Goal: Task Accomplishment & Management: Manage account settings

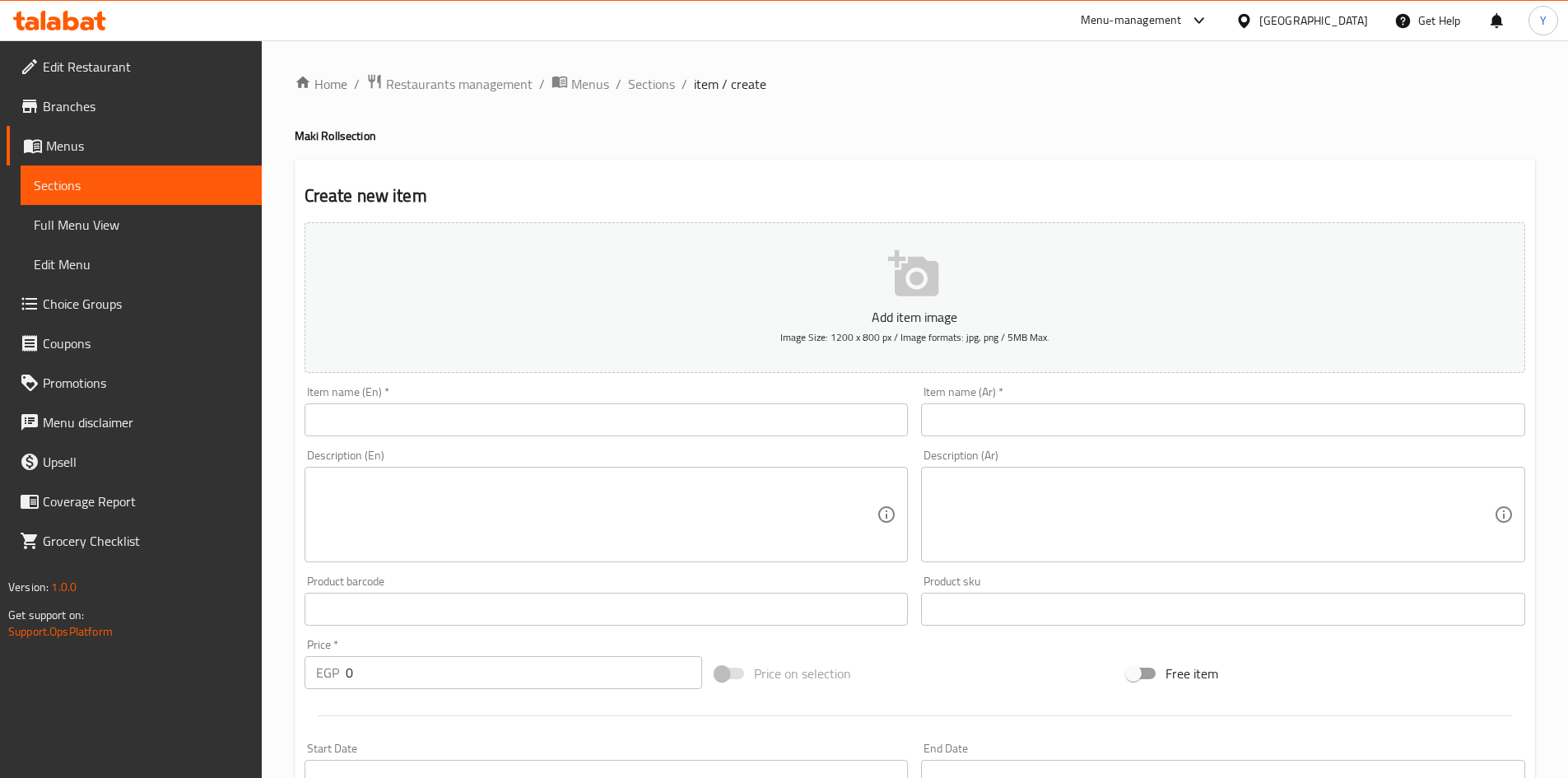
drag, startPoint x: 345, startPoint y: 414, endPoint x: 368, endPoint y: 451, distance: 43.6
click at [345, 414] on input "text" at bounding box center [606, 420] width 604 height 33
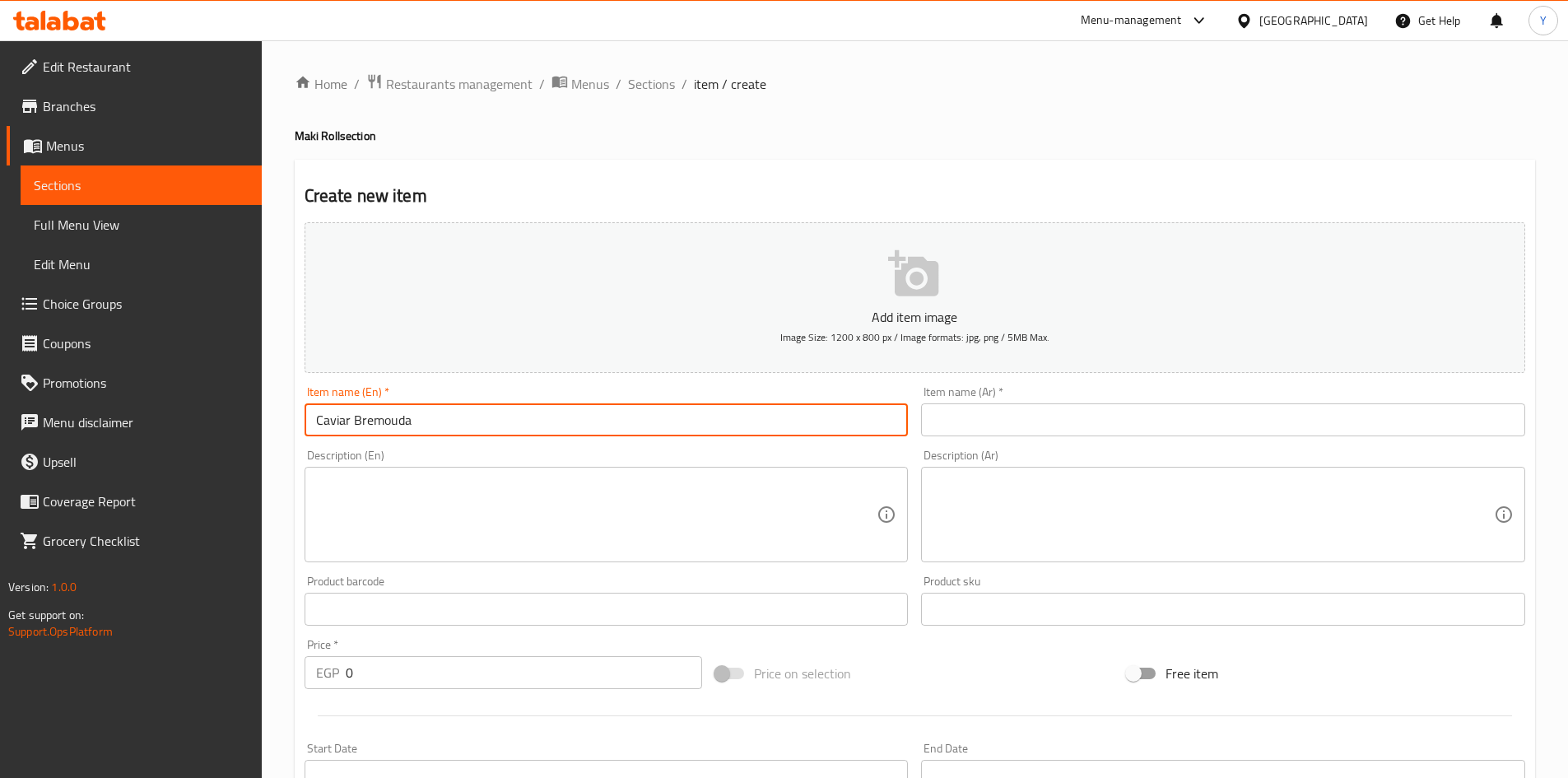
type input "Caviar Bremouda"
click at [366, 503] on textarea at bounding box center [596, 516] width 561 height 79
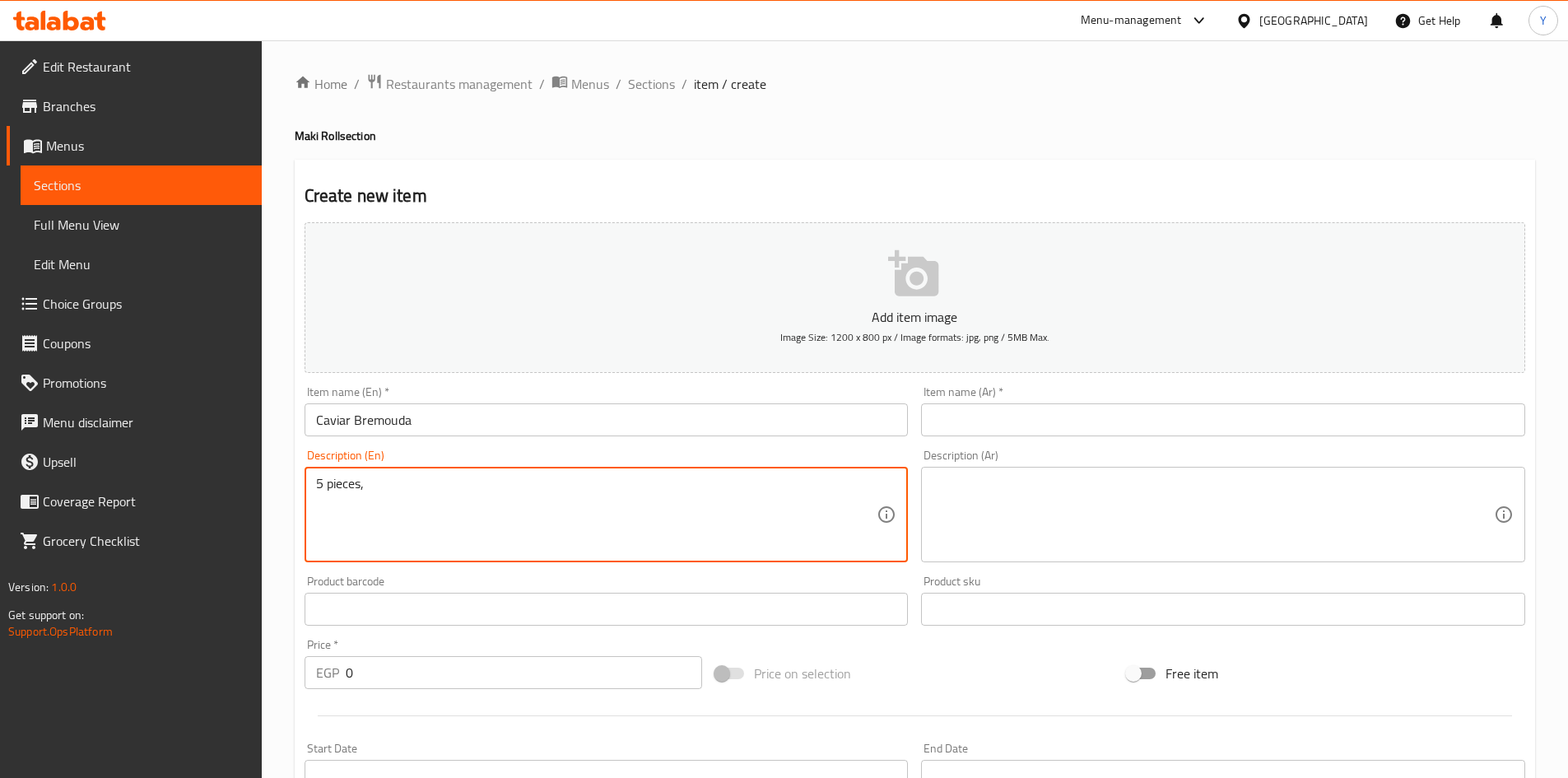
type textarea "5 pieces,"
click at [372, 424] on input "Caviar Bremouda" at bounding box center [606, 420] width 604 height 33
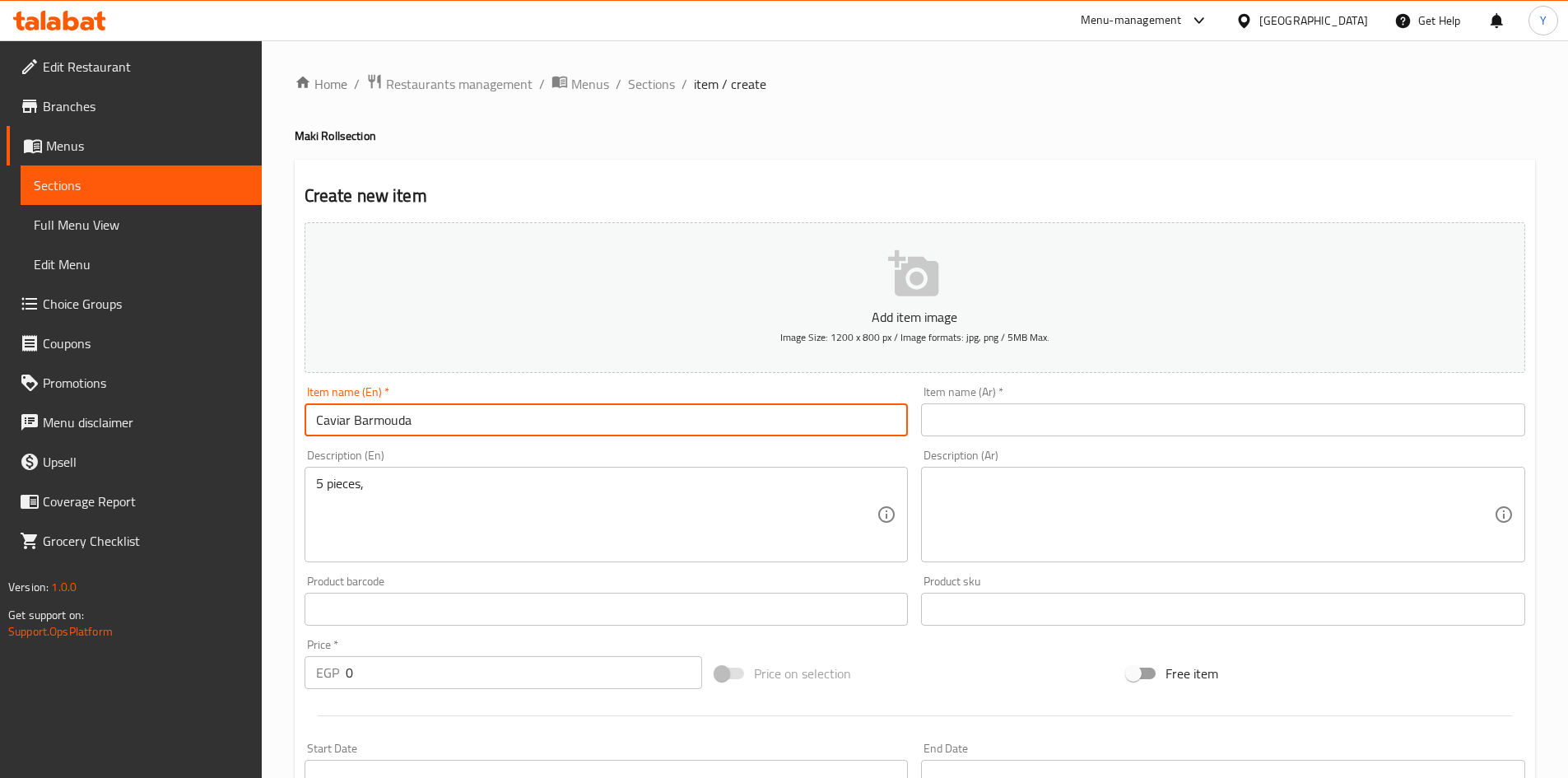
type input "Caviar Barmouda"
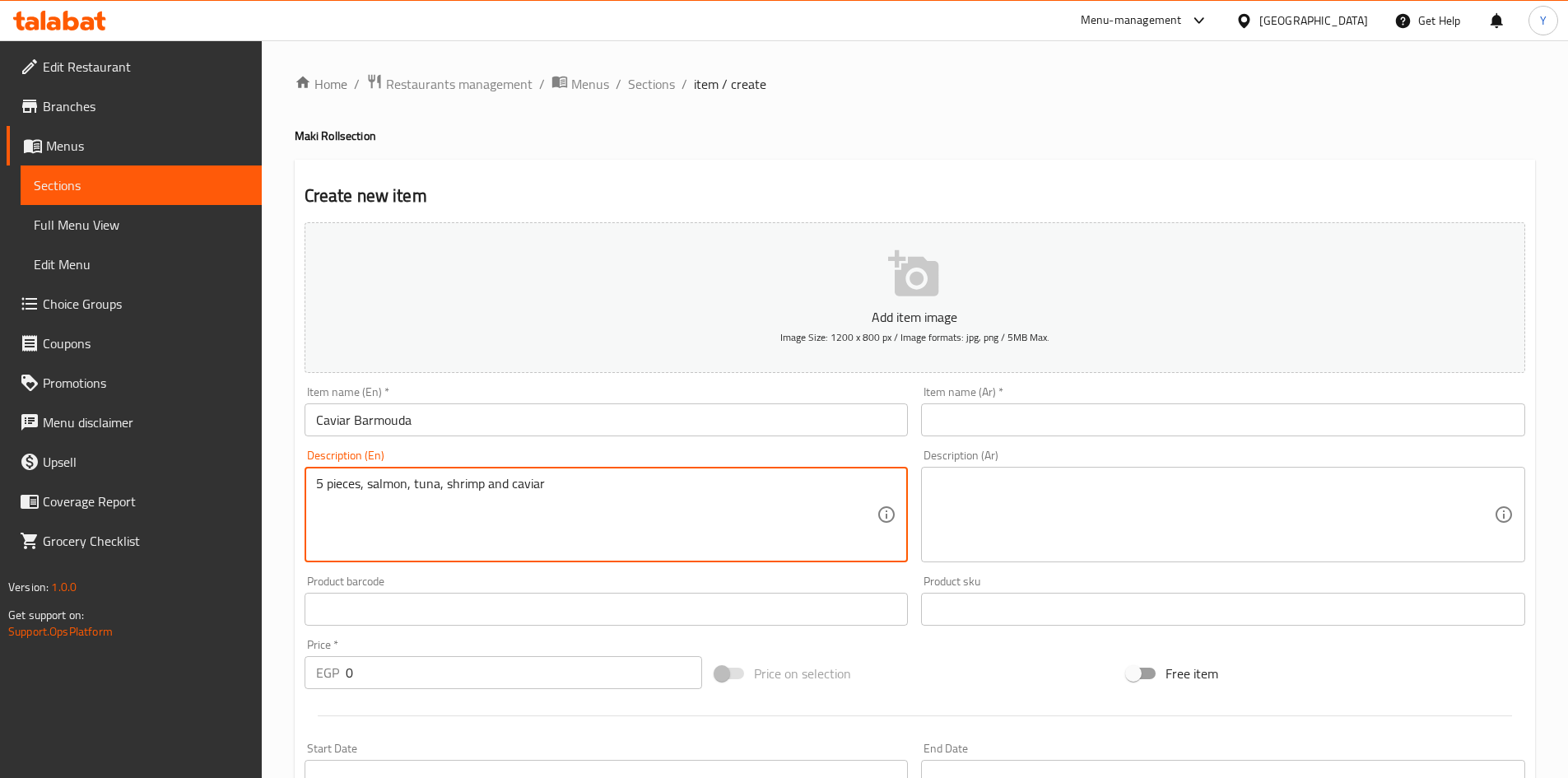
type textarea "5 pieces, salmon, tuna, shrimp and caviar"
drag, startPoint x: 84, startPoint y: 628, endPoint x: 0, endPoint y: 598, distance: 89.2
click at [0, 592] on div "Edit Restaurant Branches Menus Sections Full Menu View Edit Menu Choice Groups …" at bounding box center [784, 602] width 1568 height 1123
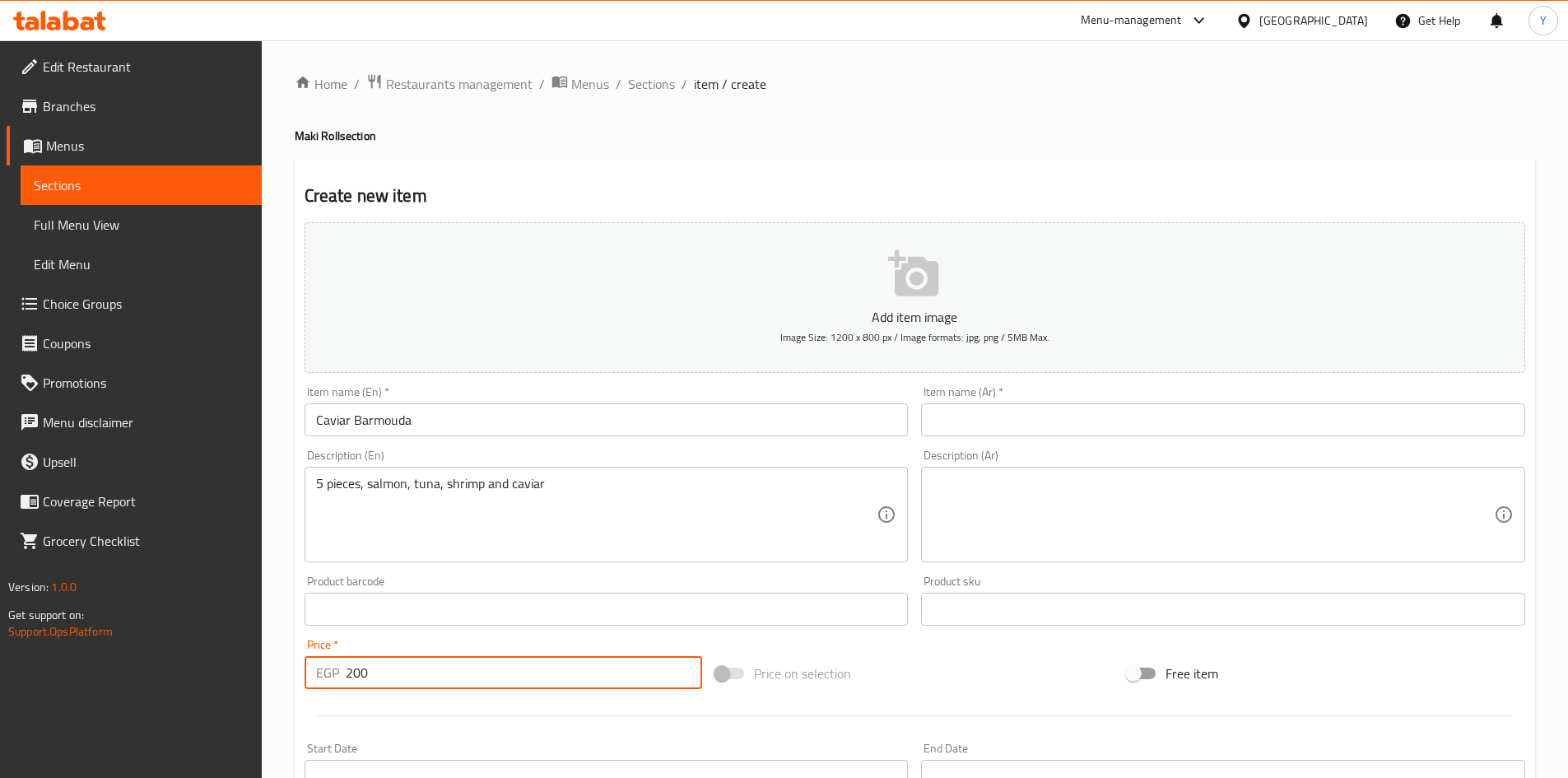
type input "200"
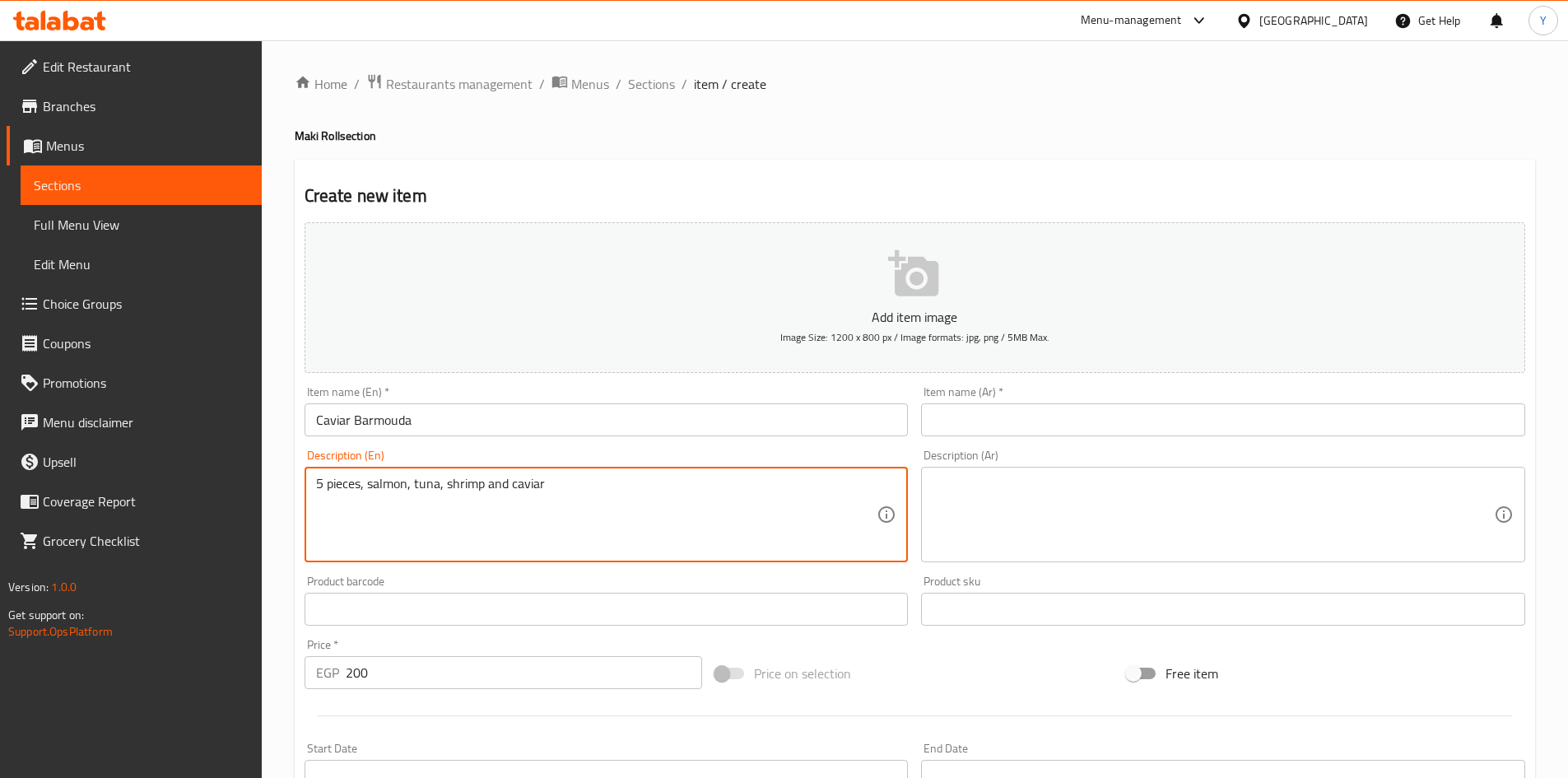
click at [595, 499] on textarea "5 pieces, salmon, tuna, shrimp and caviar" at bounding box center [596, 516] width 561 height 79
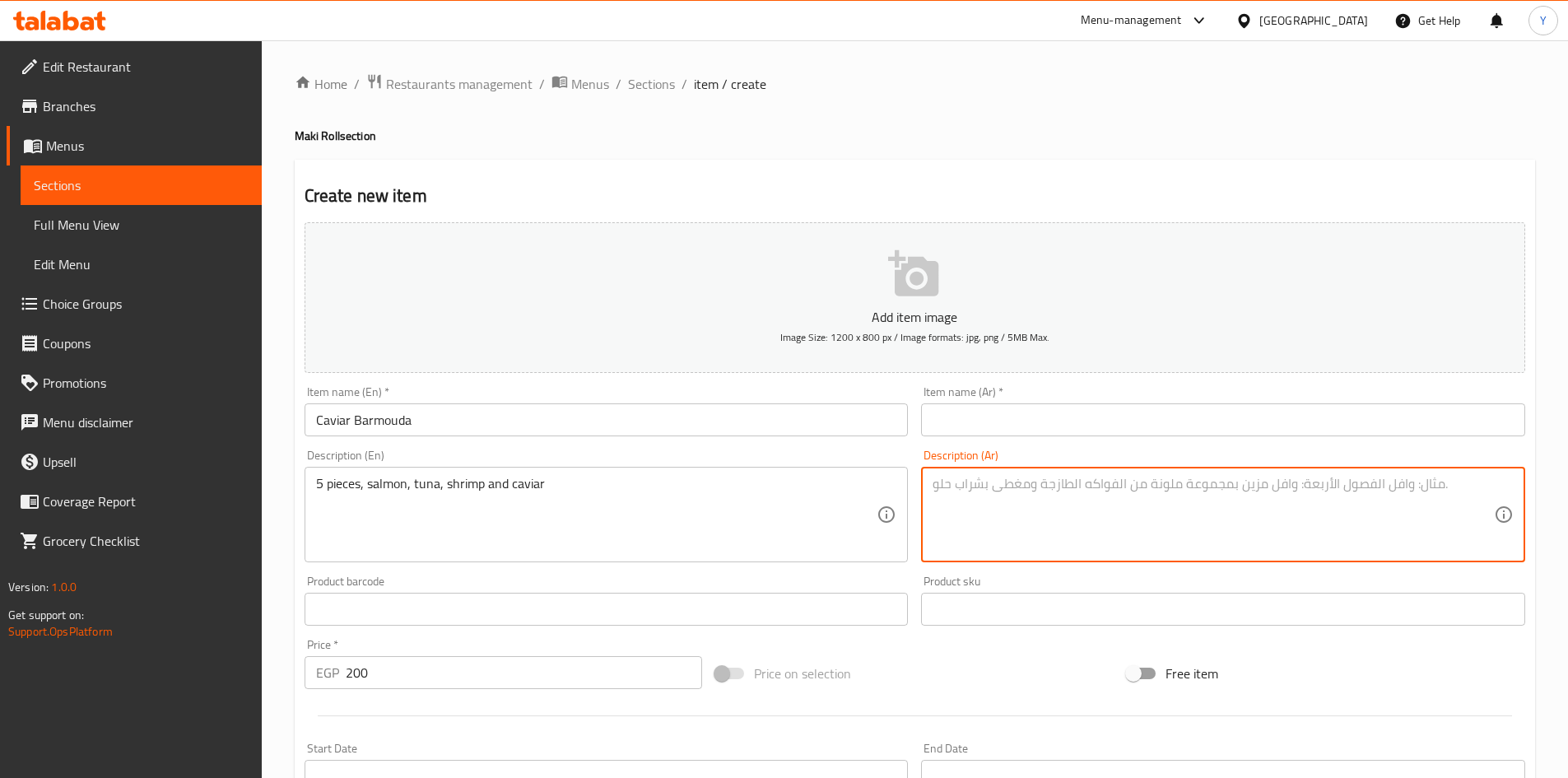
click at [1085, 524] on textarea at bounding box center [1213, 516] width 561 height 79
paste textarea "5 قطع، سمك السلمون، التونة، الروبيان والكافيار"
type textarea "5 قطع، سمك السلمون، التونة، الروبيان والكافيار"
click at [662, 414] on input "Caviar Barmouda" at bounding box center [606, 420] width 604 height 33
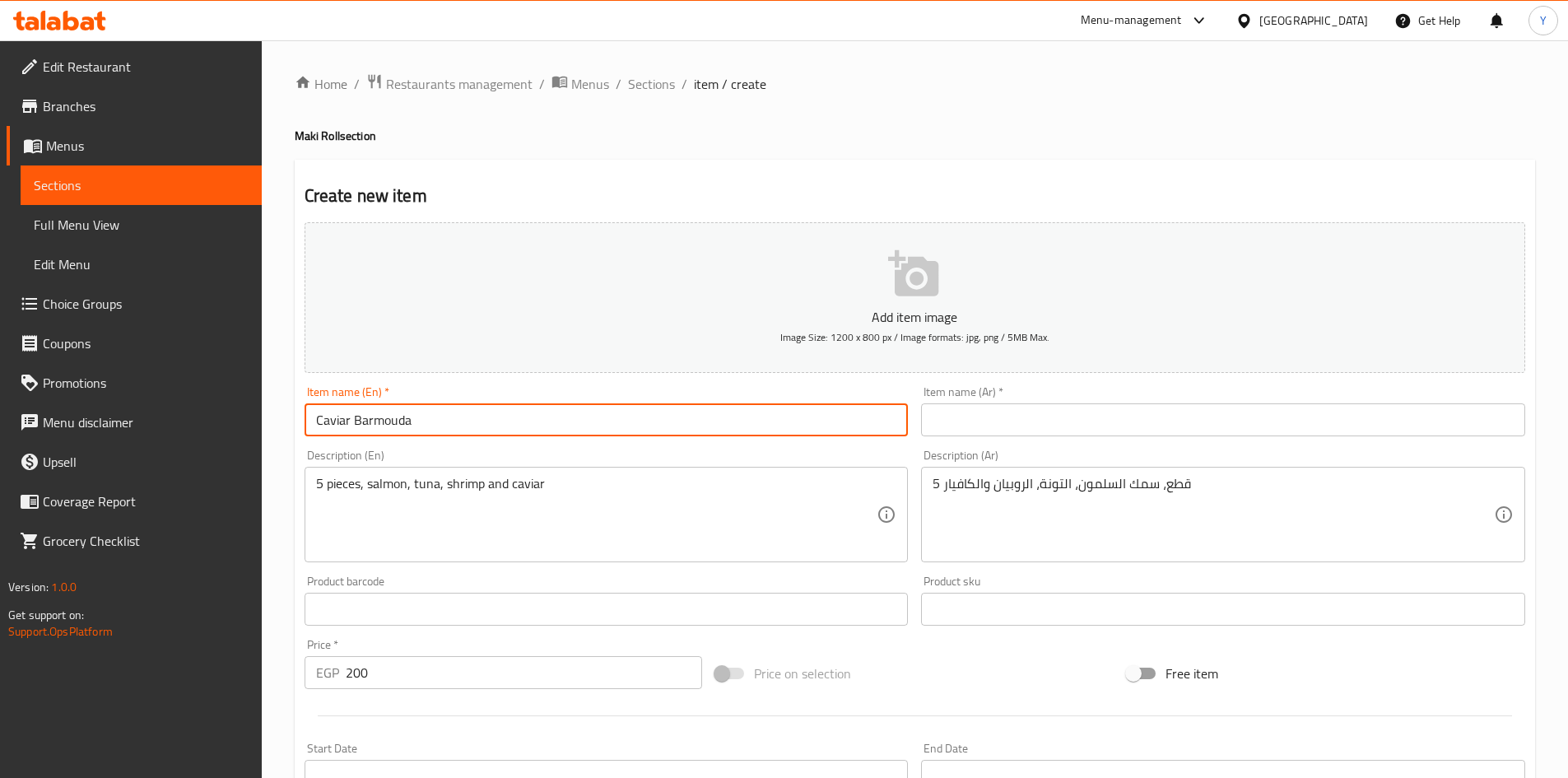
click at [662, 414] on input "Caviar Barmouda" at bounding box center [606, 420] width 604 height 33
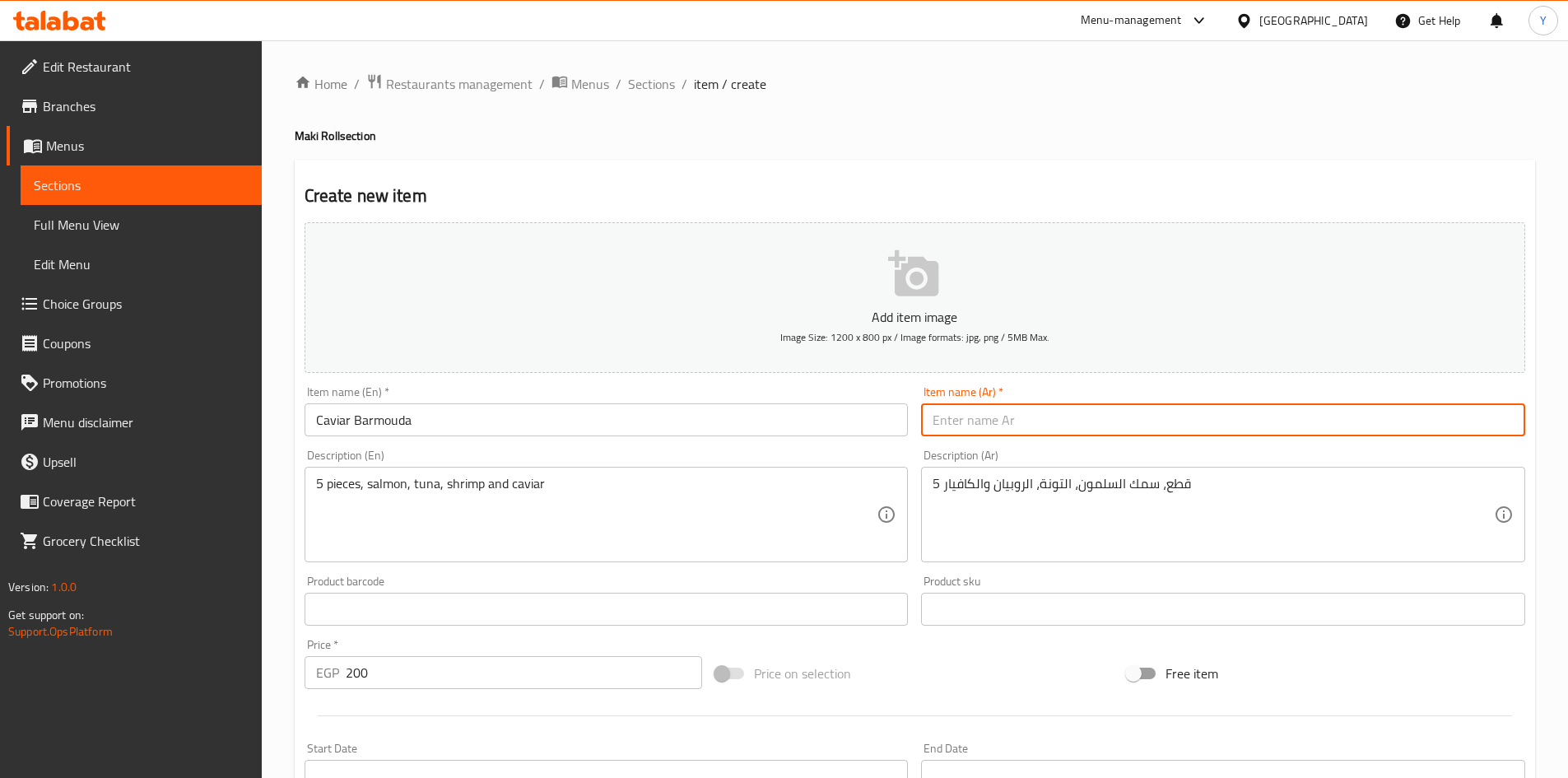
click at [965, 413] on input "text" at bounding box center [1223, 420] width 604 height 33
paste input "كافيار برمودا"
type input "كافيار برمودا"
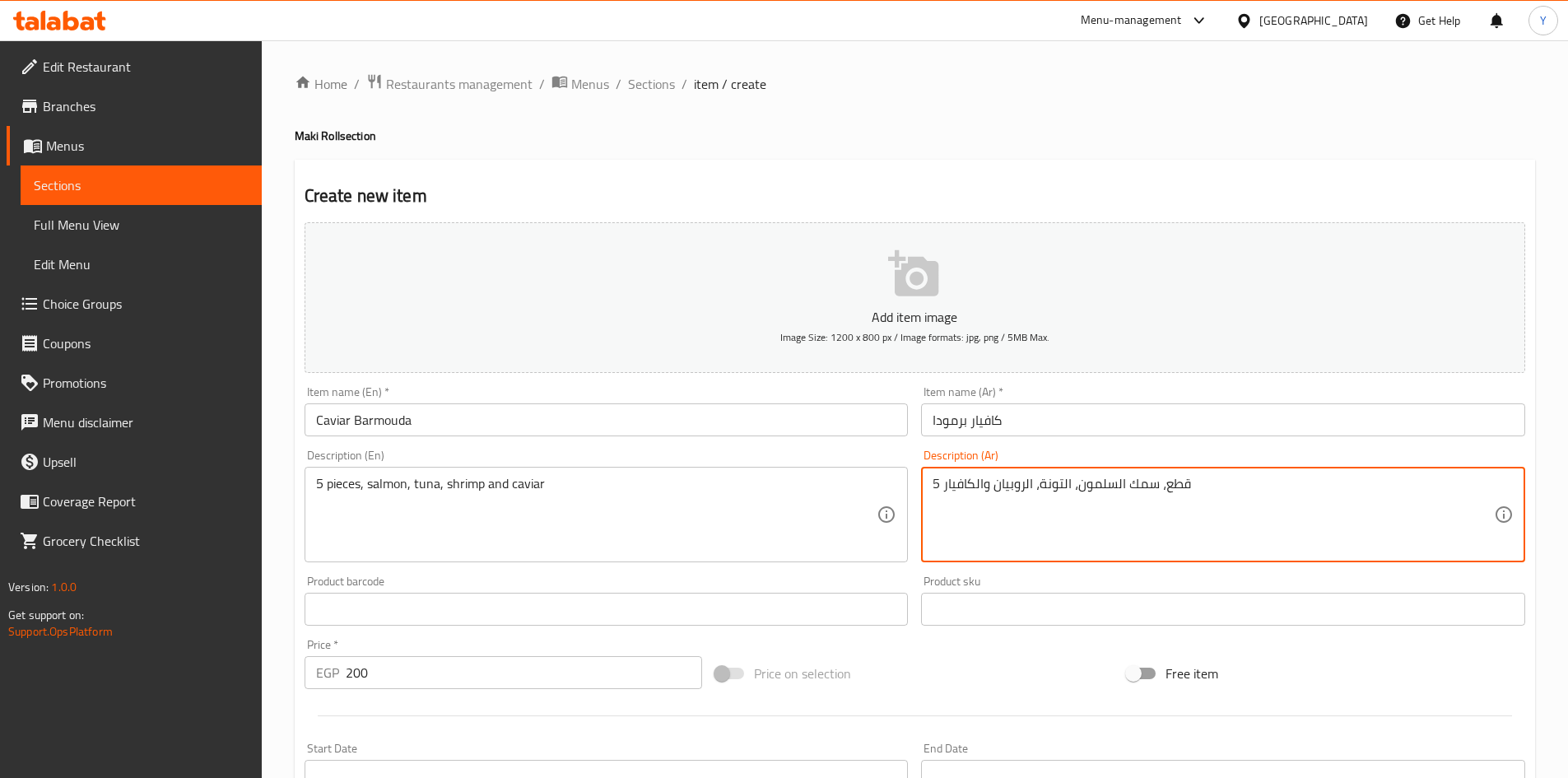
drag, startPoint x: 1024, startPoint y: 491, endPoint x: 995, endPoint y: 498, distance: 29.8
type textarea "5 قطع، سمك السلمون، التونة، الجمبري والكافيار"
click at [459, 432] on input "Caviar Barmouda" at bounding box center [606, 420] width 604 height 33
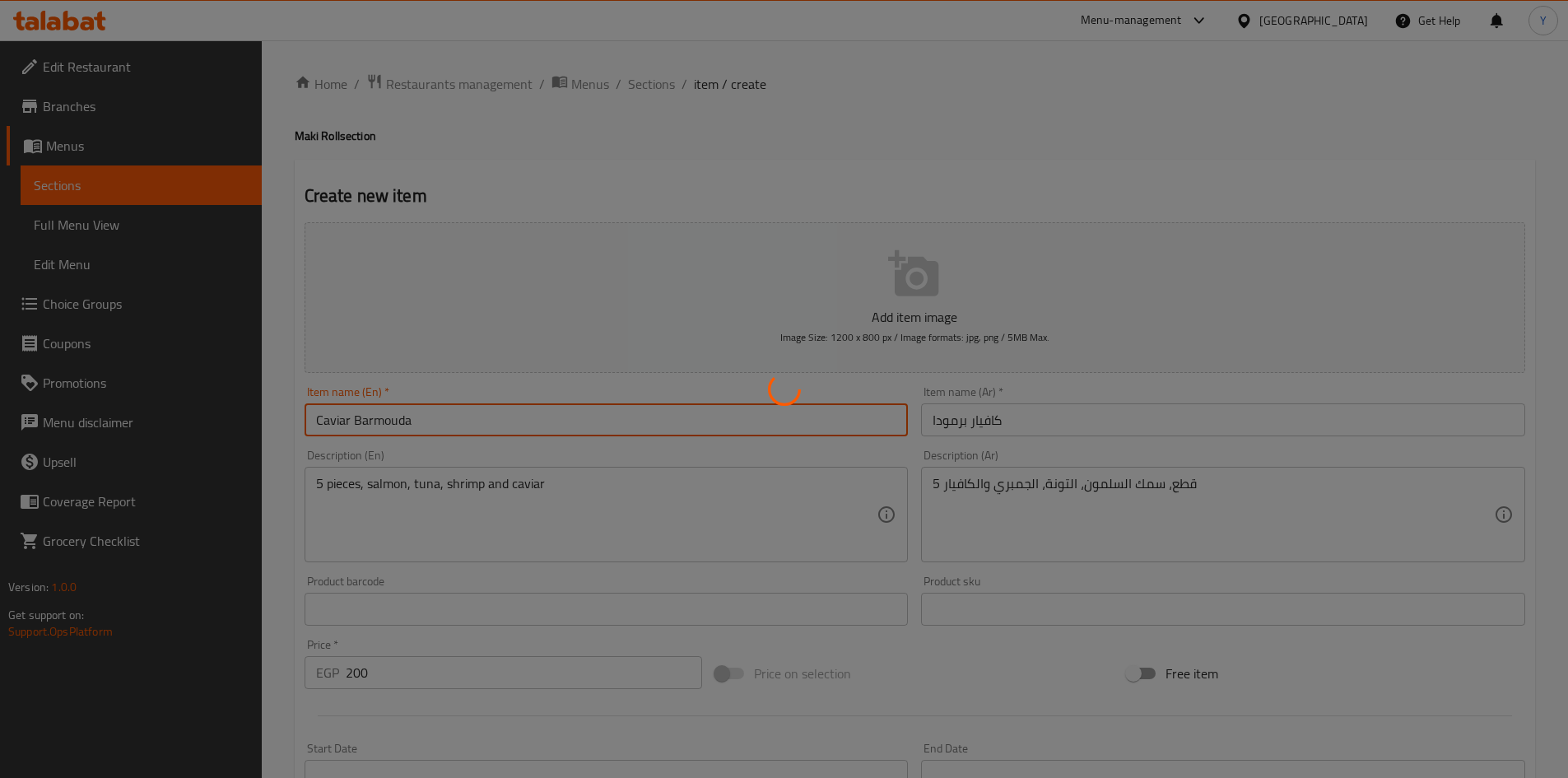
type input "0"
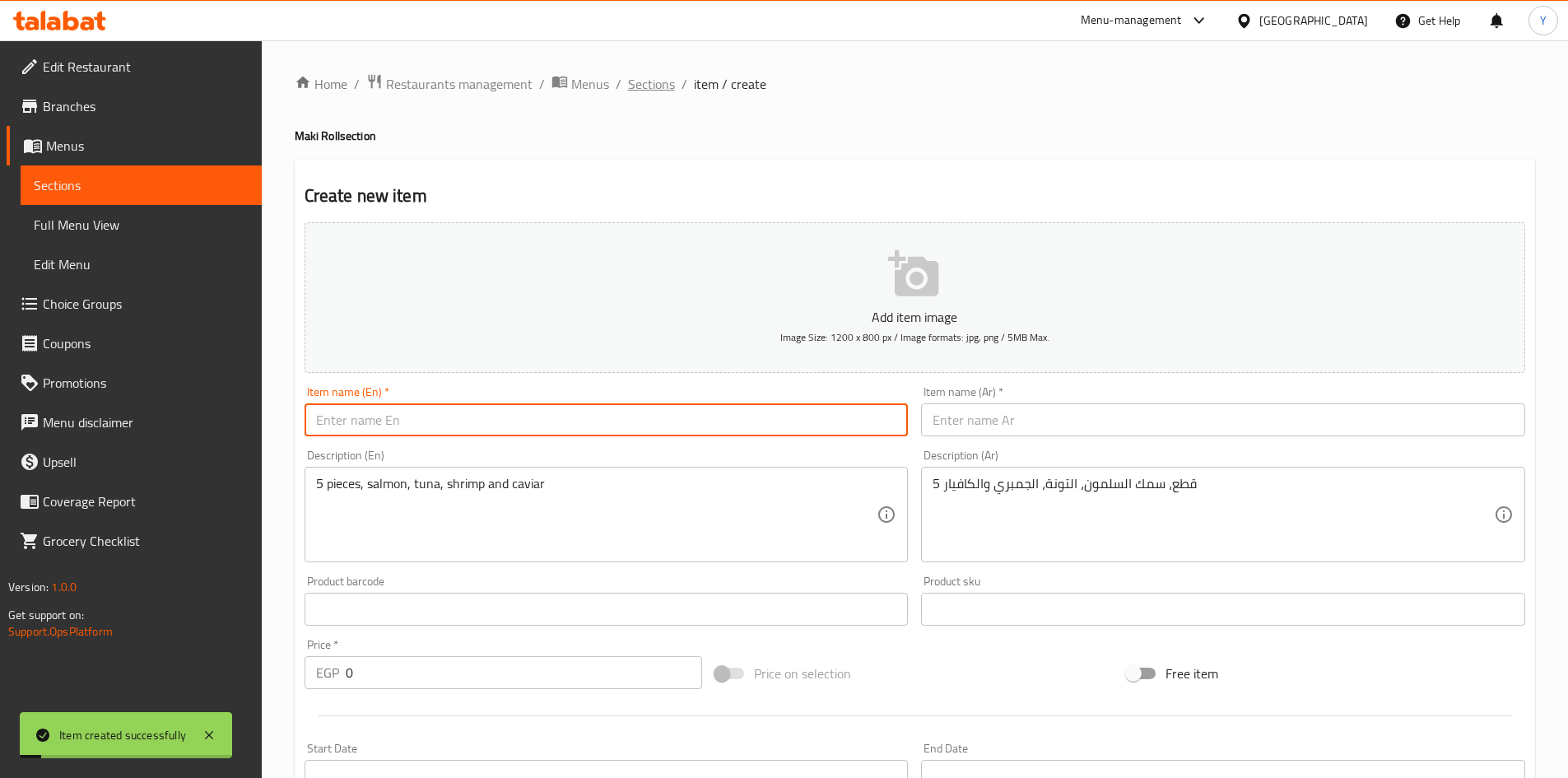
click at [653, 83] on span "Sections" at bounding box center [652, 84] width 47 height 20
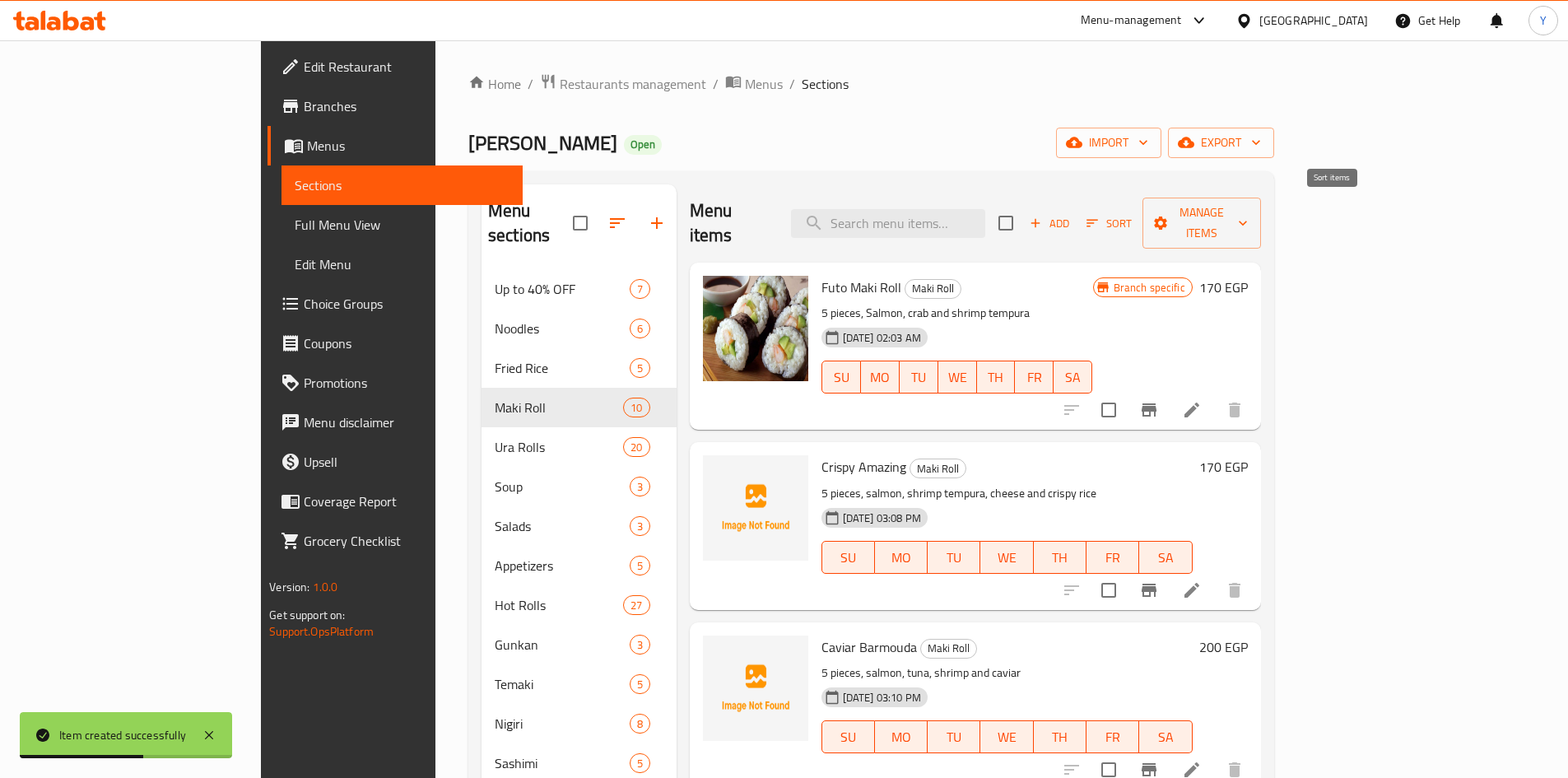
click at [1136, 211] on button "Sort" at bounding box center [1109, 223] width 53 height 26
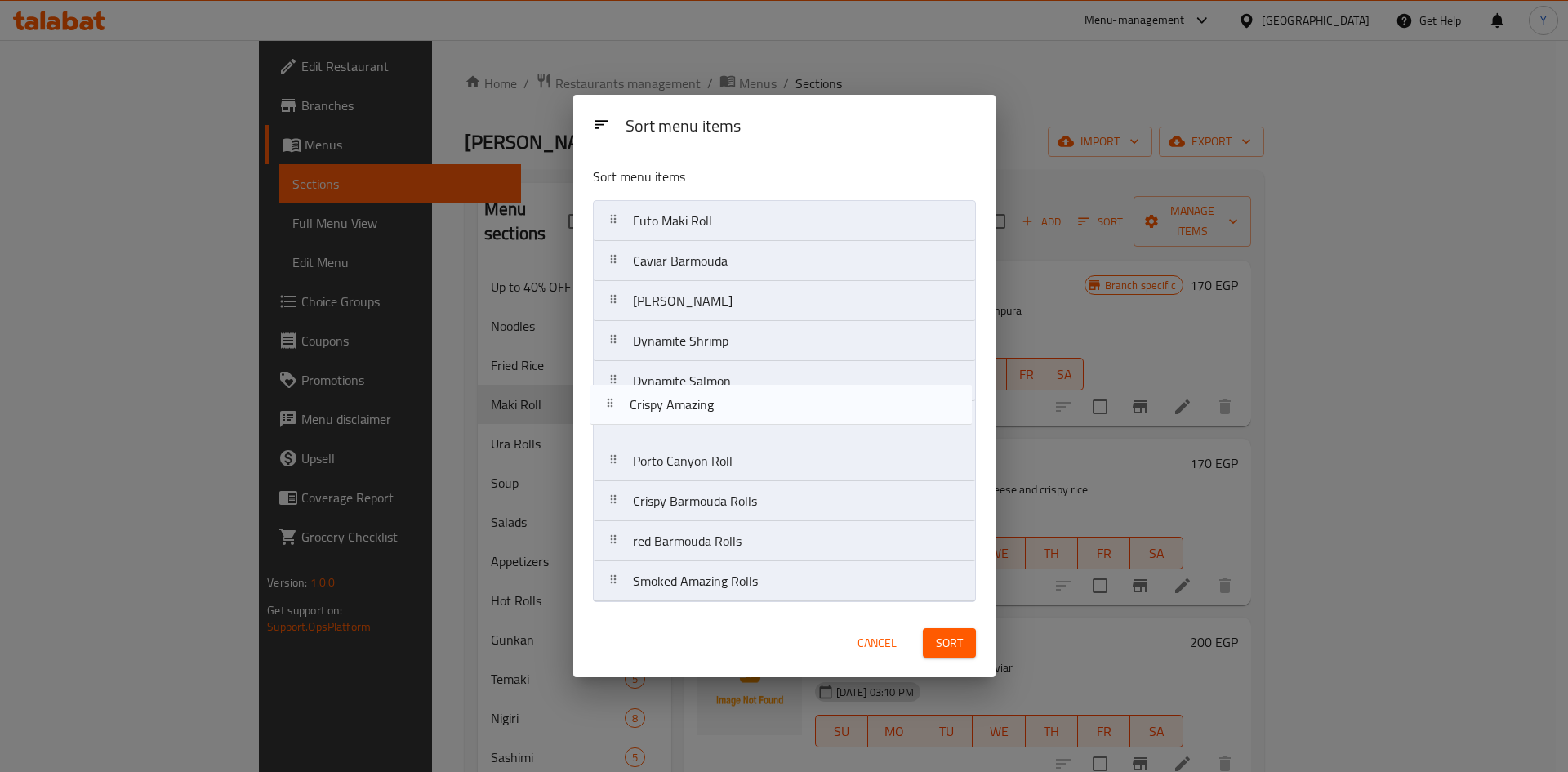
drag, startPoint x: 682, startPoint y: 266, endPoint x: 678, endPoint y: 417, distance: 151.1
click at [678, 417] on nav "Futo [PERSON_NAME] Roll Crispy Amazing Caviar Barmouda Wabi Sabi Dynamite Shrim…" at bounding box center [784, 401] width 383 height 402
drag, startPoint x: 679, startPoint y: 269, endPoint x: 676, endPoint y: 432, distance: 163.0
click at [676, 432] on nav "Futo [PERSON_NAME] Roll Caviar Barmouda Wabi Sabi Dynamite Shrimp Dynamite Salm…" at bounding box center [784, 401] width 383 height 402
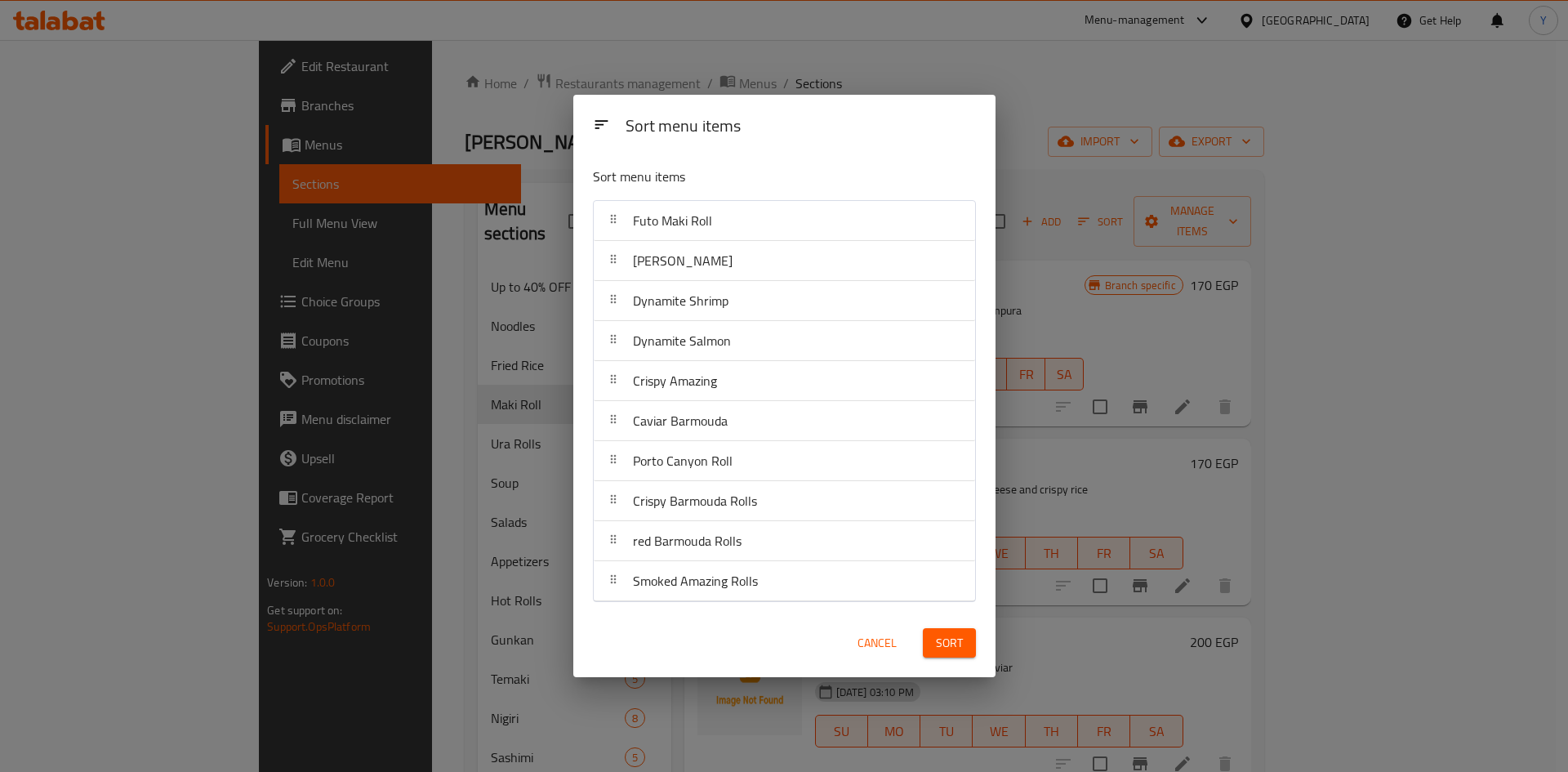
click at [965, 648] on button "Sort" at bounding box center [949, 643] width 53 height 30
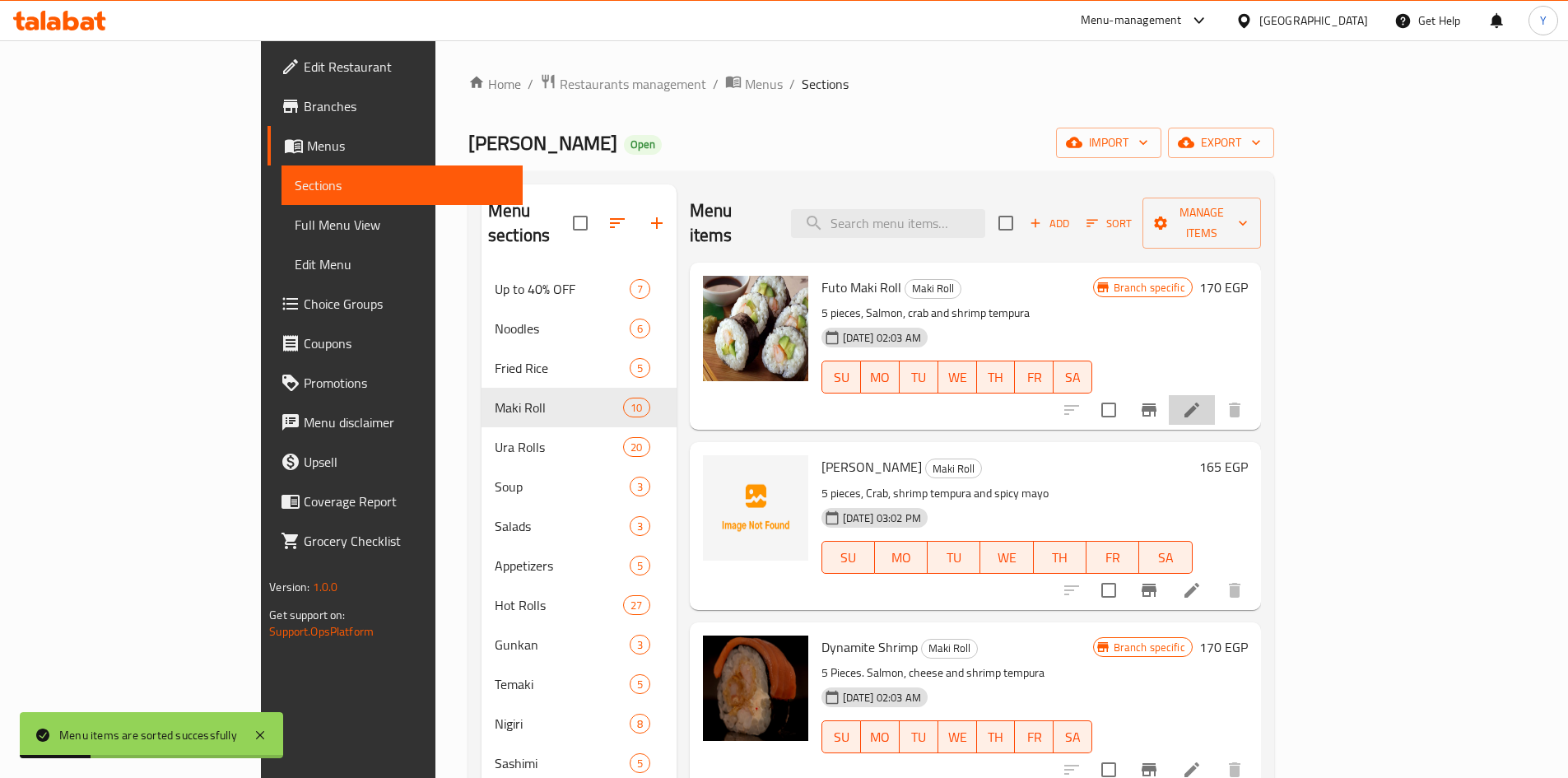
click at [1202, 400] on icon at bounding box center [1192, 410] width 20 height 20
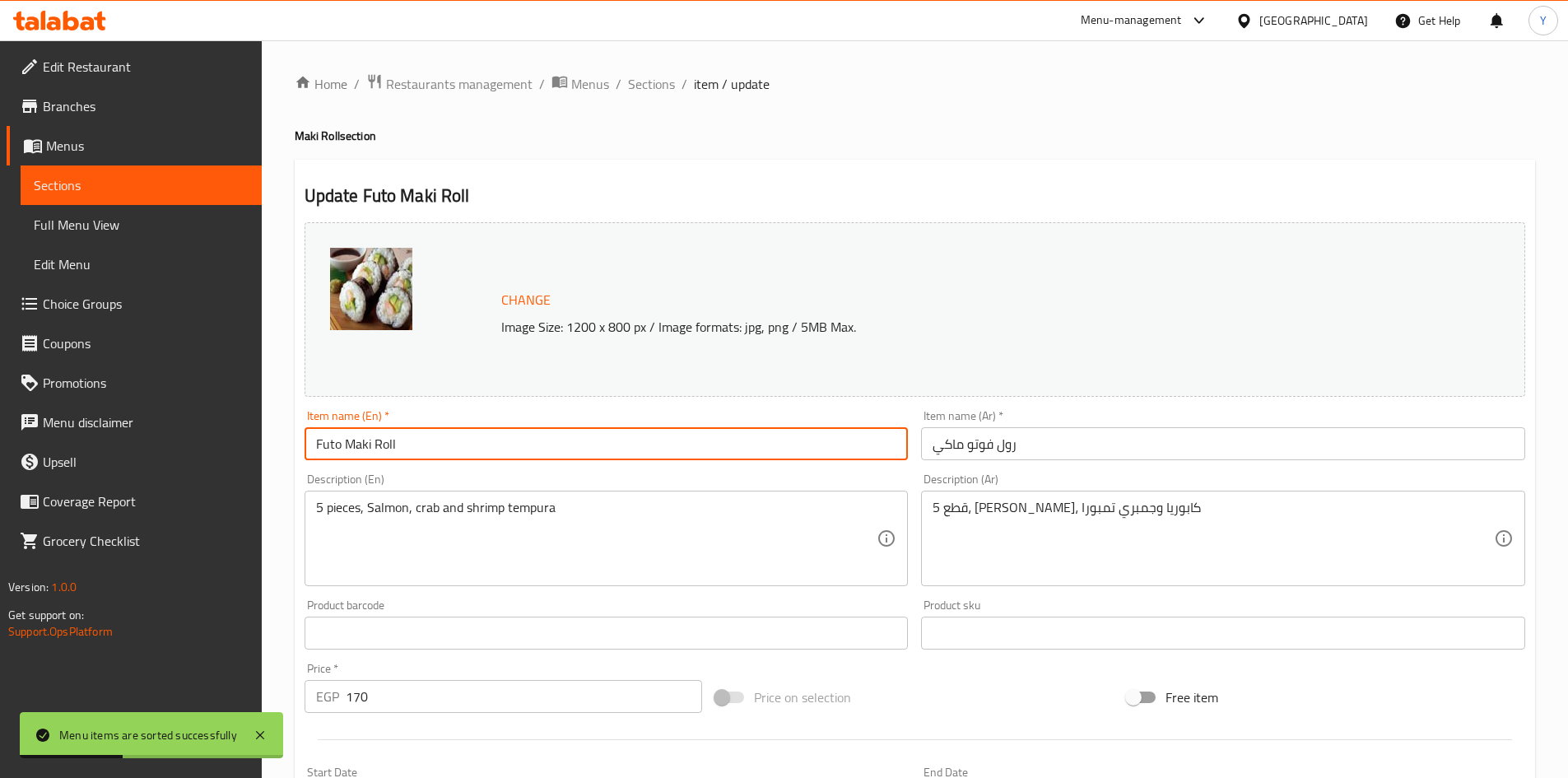
click at [608, 455] on input "Futo Maki Roll" at bounding box center [606, 443] width 604 height 33
type input "[PERSON_NAME] [PERSON_NAME]"
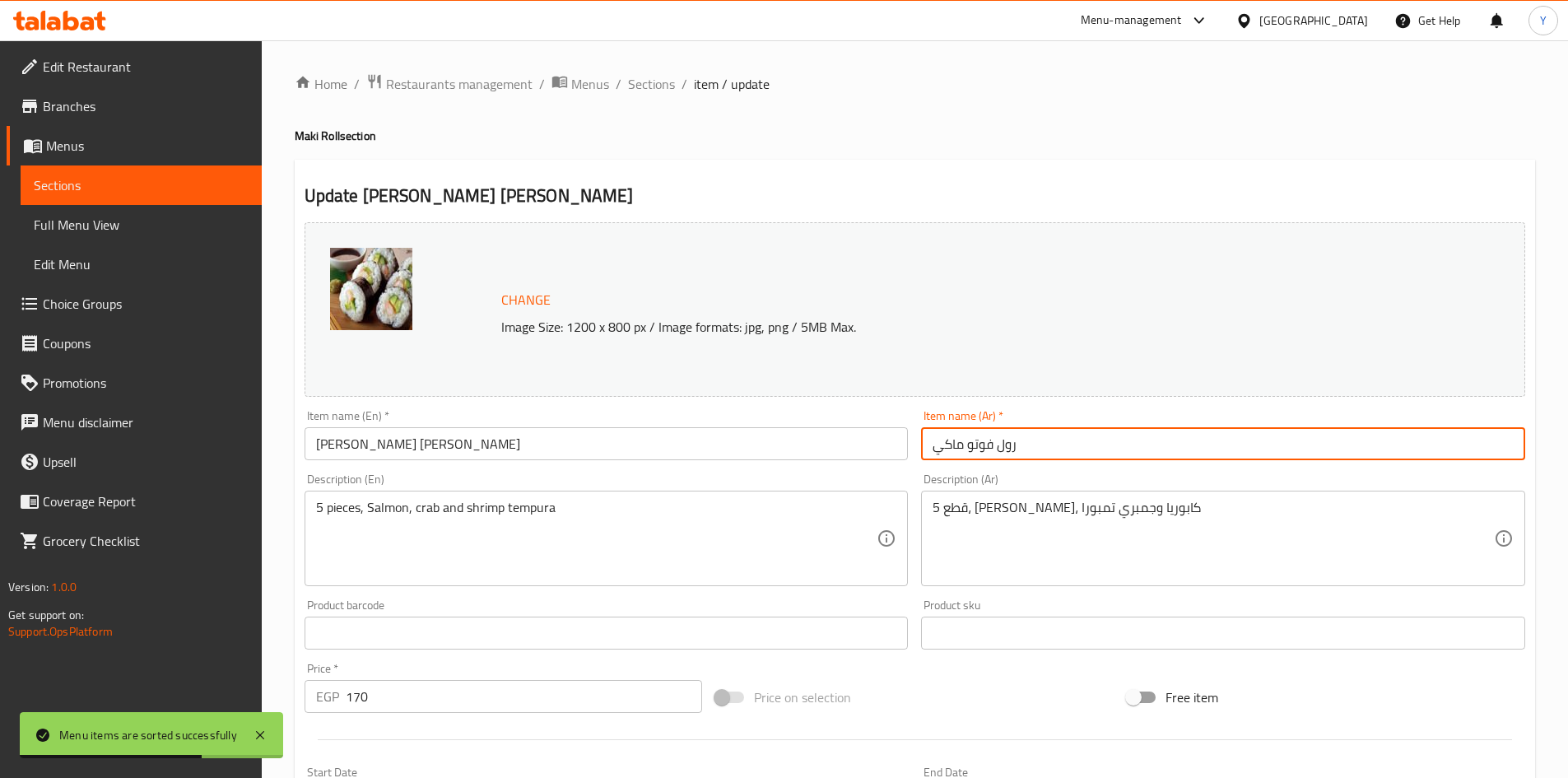
drag, startPoint x: 994, startPoint y: 457, endPoint x: 1108, endPoint y: 460, distance: 114.0
click at [1108, 460] on input "رول فوتو ماكي" at bounding box center [1223, 443] width 604 height 33
click at [1099, 452] on input "فوتو ماكي" at bounding box center [1223, 443] width 604 height 33
type input "فوتو ماكي"
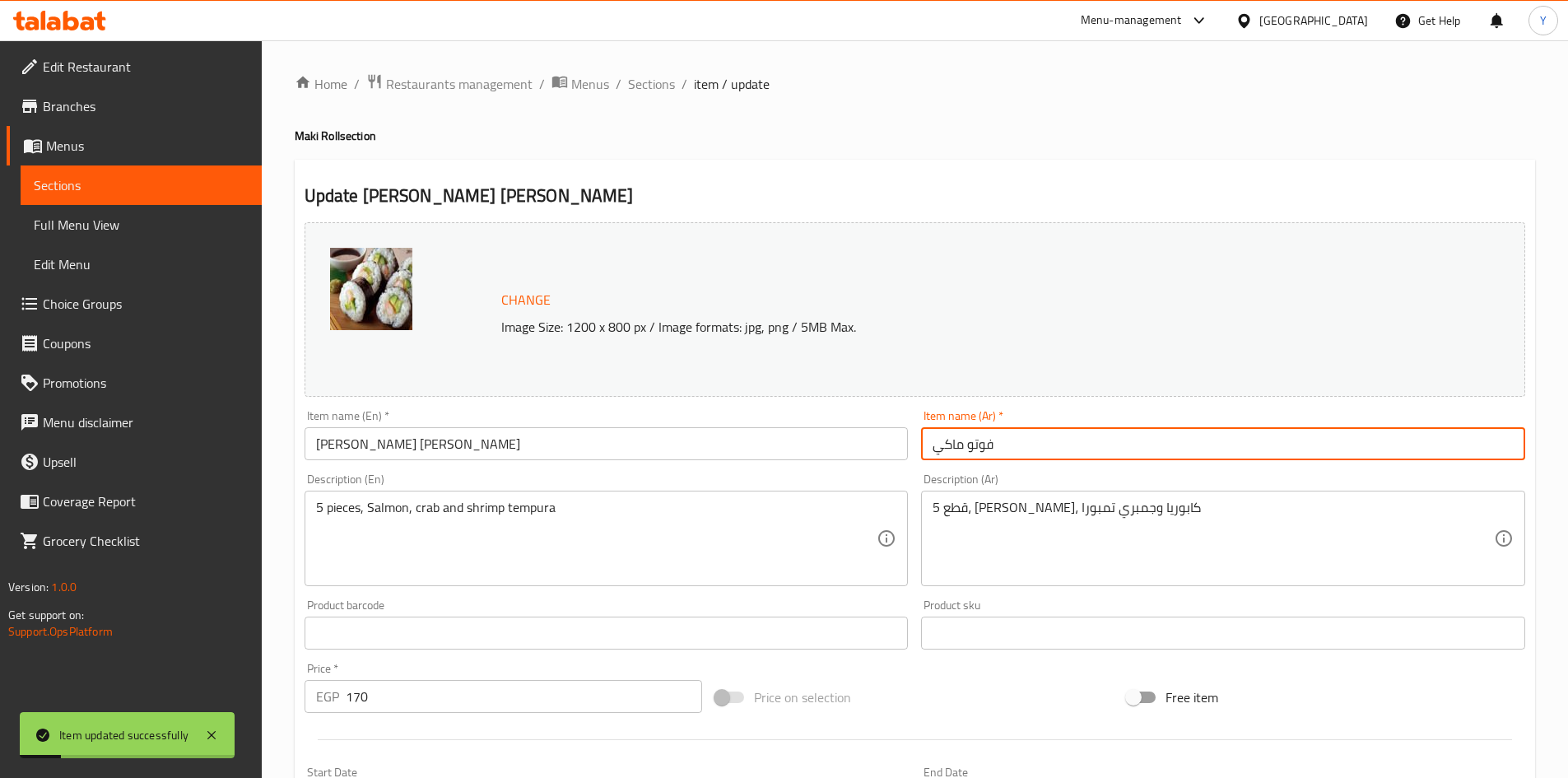
click at [622, 76] on ol "Home / Restaurants management / Menus / Sections / item / update" at bounding box center [915, 84] width 1241 height 22
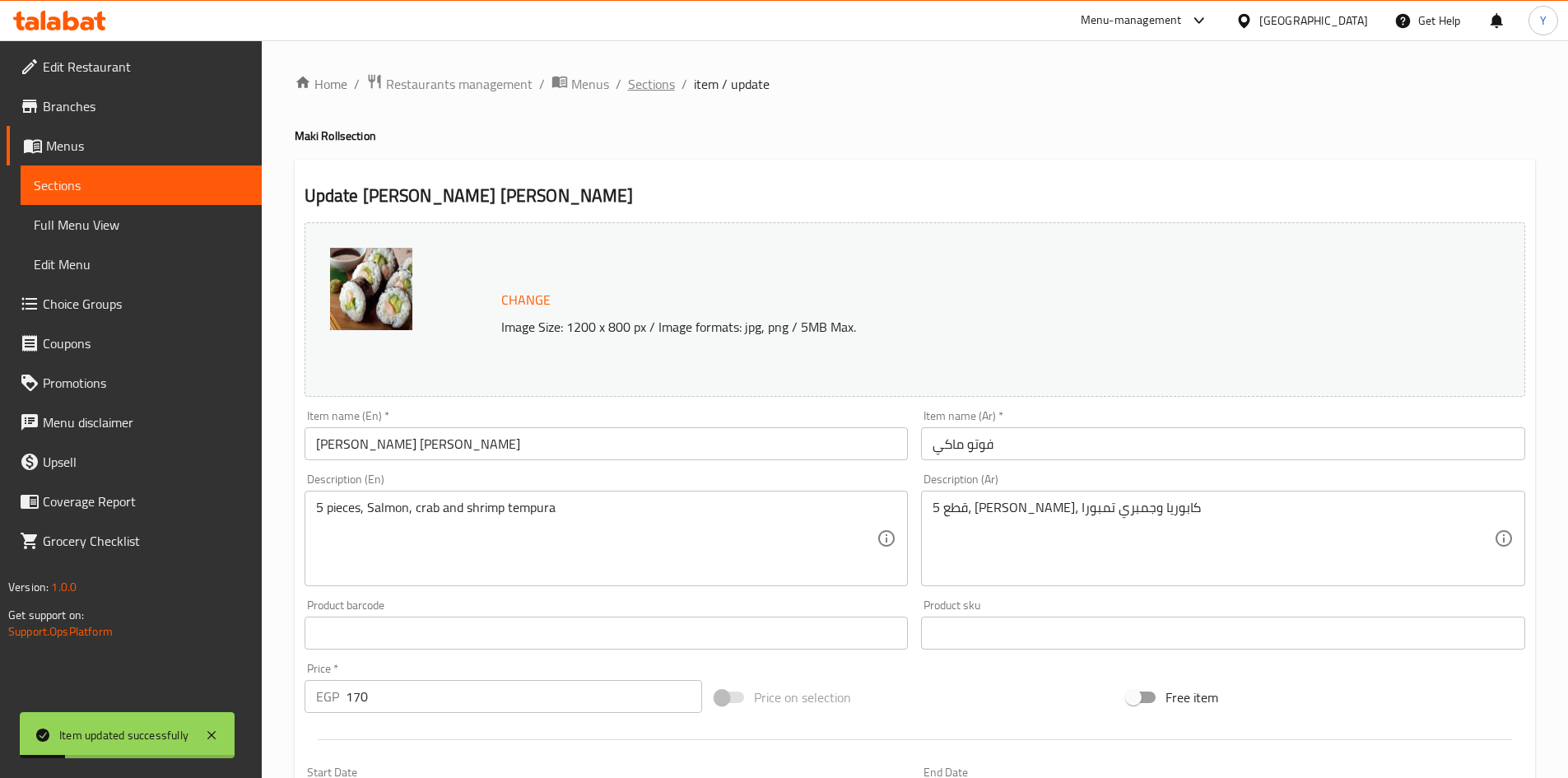
click at [638, 88] on span "Sections" at bounding box center [652, 84] width 47 height 20
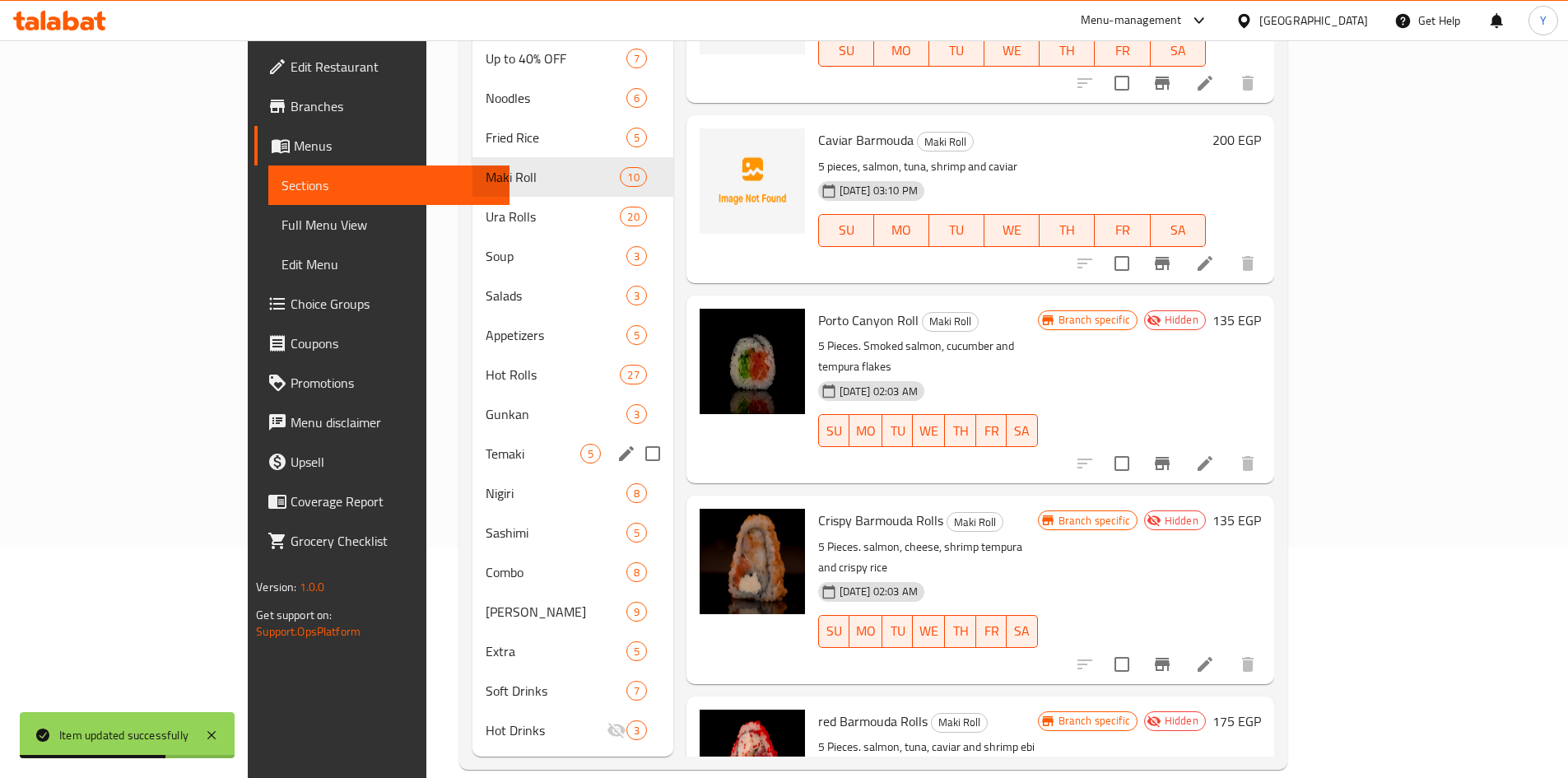
scroll to position [568, 0]
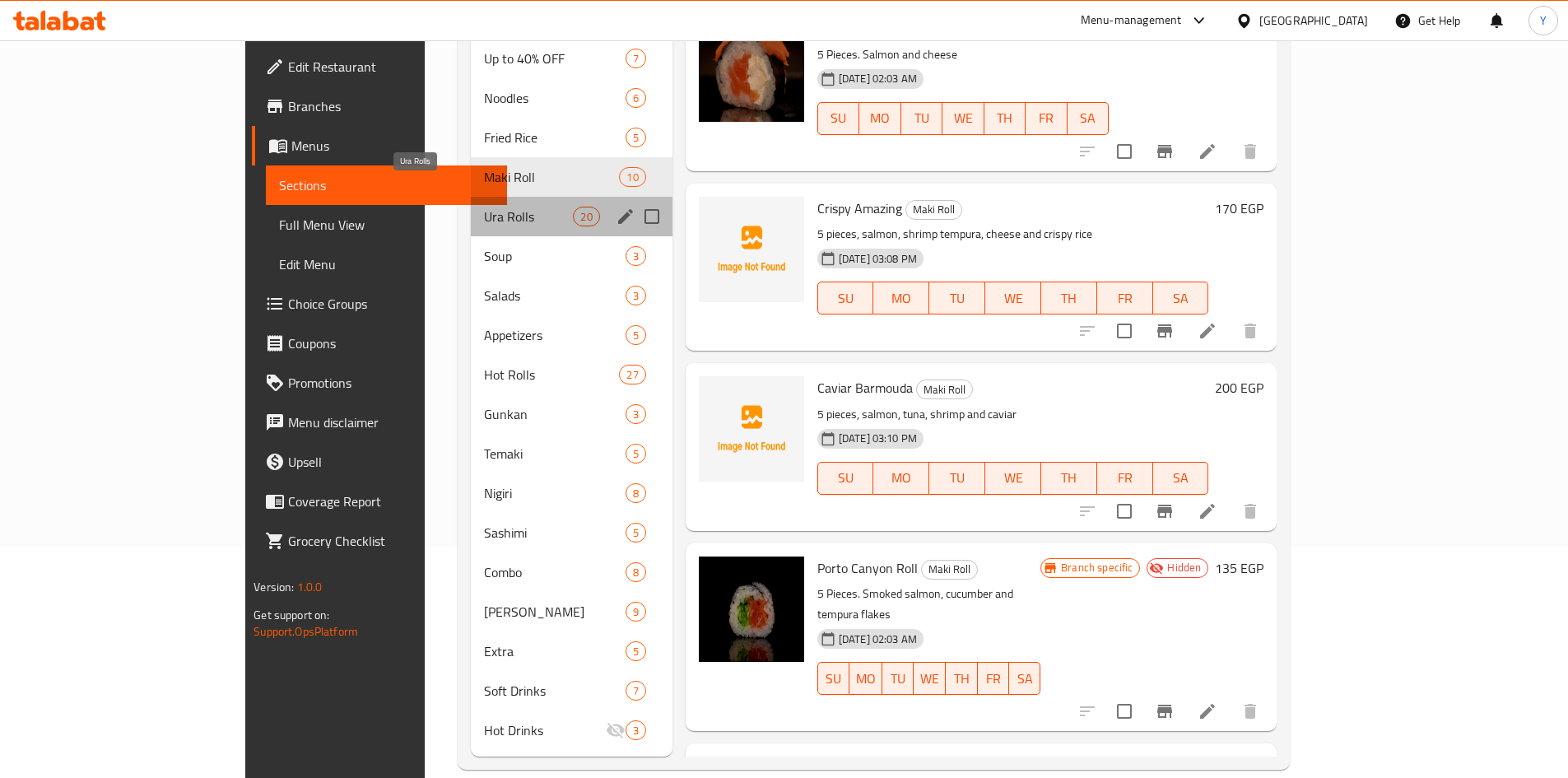
click at [484, 206] on span "Ura Rolls" at bounding box center [528, 216] width 89 height 20
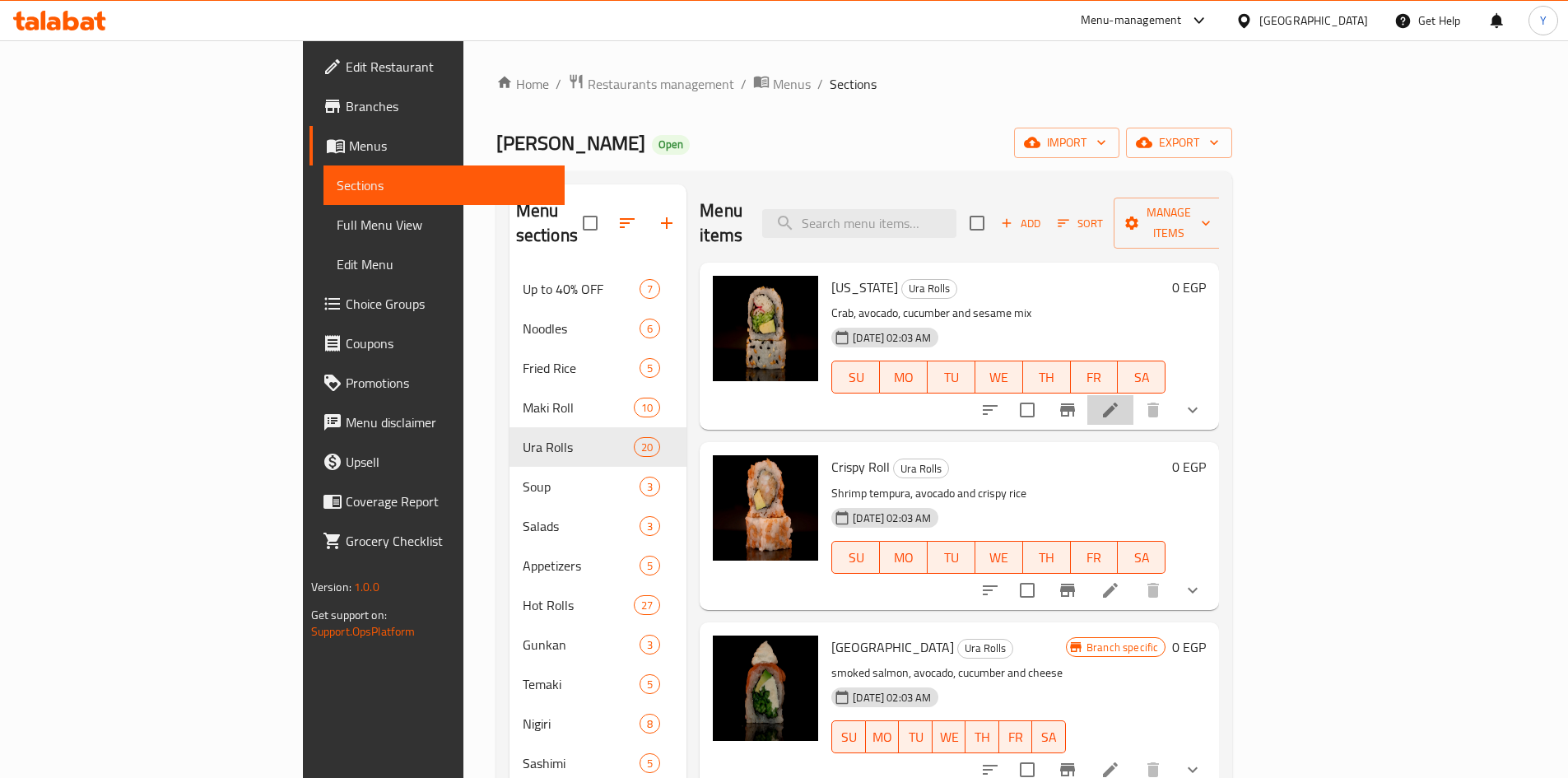
click at [1134, 395] on li at bounding box center [1110, 409] width 46 height 29
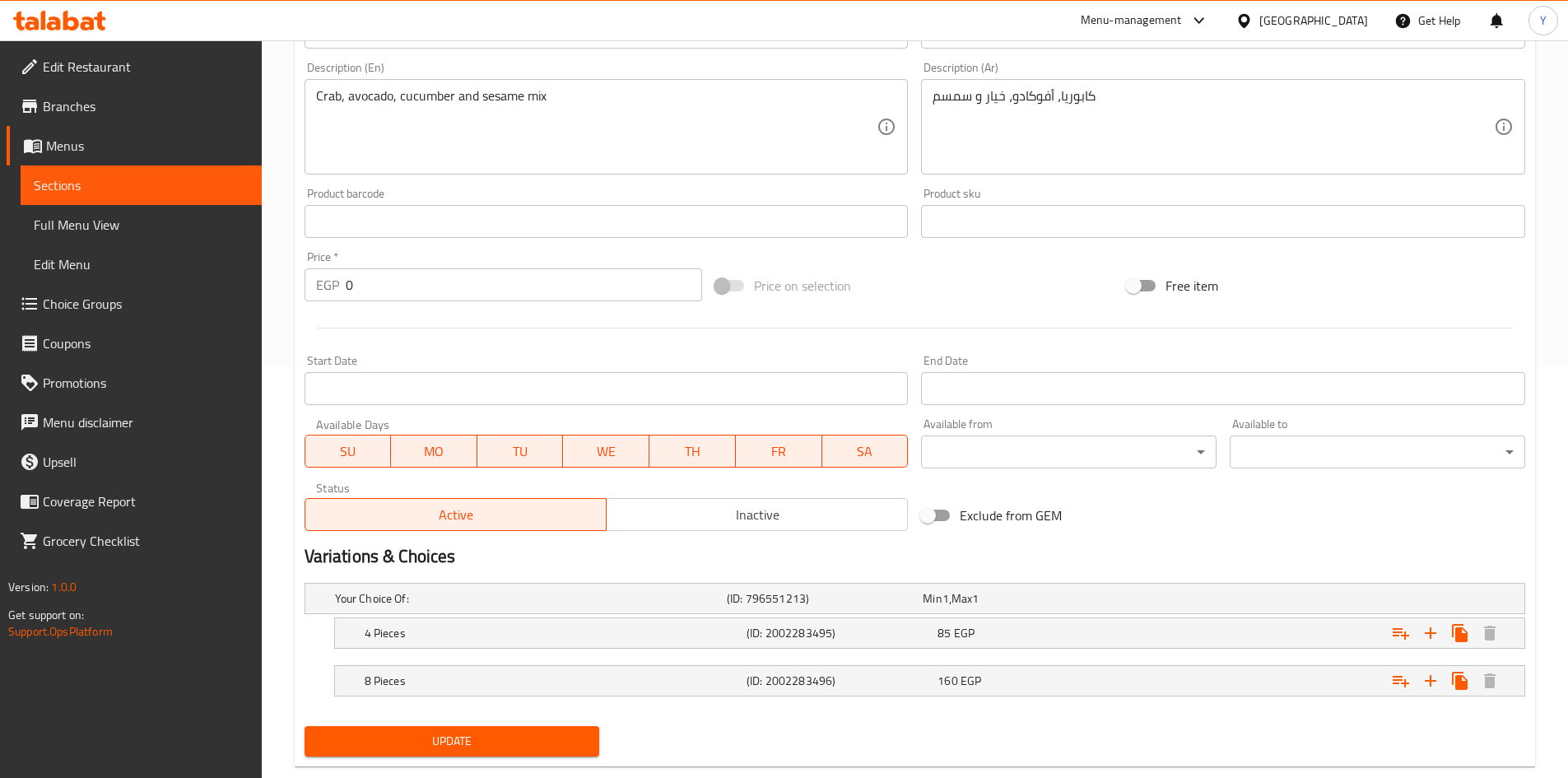
scroll to position [446, 0]
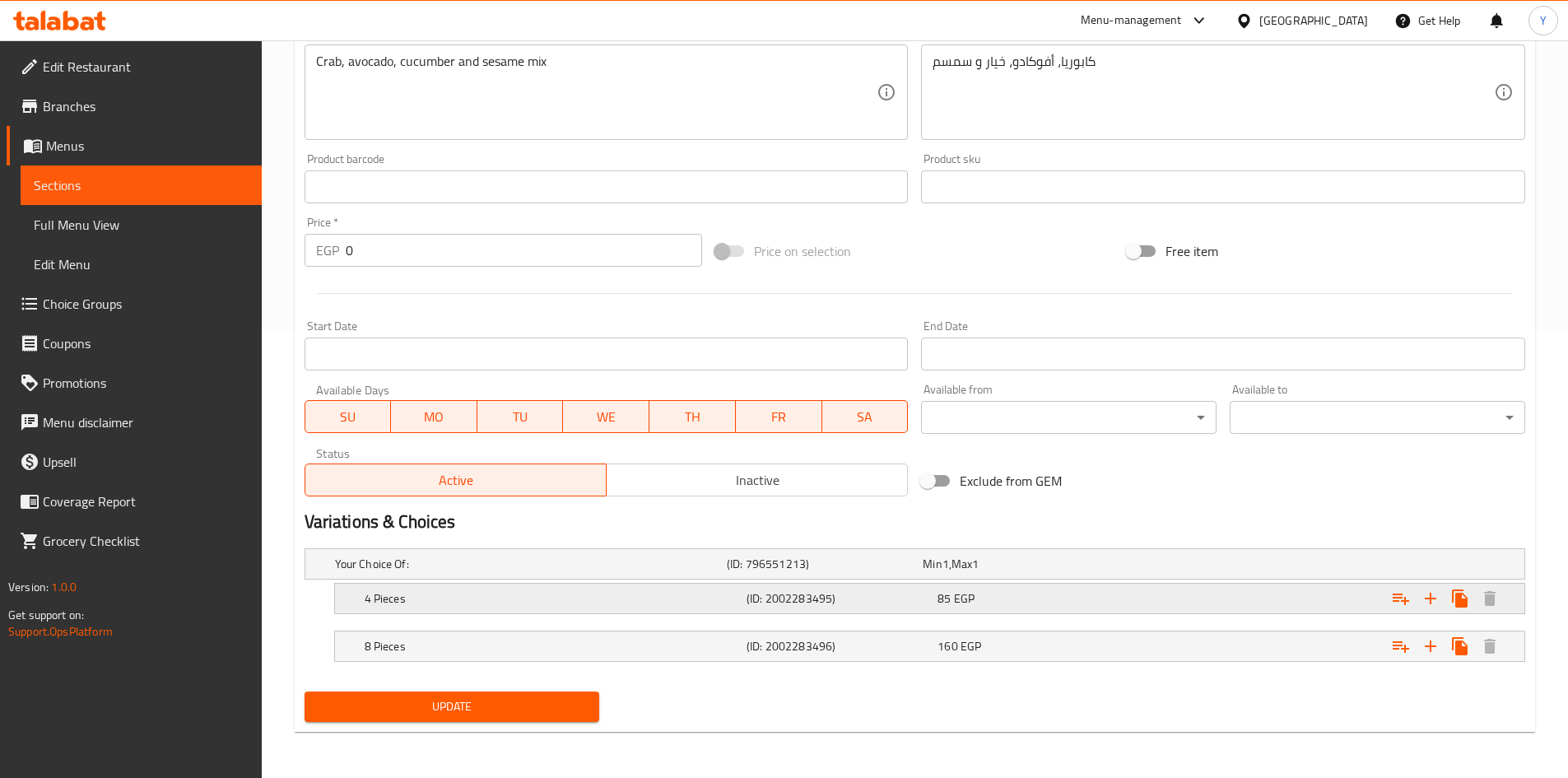
click at [1088, 610] on div "4 Pieces (ID: 2002283495) 85 EGP" at bounding box center [935, 598] width 1147 height 36
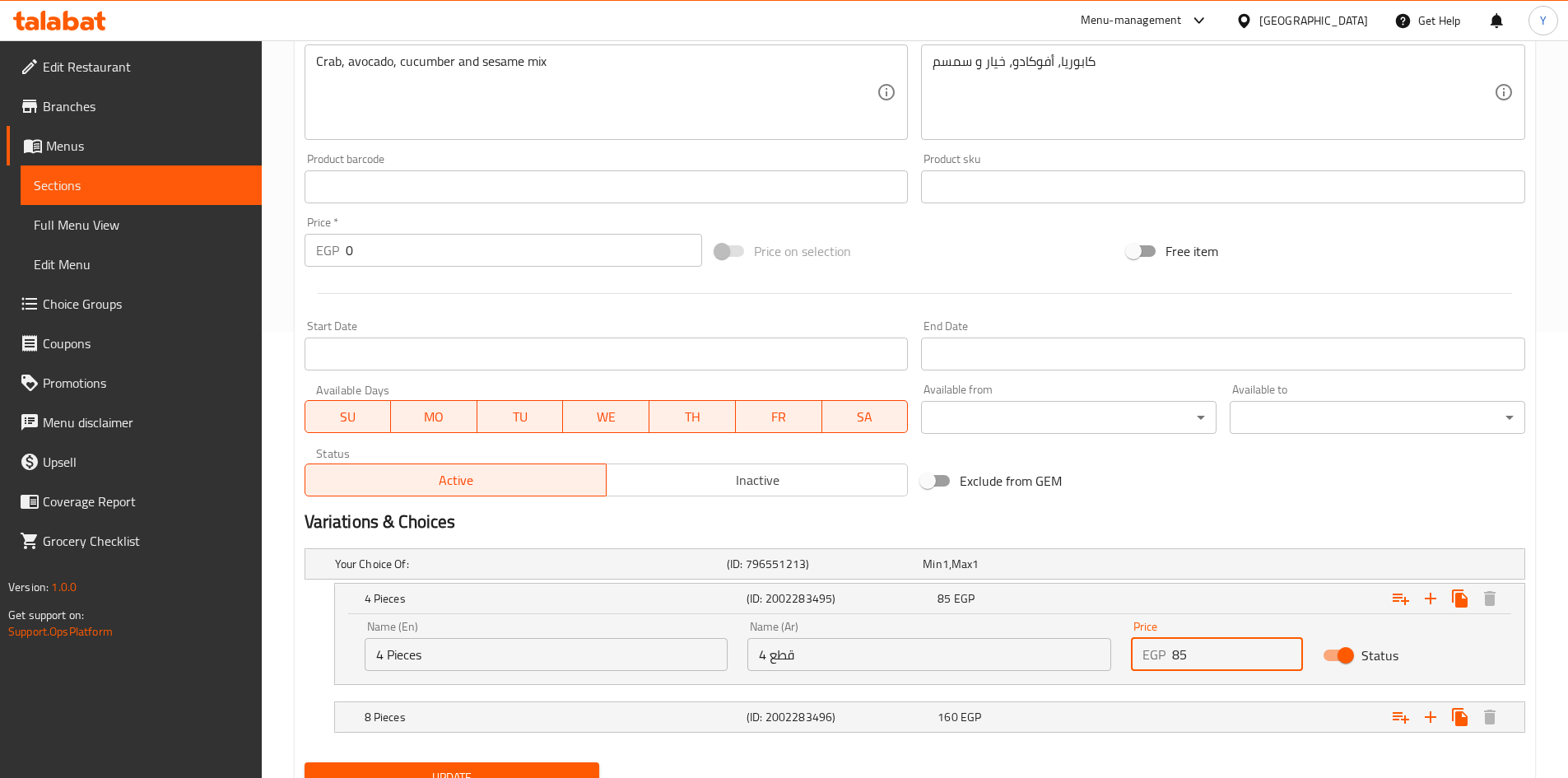
drag, startPoint x: 1170, startPoint y: 665, endPoint x: 711, endPoint y: 619, distance: 461.3
click at [715, 620] on div "Name (En) 4 Pieces Name (En) Name (Ar) 4 قطع Name (Ar) Price EGP 85 Price Status" at bounding box center [930, 646] width 1150 height 70
type input "115"
click at [867, 739] on nav at bounding box center [915, 743] width 1220 height 13
click at [869, 723] on h5 "(ID: 2002283496)" at bounding box center [839, 717] width 185 height 17
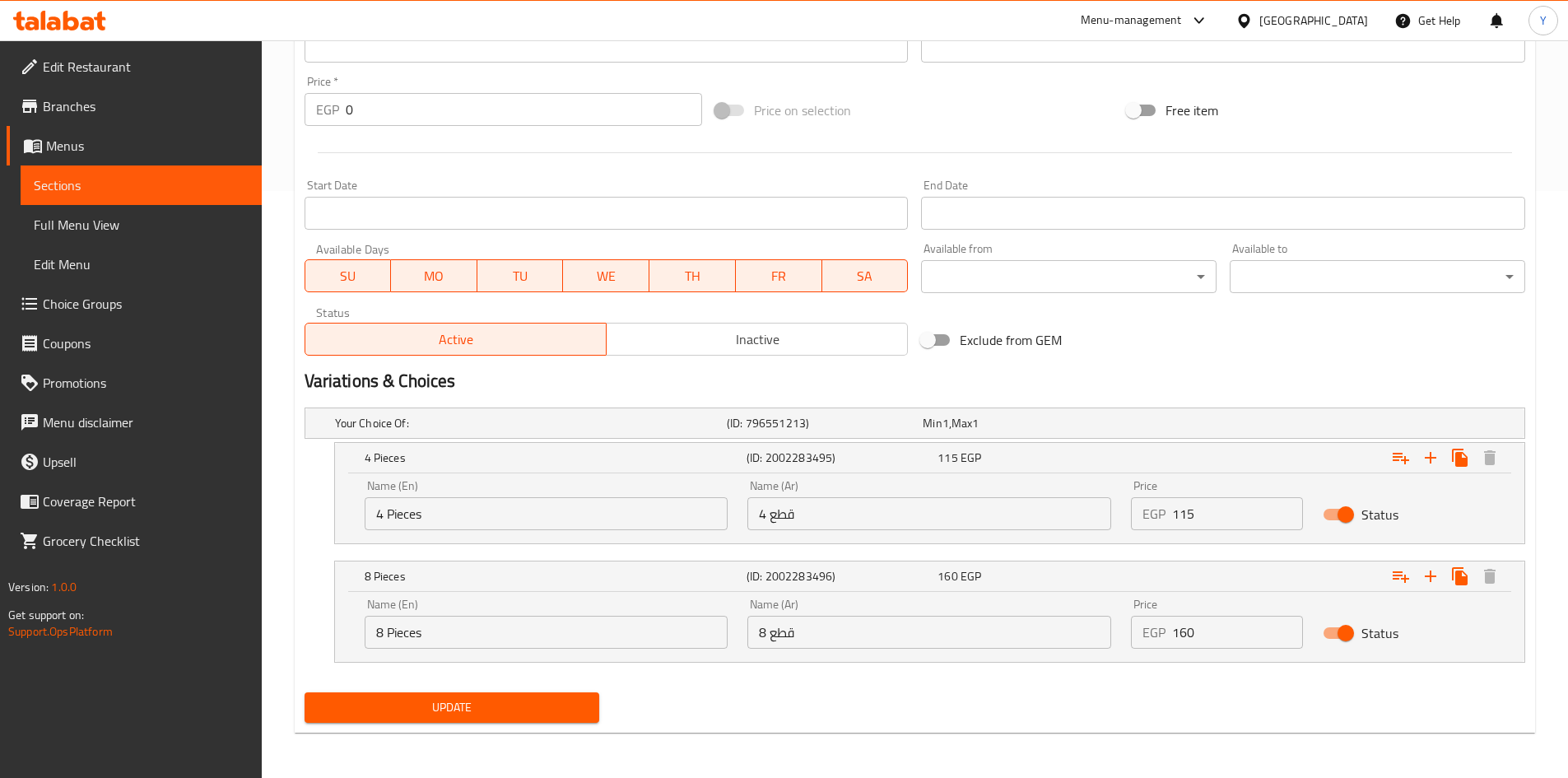
scroll to position [588, 0]
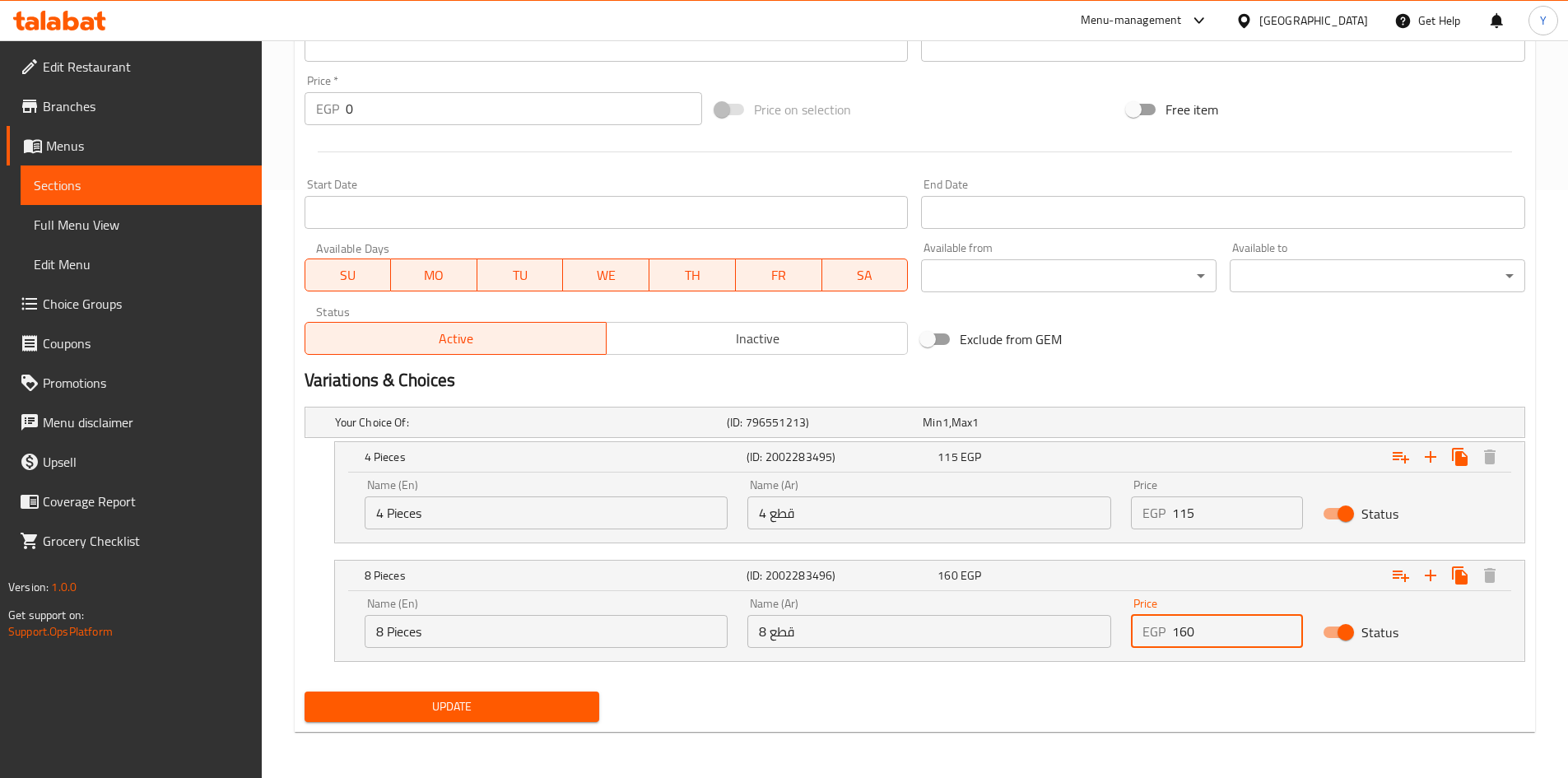
drag, startPoint x: 1216, startPoint y: 627, endPoint x: 810, endPoint y: 549, distance: 413.4
click at [808, 537] on div "Your Choice Of: (ID: 796551213) Min 1 , Max 1 Name (En) Your Choice Of: Name (E…" at bounding box center [915, 542] width 1234 height 285
type input "200"
drag, startPoint x: 840, startPoint y: 715, endPoint x: 664, endPoint y: 651, distance: 187.3
click at [839, 715] on div "Update" at bounding box center [915, 707] width 1234 height 43
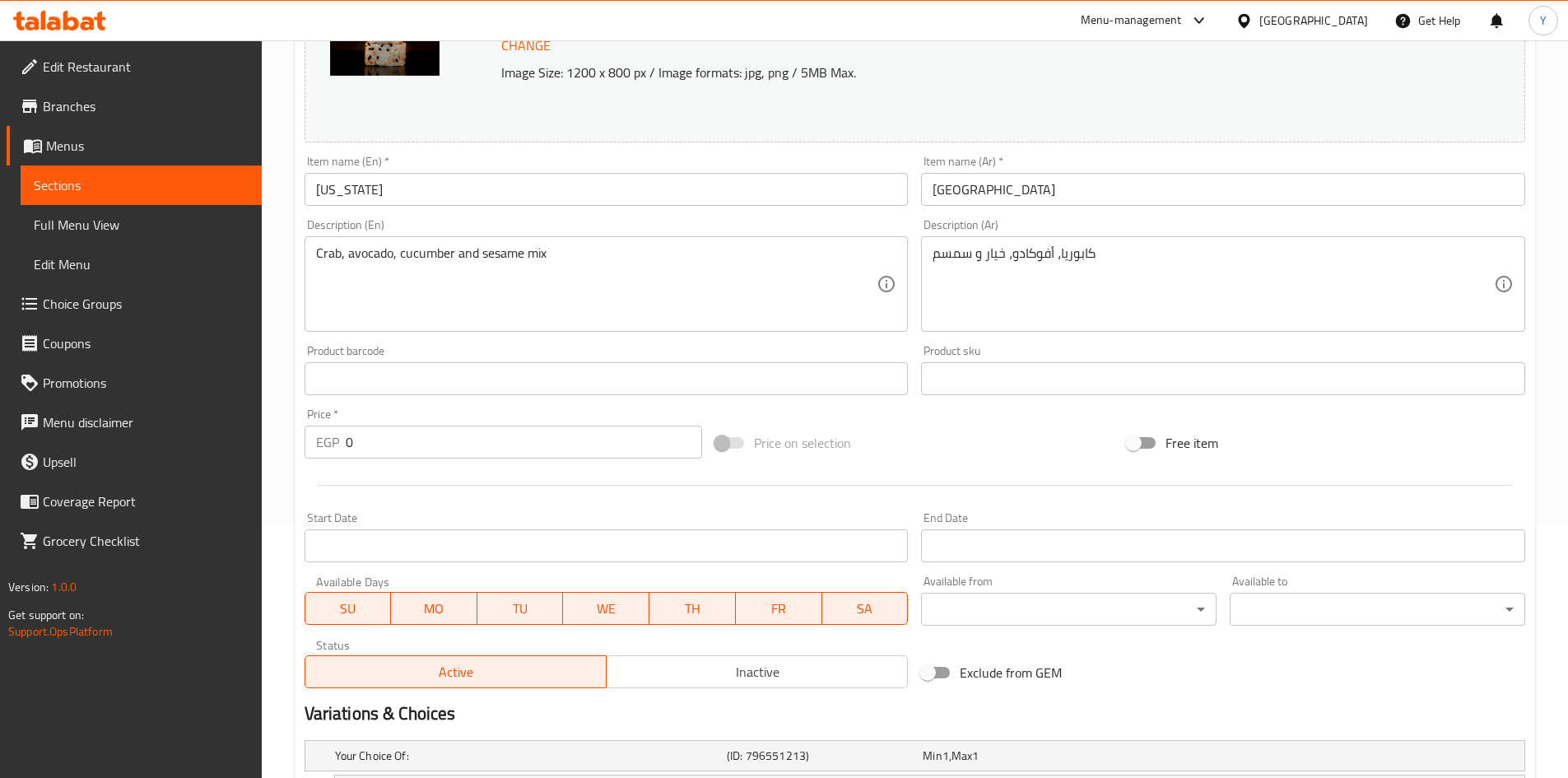
scroll to position [176, 0]
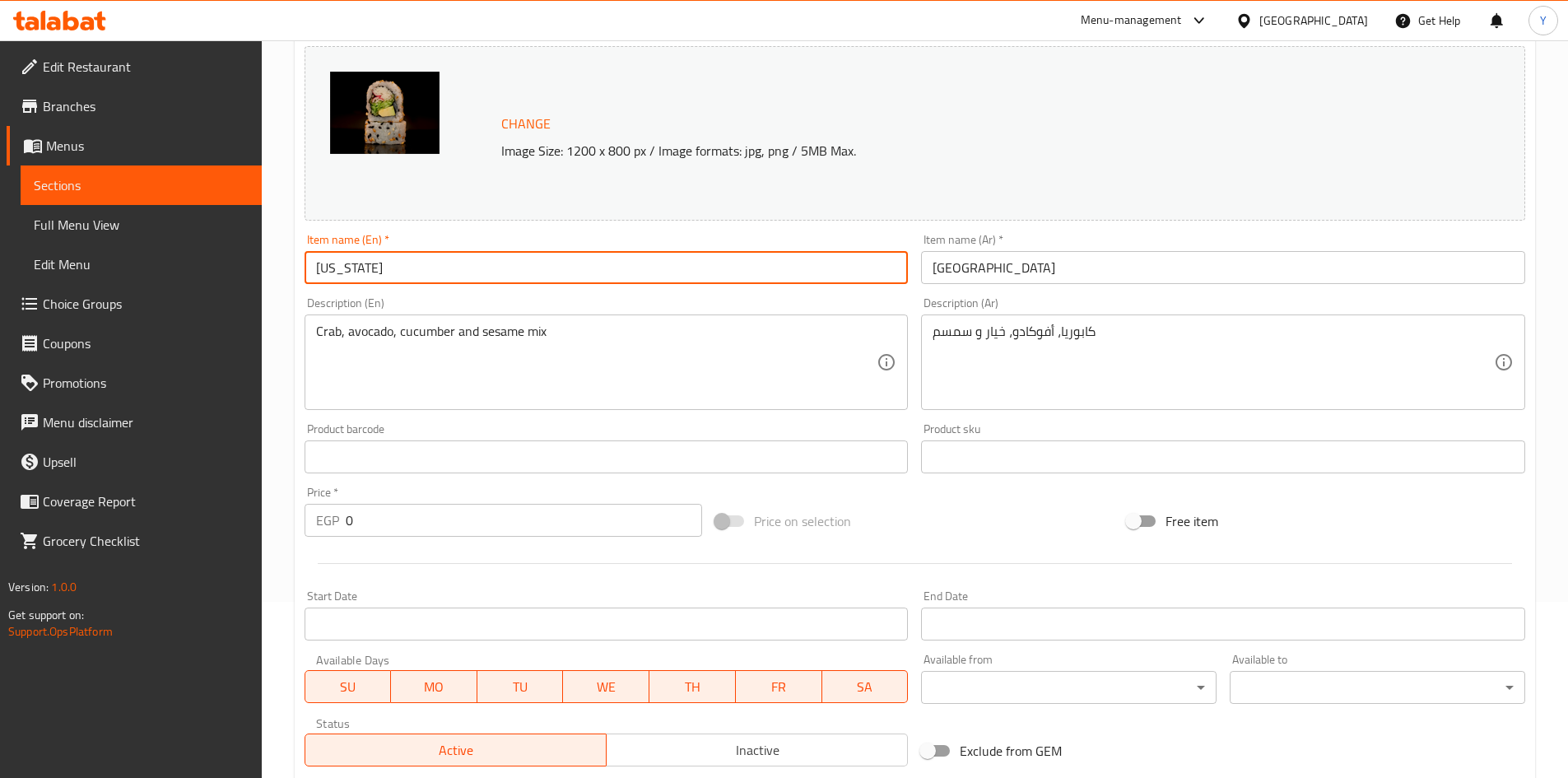
click at [570, 264] on input "[US_STATE]" at bounding box center [606, 267] width 604 height 33
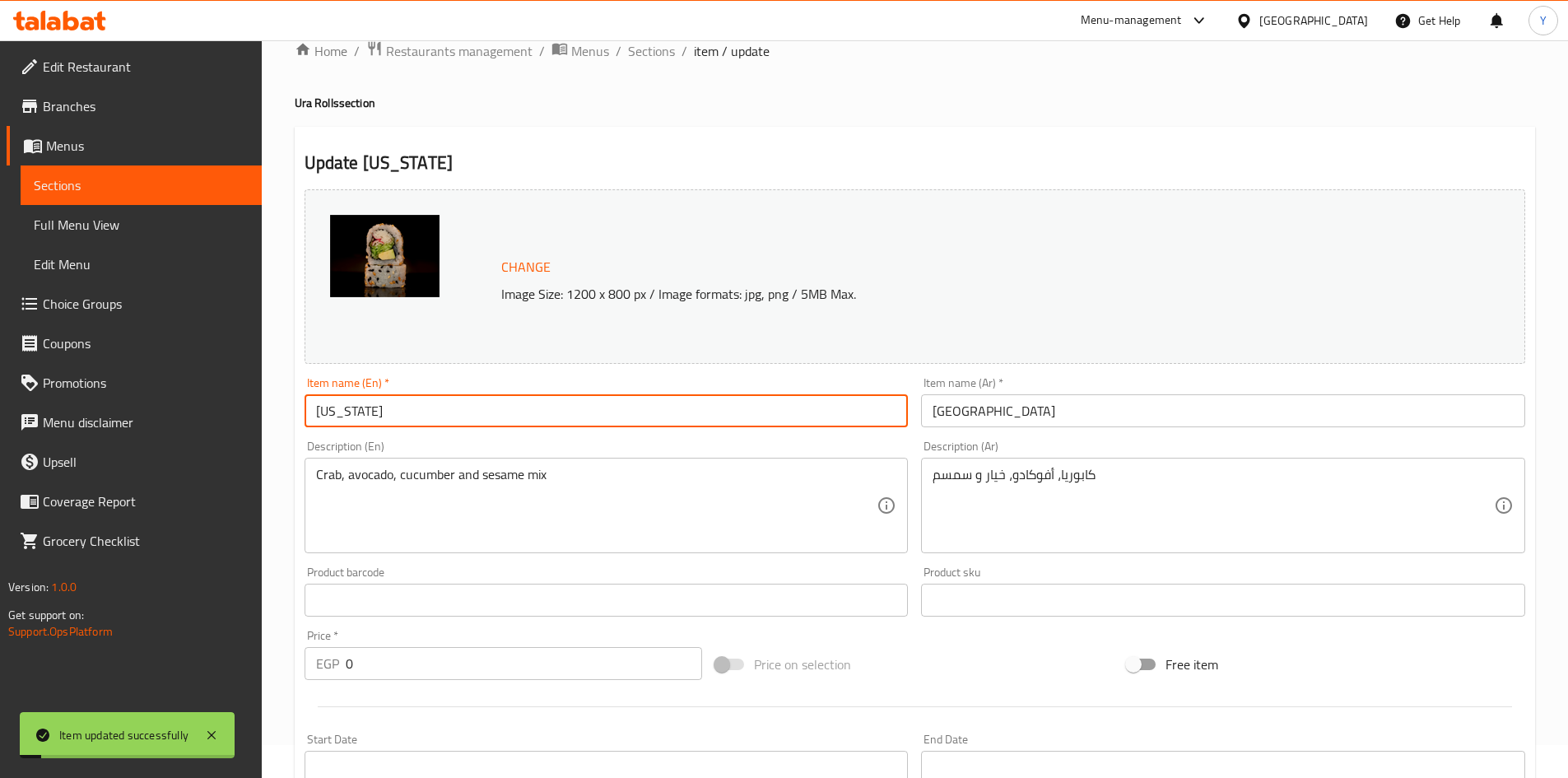
scroll to position [0, 0]
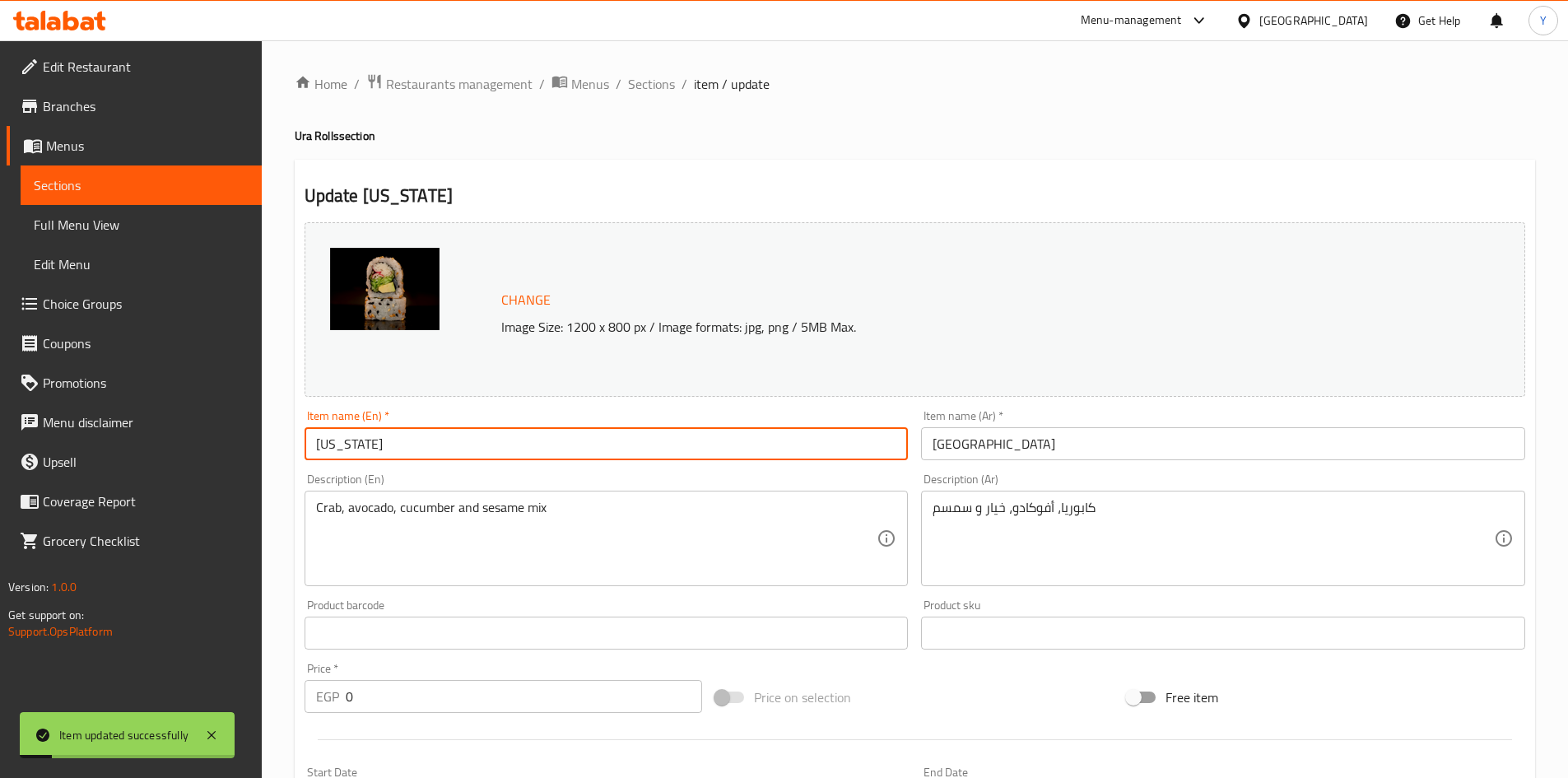
click at [676, 94] on ol "Home / Restaurants management / Menus / Sections / item / update" at bounding box center [915, 84] width 1241 height 22
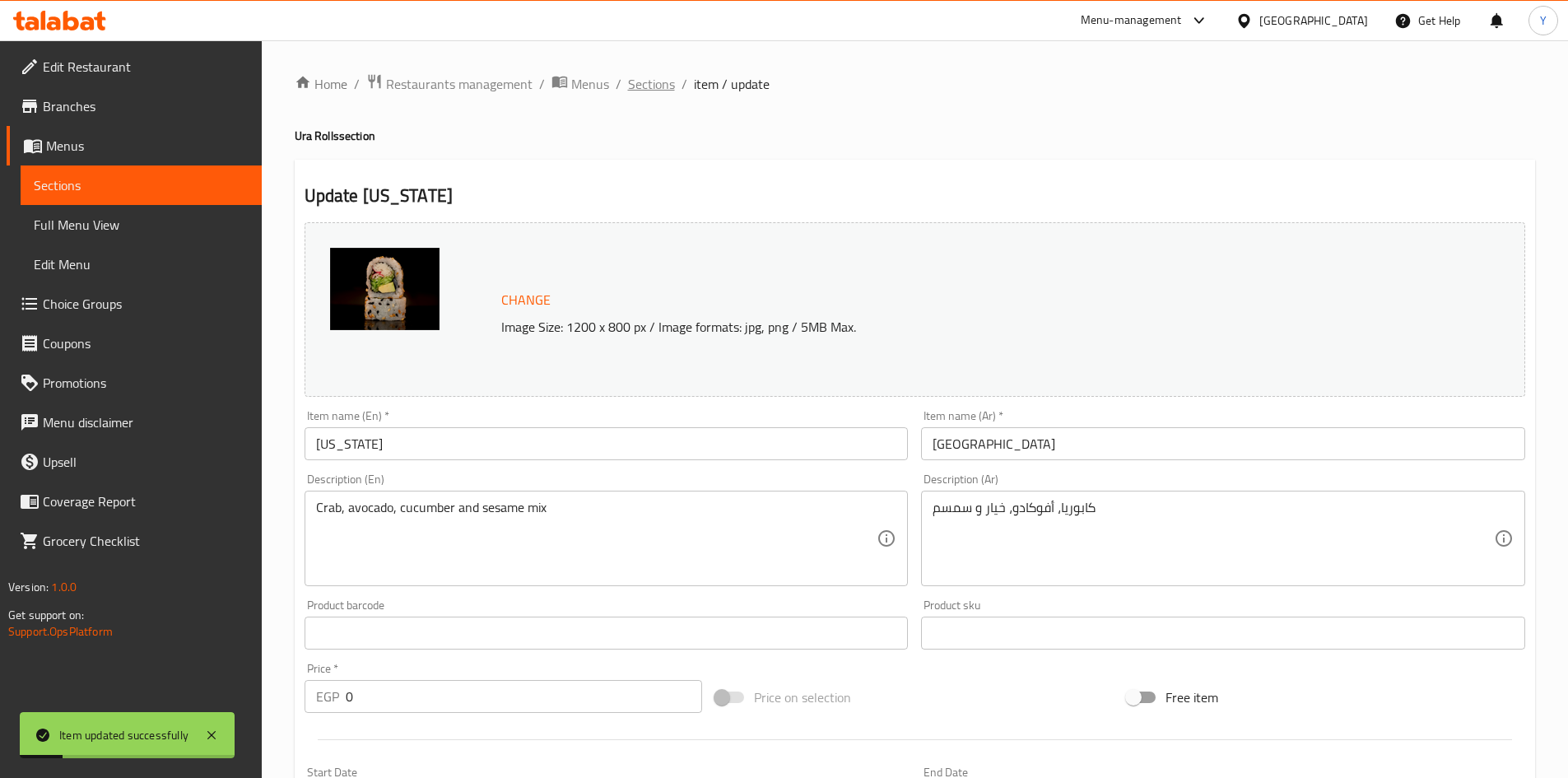
click at [672, 93] on span "Sections" at bounding box center [652, 84] width 47 height 20
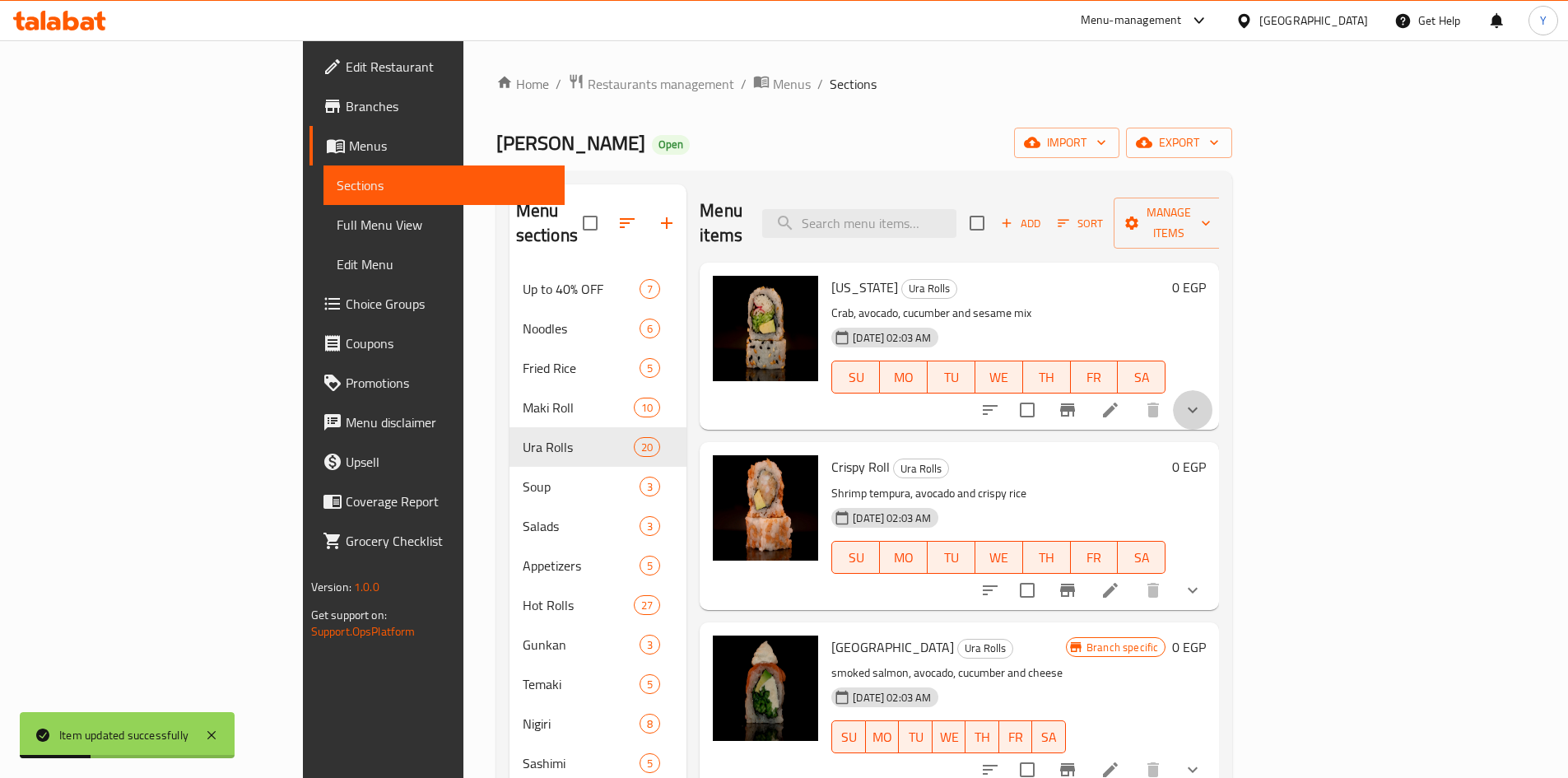
click at [1203, 400] on icon "show more" at bounding box center [1193, 410] width 20 height 20
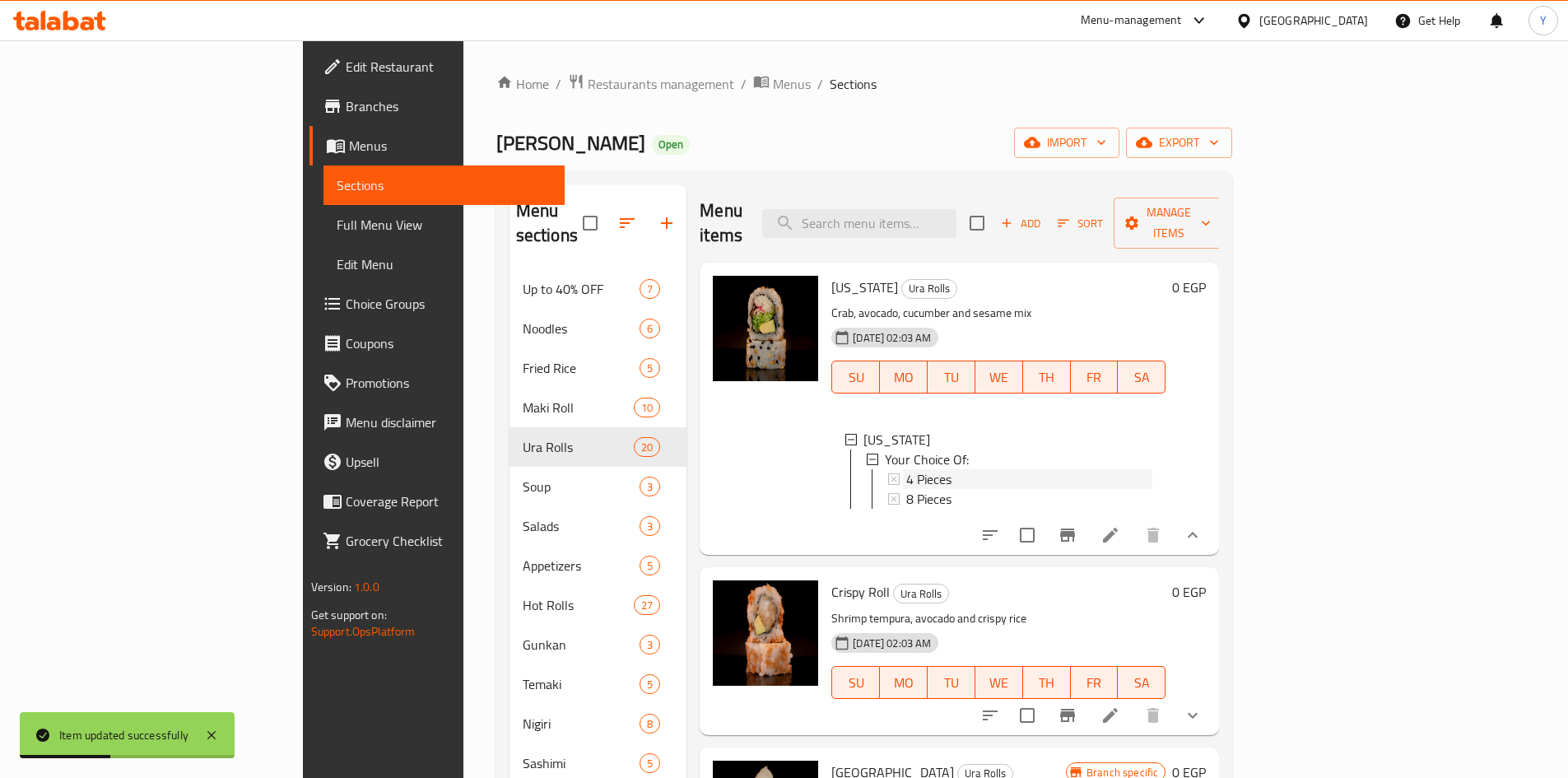
click at [906, 470] on div "4 Pieces" at bounding box center [1029, 480] width 246 height 20
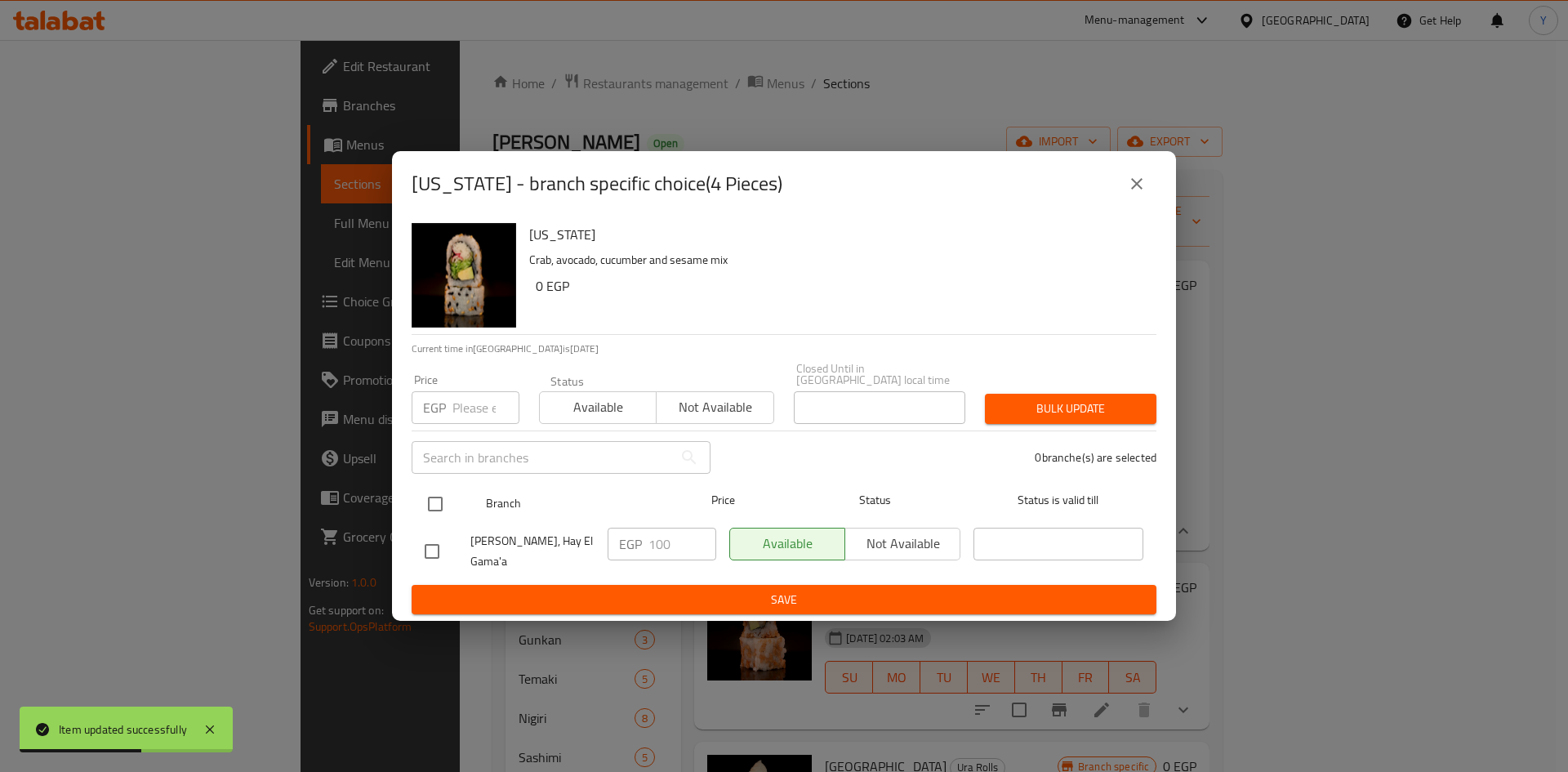
drag, startPoint x: 442, startPoint y: 505, endPoint x: 444, endPoint y: 492, distance: 13.2
click at [441, 505] on input "checkbox" at bounding box center [435, 503] width 34 height 34
checkbox input "true"
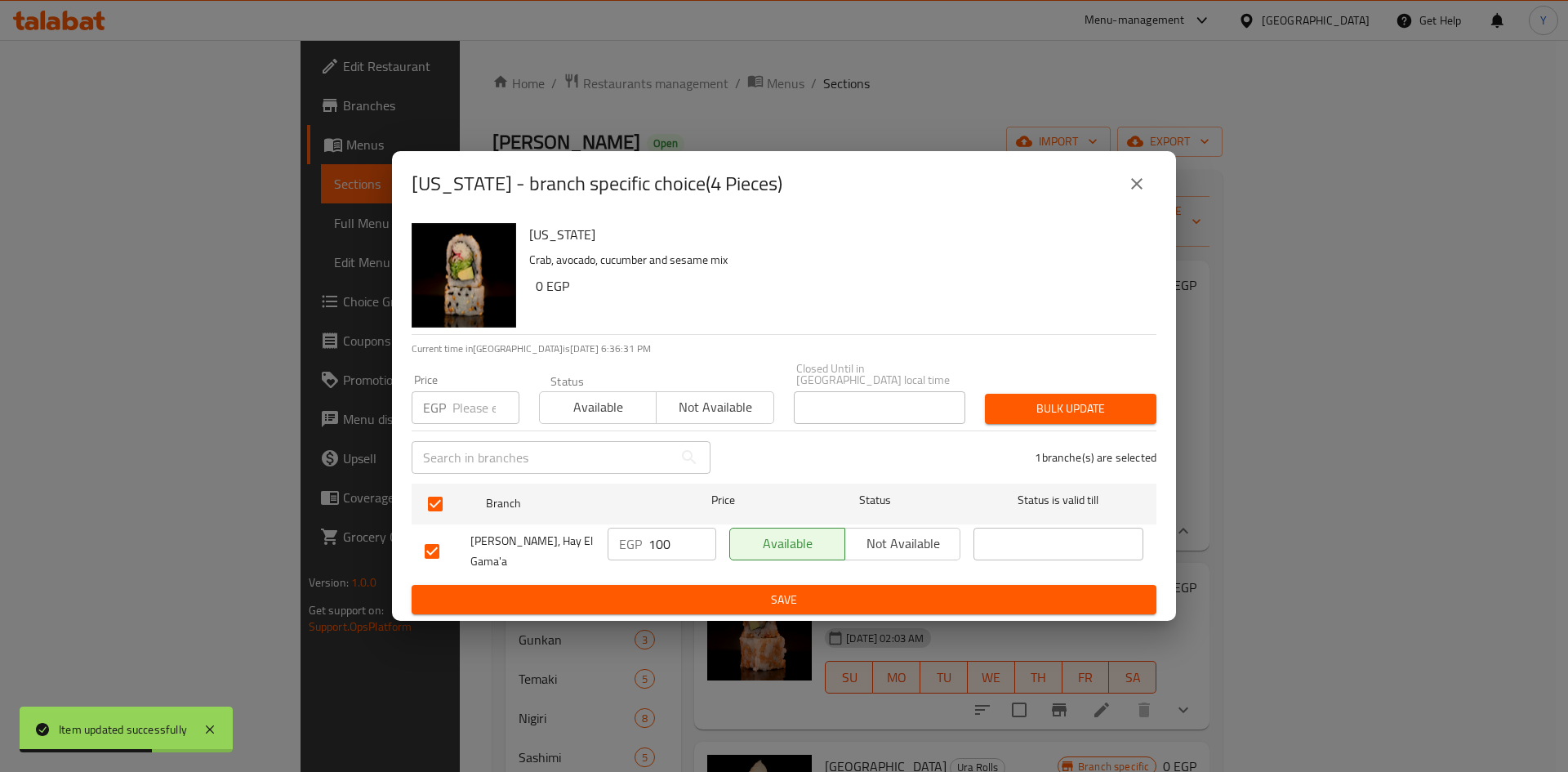
click at [453, 415] on input "number" at bounding box center [486, 407] width 67 height 32
type input "115"
click at [740, 298] on h6 "0 EGP" at bounding box center [839, 286] width 607 height 23
click at [1016, 409] on span "Bulk update" at bounding box center [1070, 409] width 145 height 21
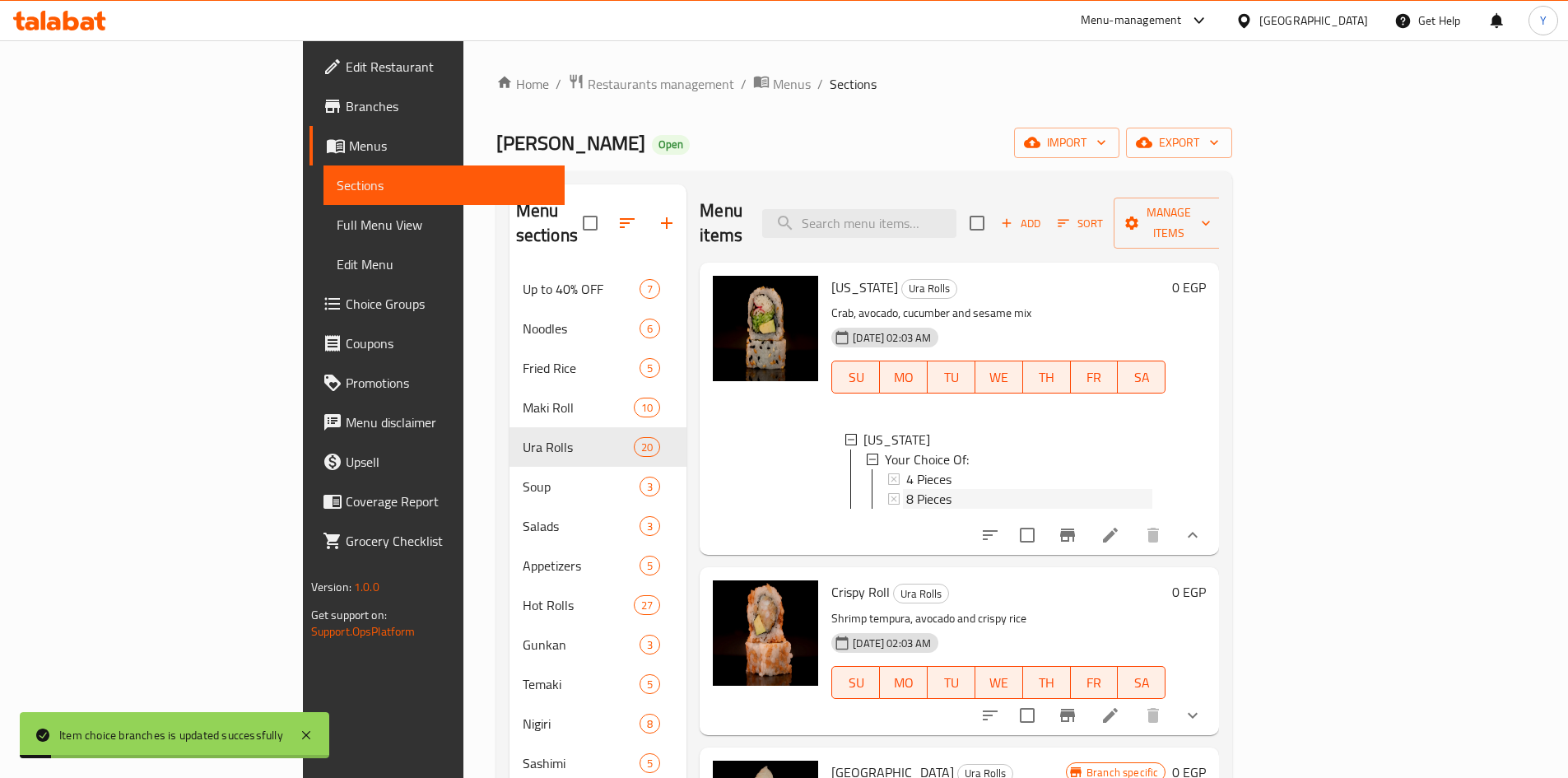
click at [950, 489] on div "8 Pieces" at bounding box center [1029, 499] width 246 height 20
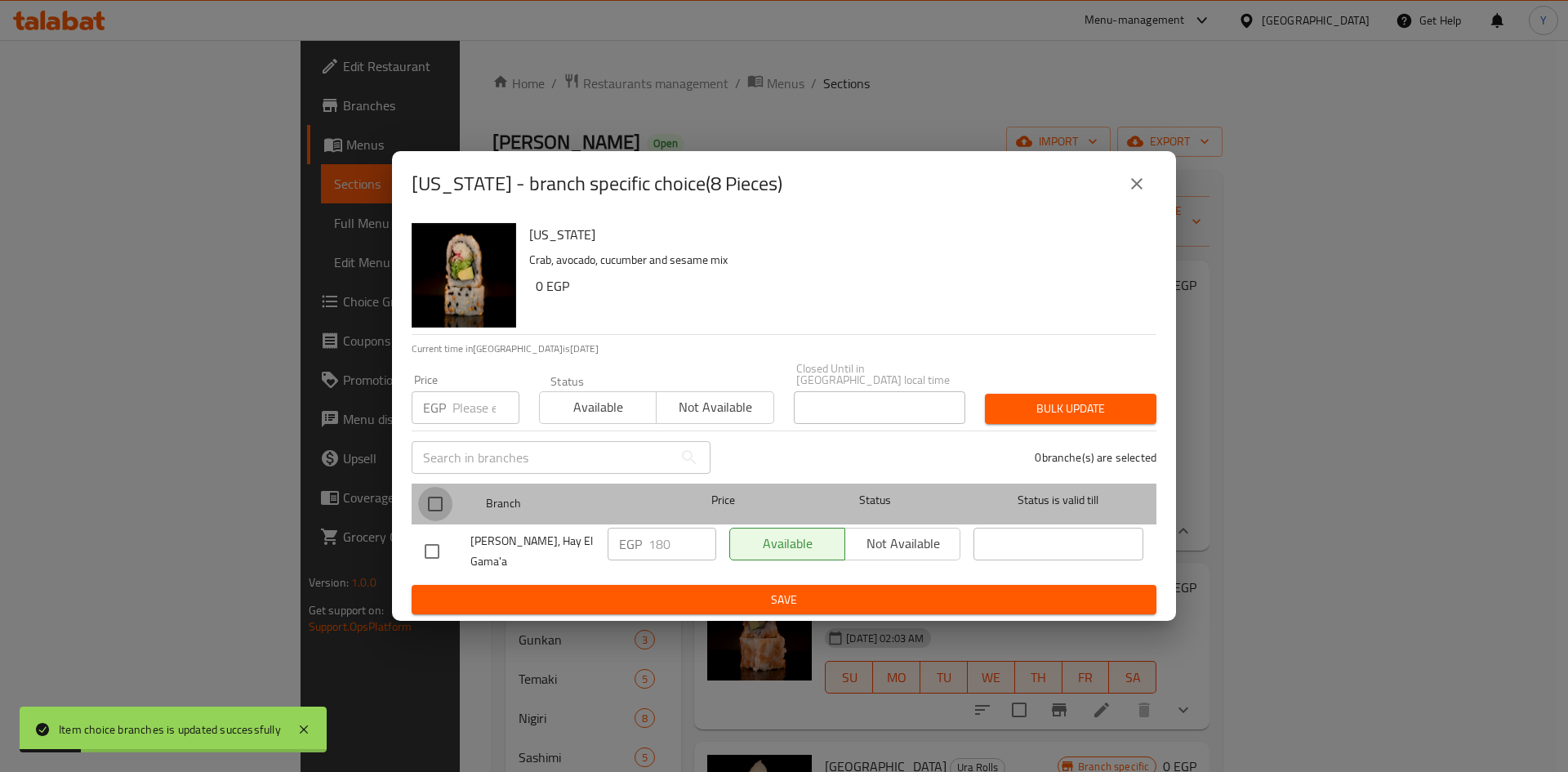
click at [424, 498] on input "checkbox" at bounding box center [435, 503] width 34 height 34
checkbox input "true"
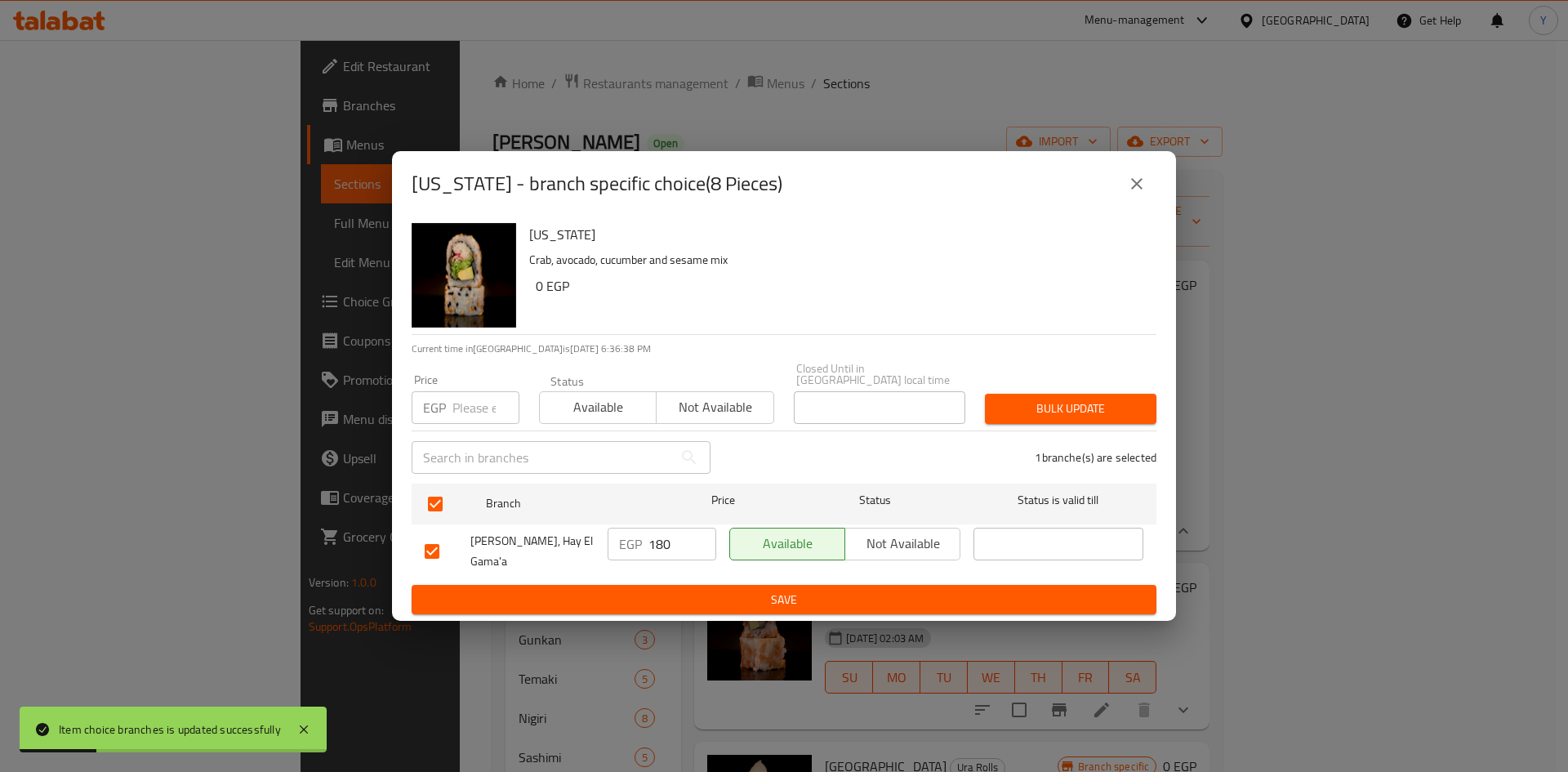
click at [469, 401] on input "number" at bounding box center [486, 407] width 67 height 32
type input "200"
click at [809, 347] on div "[US_STATE] Crab, avocado, cucumber and sesame mix 0 EGP Current time in [GEOGRA…" at bounding box center [784, 419] width 784 height 405
drag, startPoint x: 1048, startPoint y: 417, endPoint x: 1035, endPoint y: 501, distance: 85.0
click at [1048, 418] on span "Bulk update" at bounding box center [1070, 409] width 145 height 21
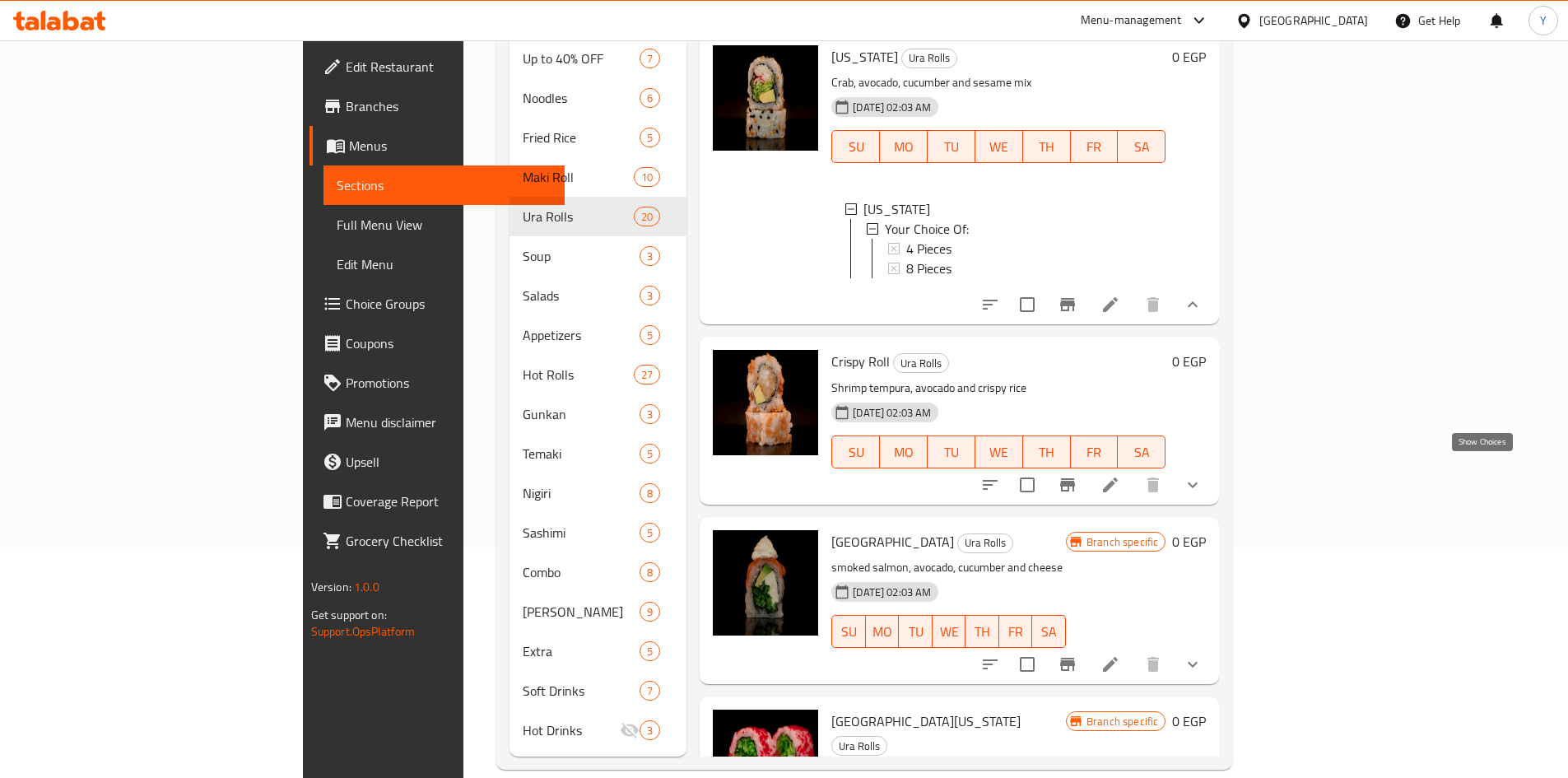
click at [1203, 478] on icon "show more" at bounding box center [1193, 486] width 20 height 20
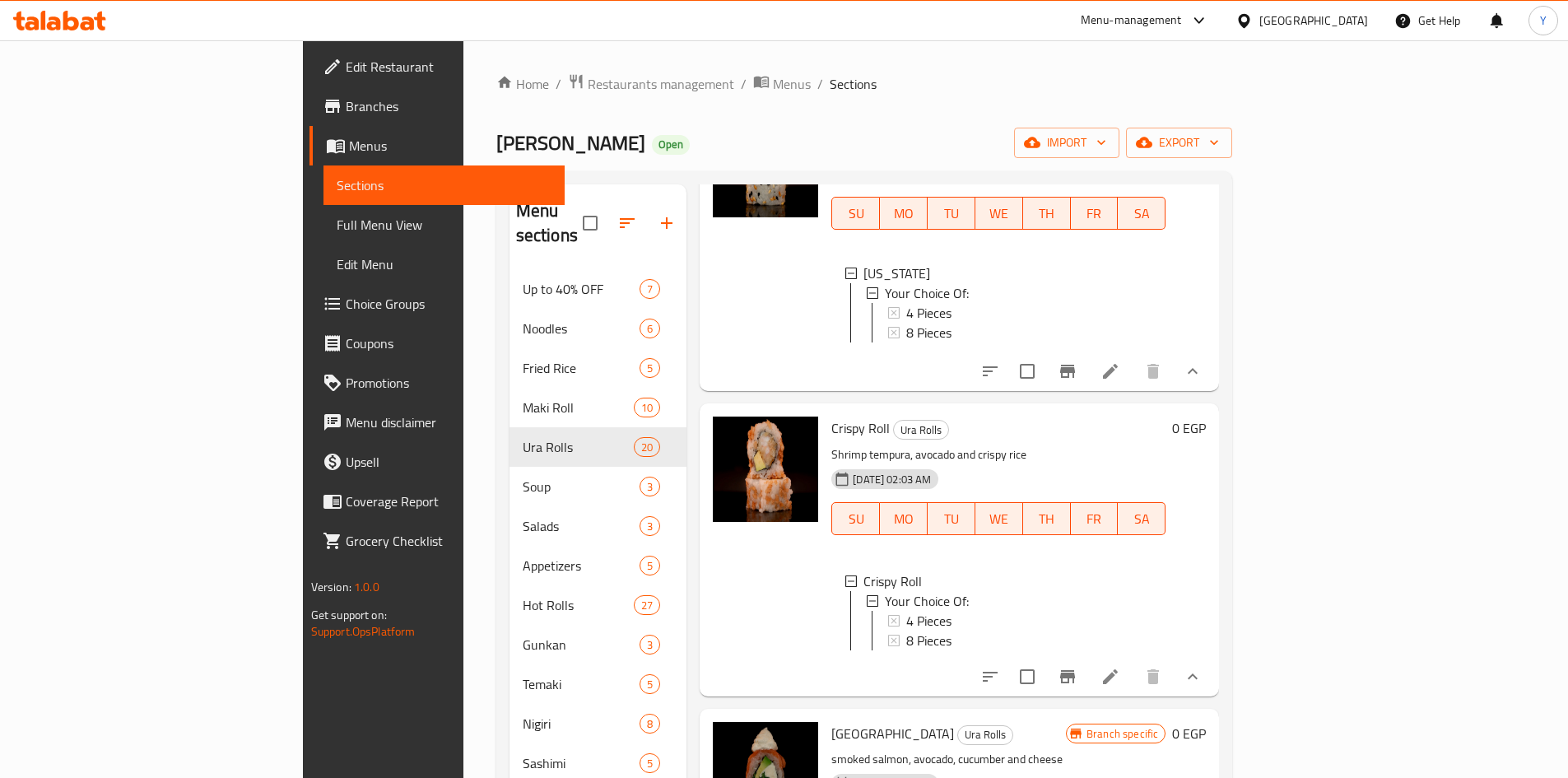
scroll to position [165, 0]
click at [1134, 684] on li at bounding box center [1110, 675] width 46 height 29
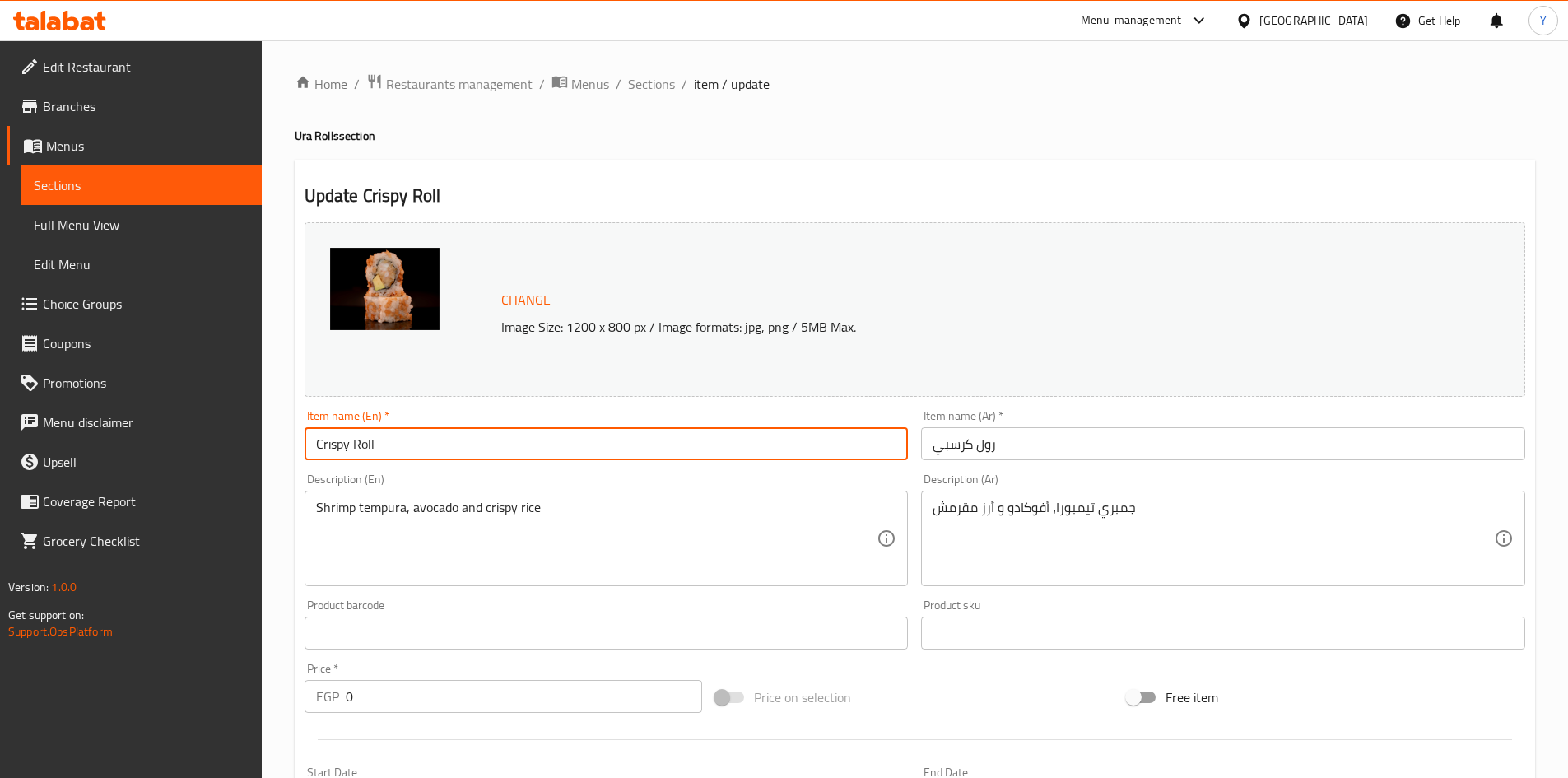
drag, startPoint x: 353, startPoint y: 440, endPoint x: 393, endPoint y: 438, distance: 40.0
click at [393, 438] on input "Crispy Roll" at bounding box center [606, 443] width 604 height 33
type input "Crispy Ura"
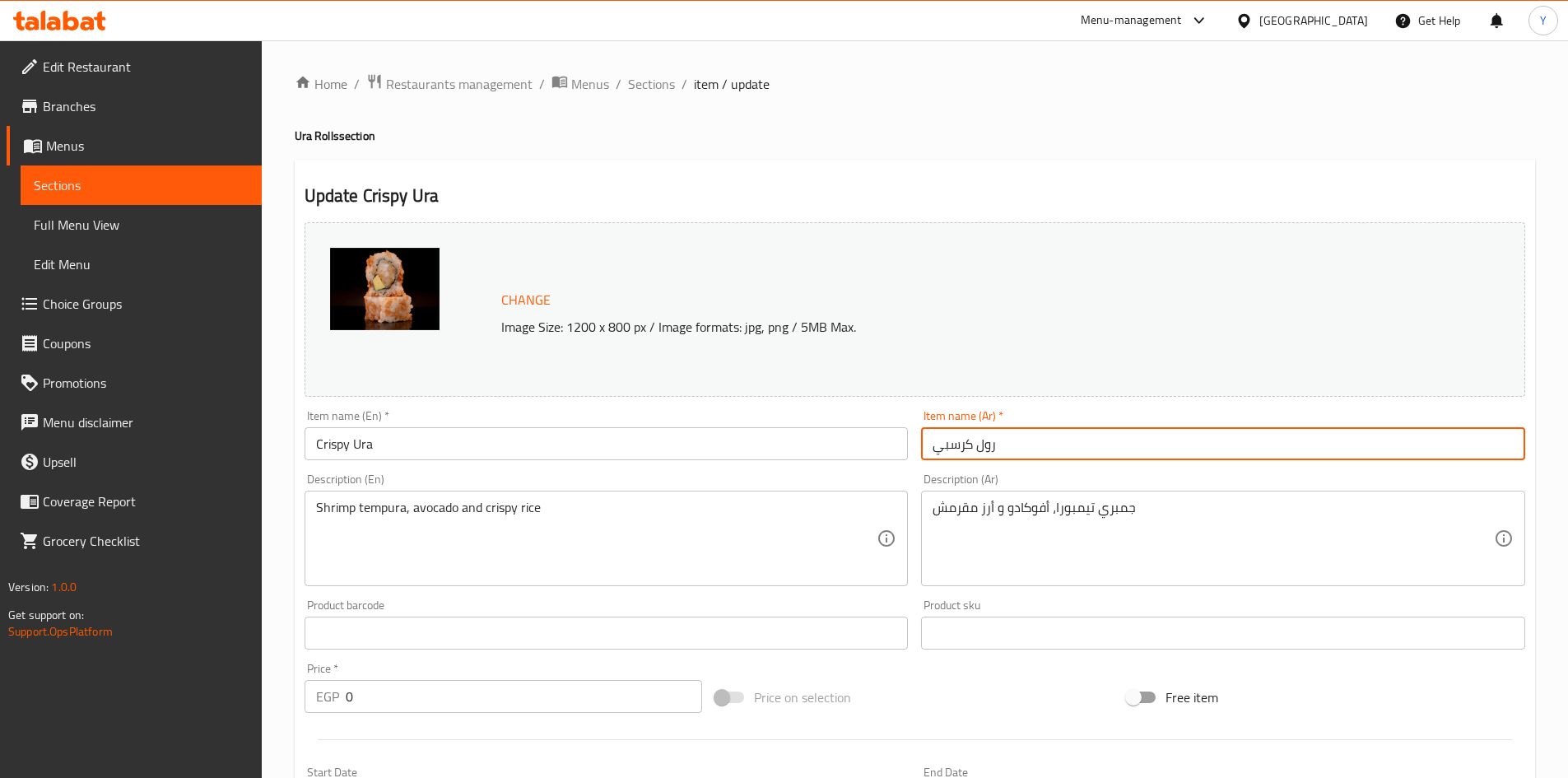
drag, startPoint x: 980, startPoint y: 451, endPoint x: 1250, endPoint y: 714, distance: 376.9
click at [1010, 445] on input "رول كرسبي" at bounding box center [1223, 443] width 604 height 33
type input "[PERSON_NAME]"
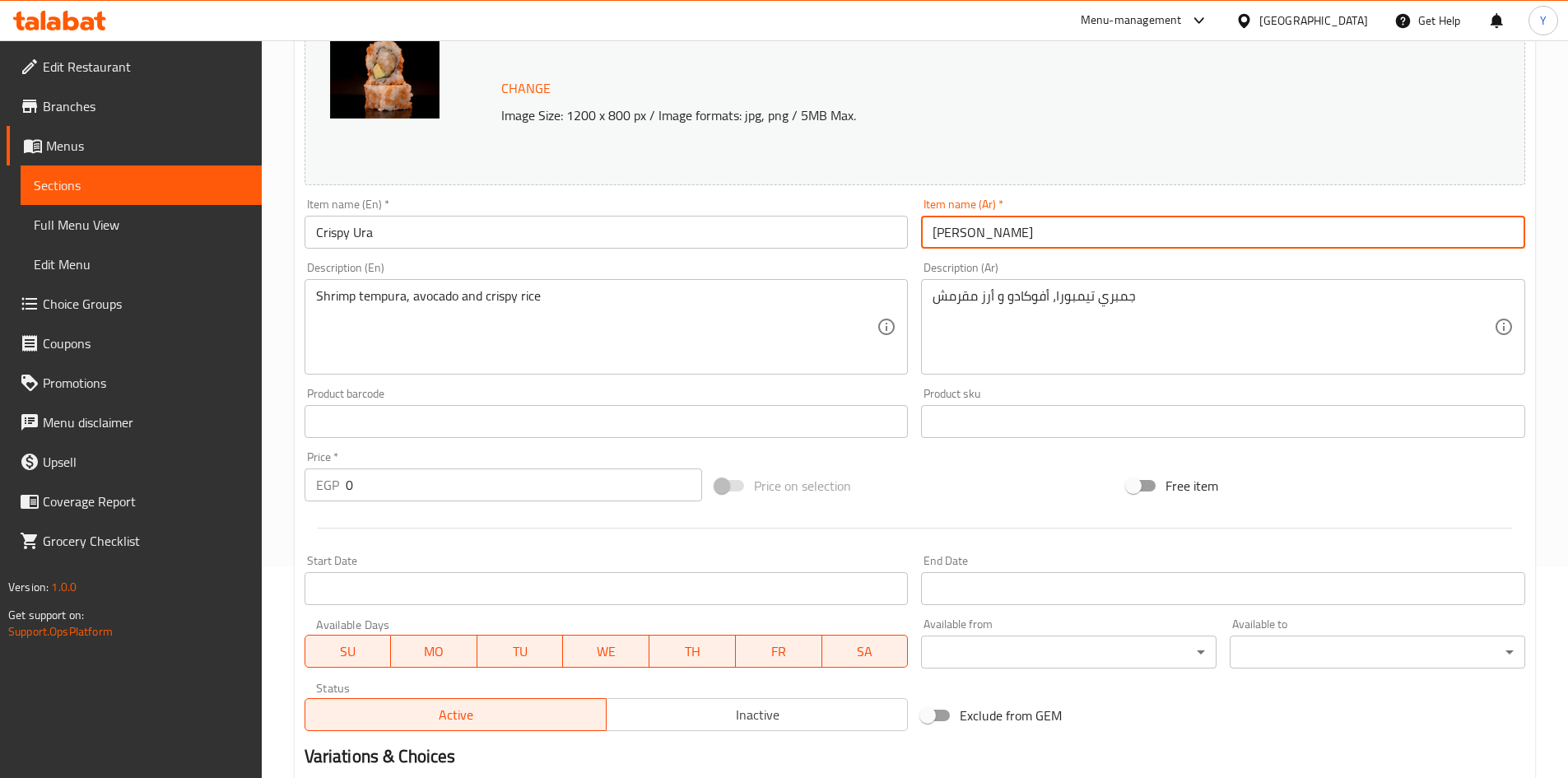
scroll to position [412, 0]
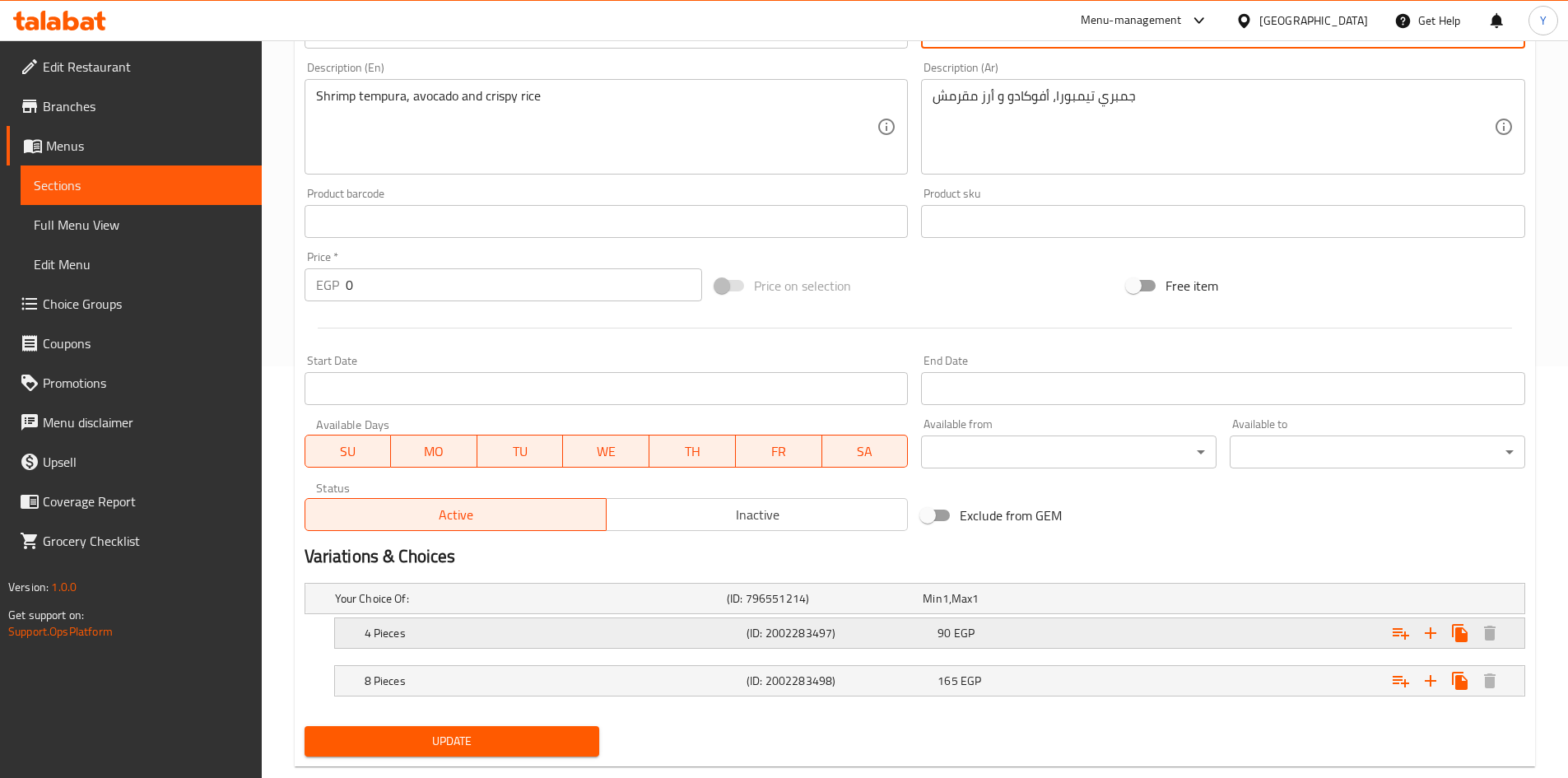
click at [1049, 629] on div "90 EGP" at bounding box center [1029, 633] width 185 height 17
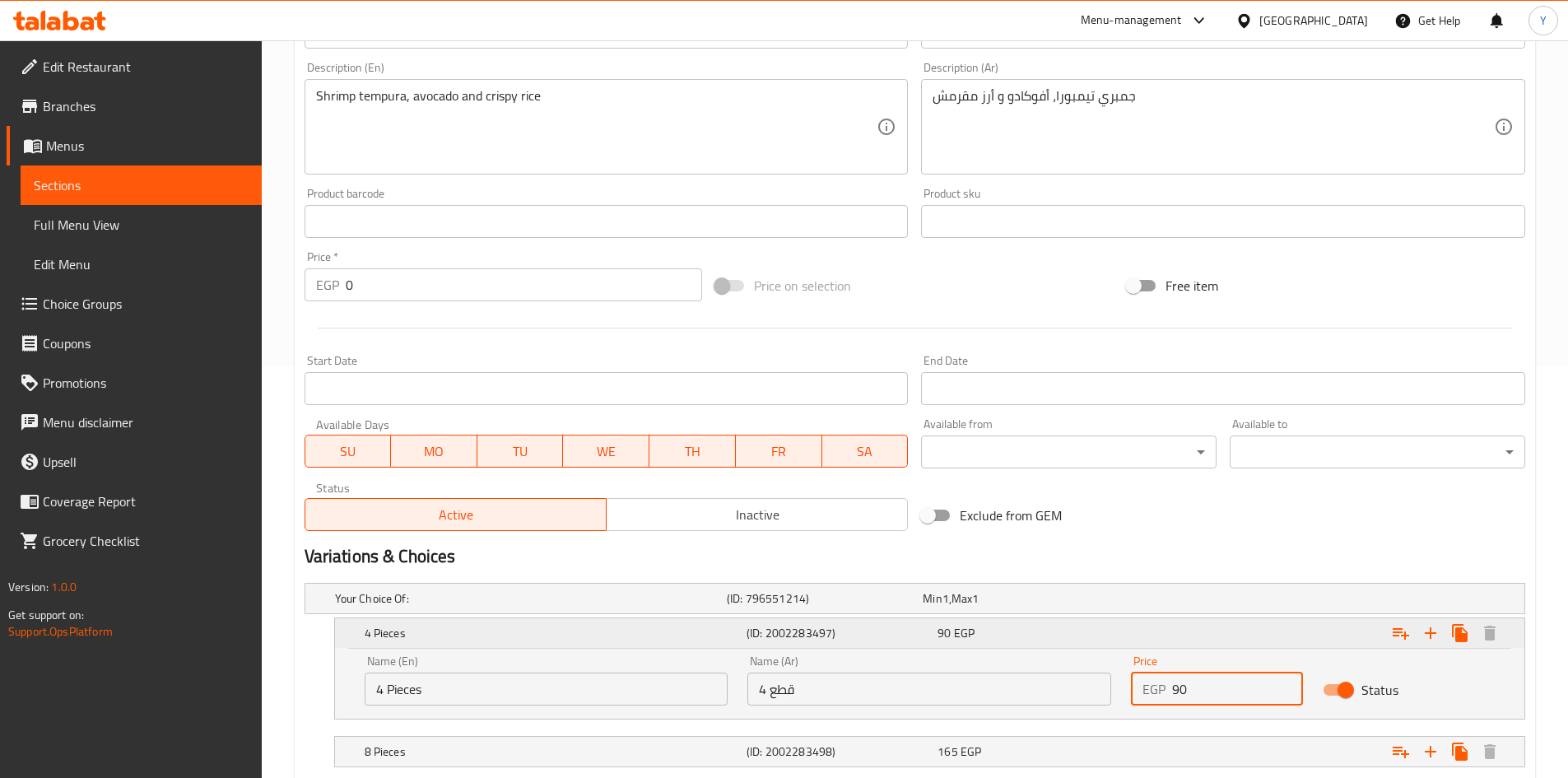
drag, startPoint x: 1186, startPoint y: 681, endPoint x: 797, endPoint y: 637, distance: 391.5
click at [796, 638] on div "4 Pieces (ID: 2002283497) 90 EGP Name (En) 4 Pieces Name (En) Name (Ar) 4 قطع N…" at bounding box center [930, 669] width 1190 height 100
type input "120"
click at [1205, 749] on div "Expand" at bounding box center [1316, 751] width 382 height 36
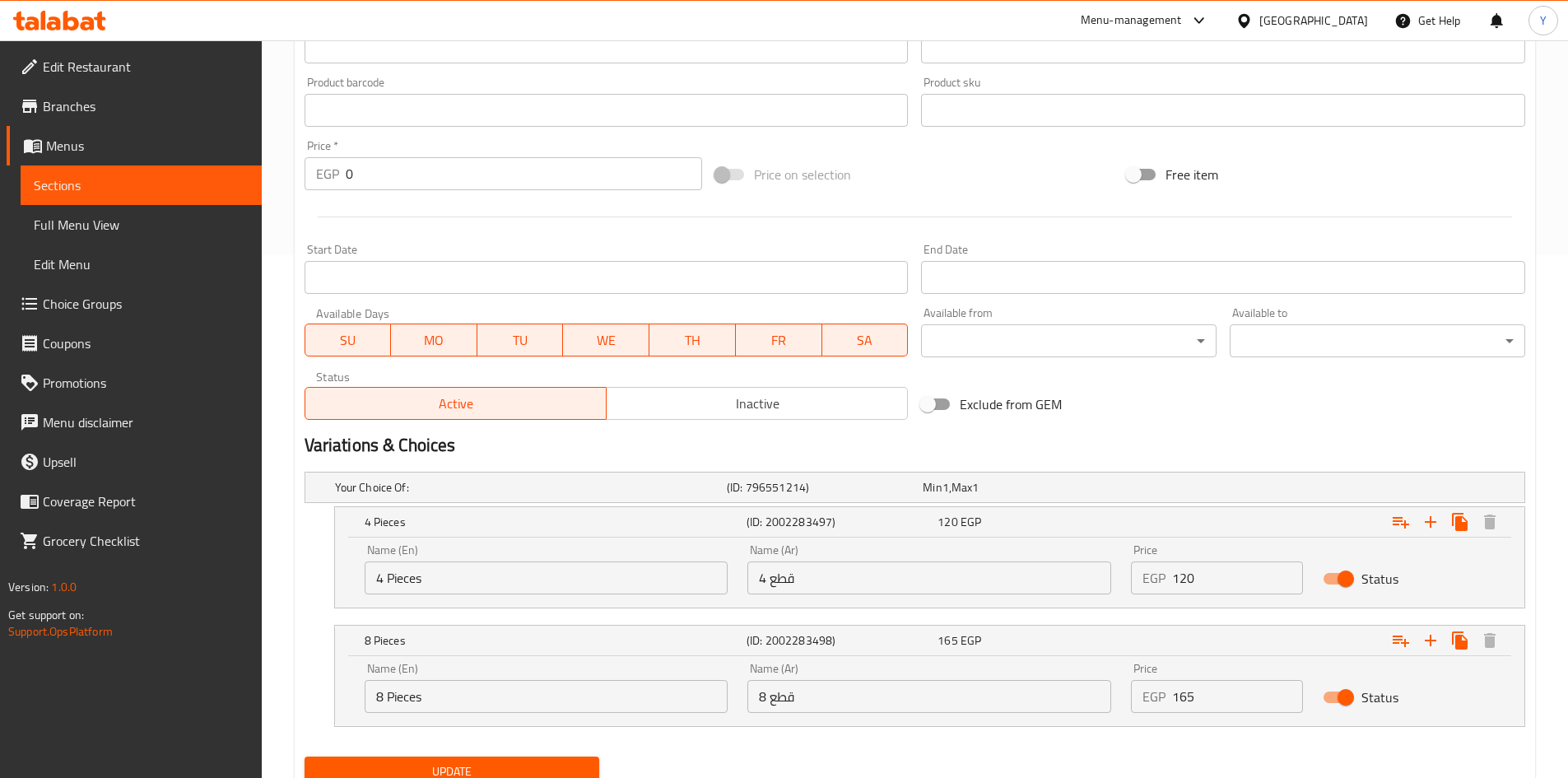
scroll to position [588, 0]
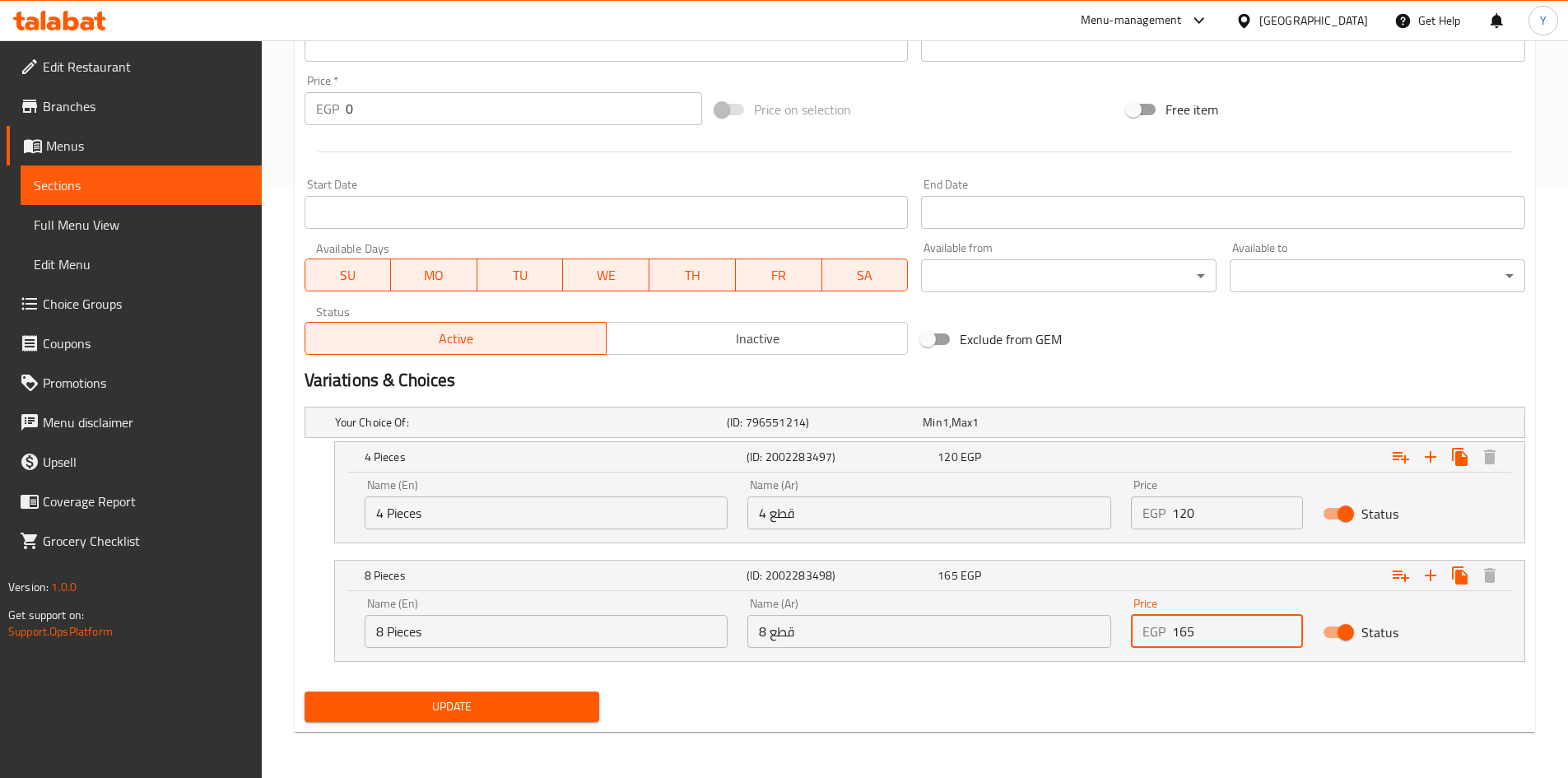
drag, startPoint x: 1207, startPoint y: 634, endPoint x: 793, endPoint y: 622, distance: 414.2
click at [794, 622] on div "Name (En) 8 Pieces Name (En) Name (Ar) 8 قطع Name (Ar) Price EGP 165 Price Stat…" at bounding box center [930, 623] width 1150 height 70
type input "215"
click at [784, 714] on div "Update" at bounding box center [915, 707] width 1234 height 43
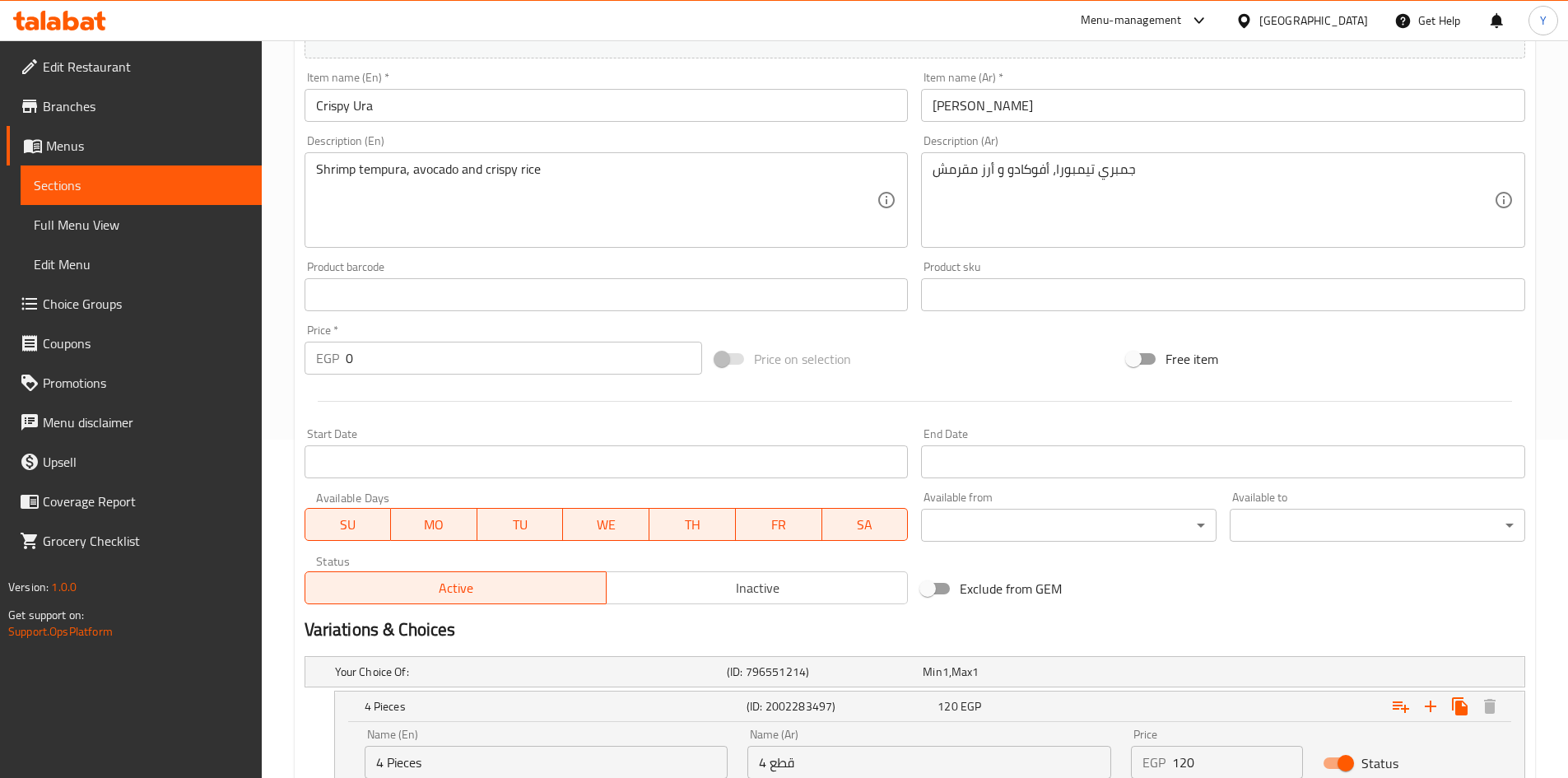
scroll to position [176, 0]
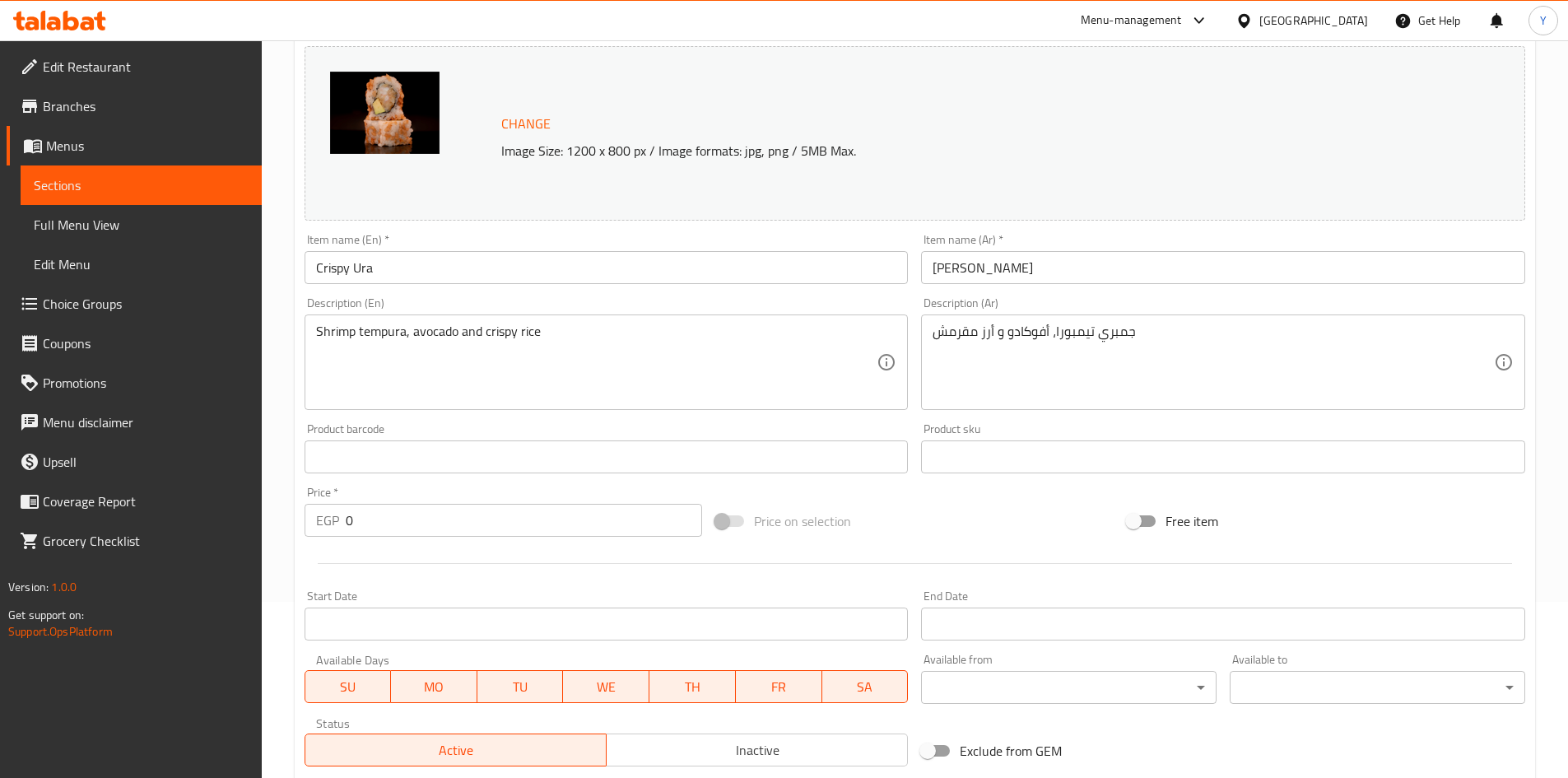
click at [450, 282] on input "Crispy Ura" at bounding box center [606, 267] width 604 height 33
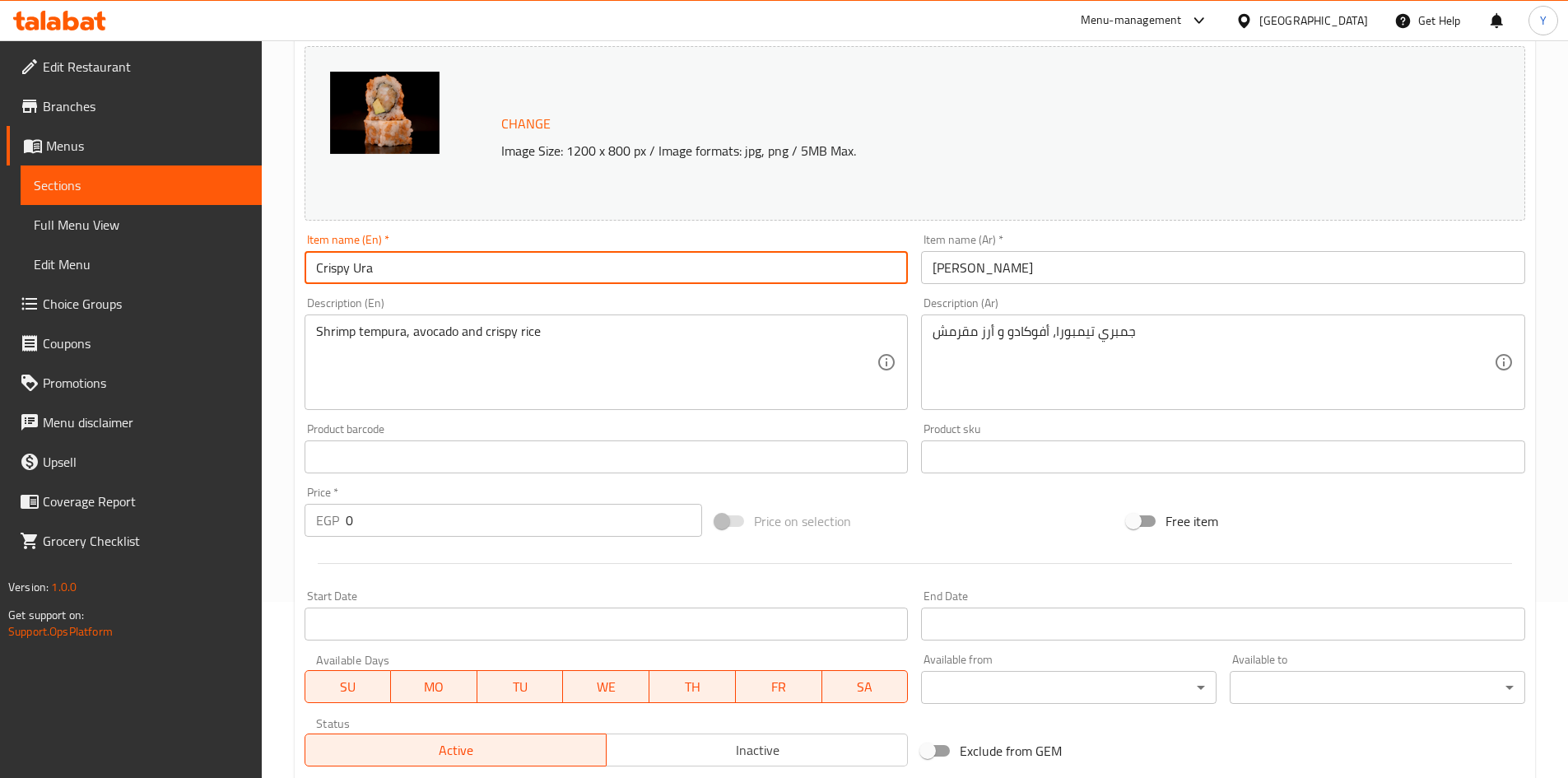
click at [408, 265] on input "Crispy Ura" at bounding box center [606, 267] width 604 height 33
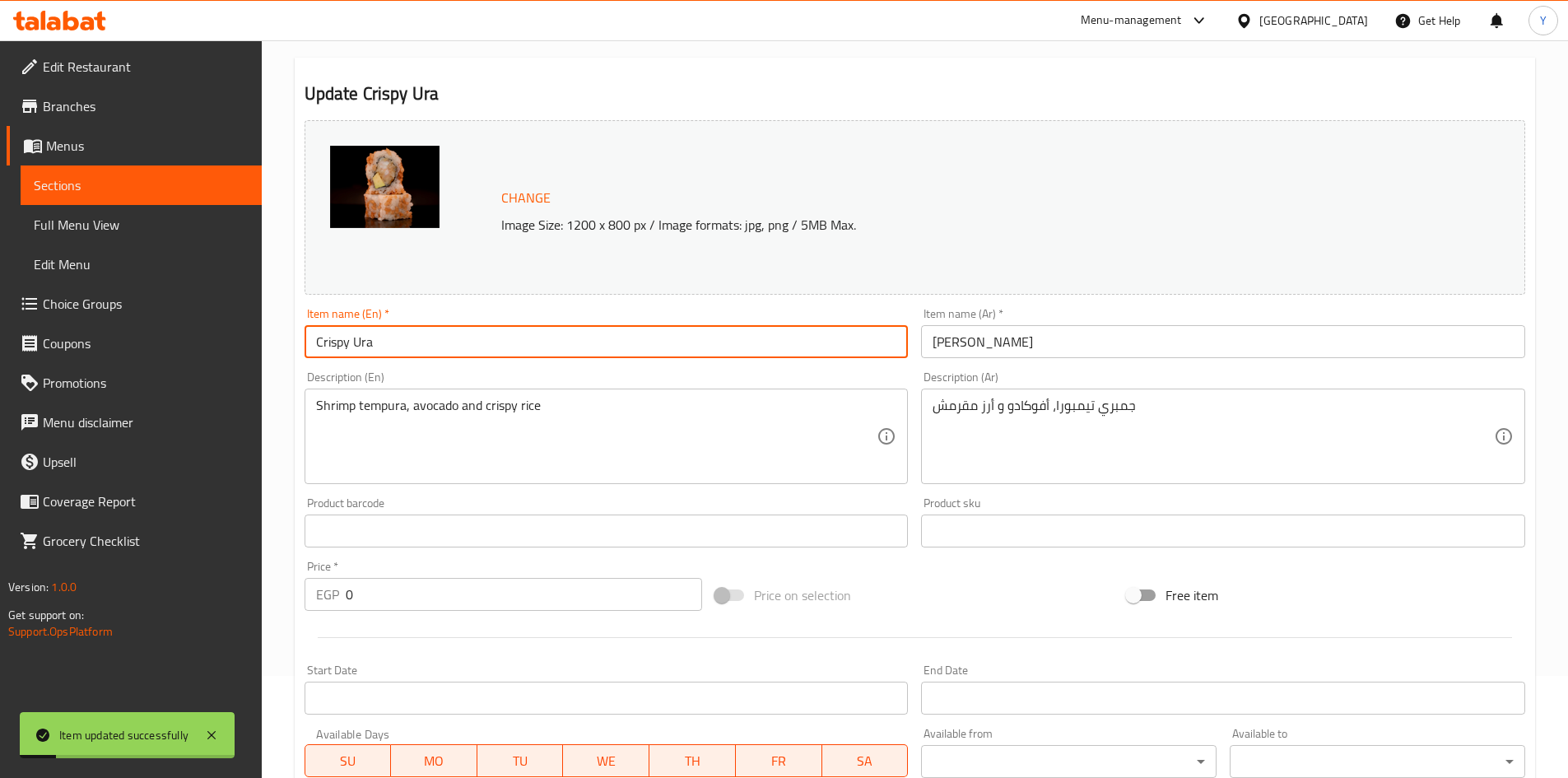
scroll to position [0, 0]
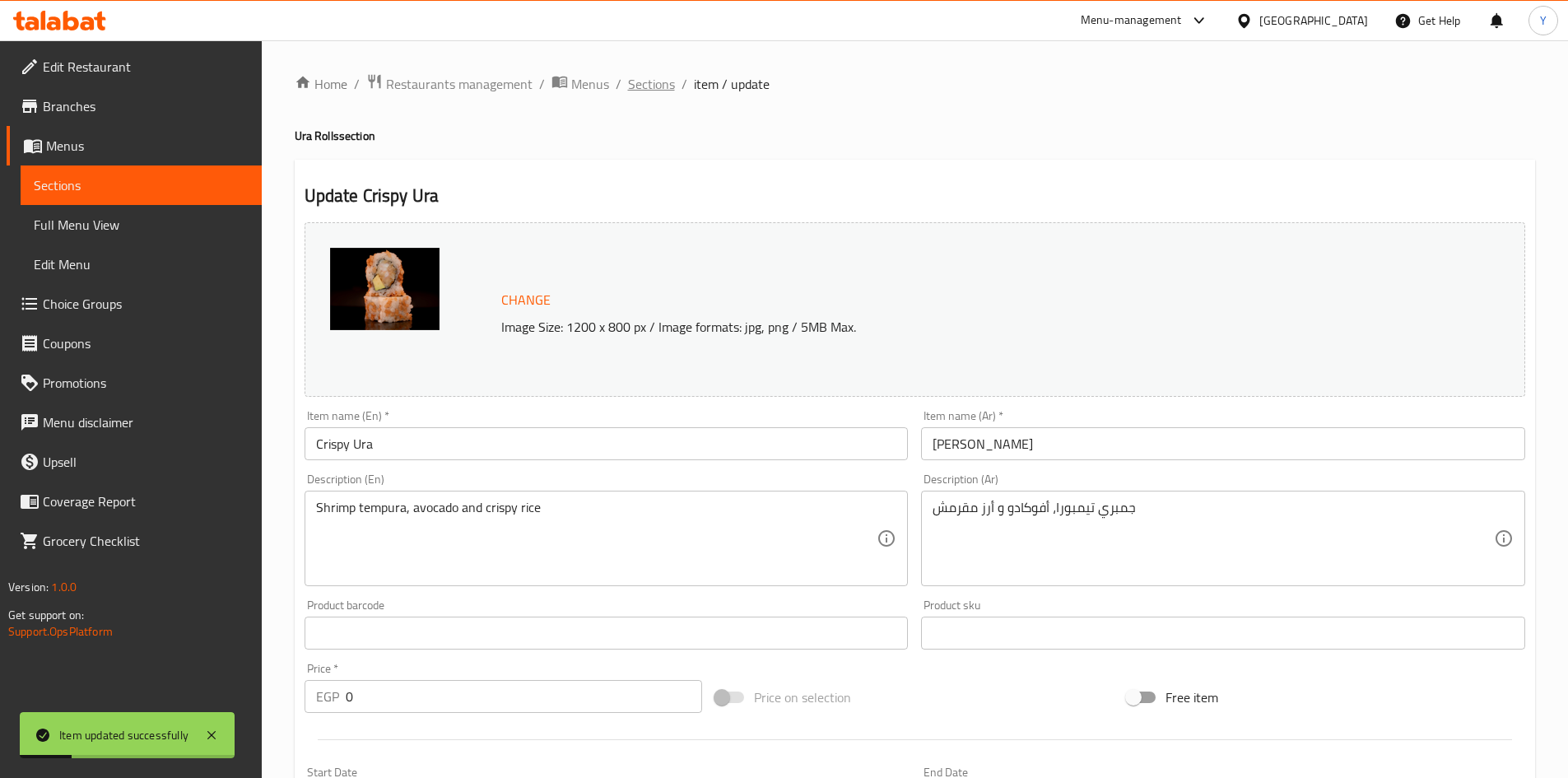
click at [643, 88] on span "Sections" at bounding box center [652, 84] width 47 height 20
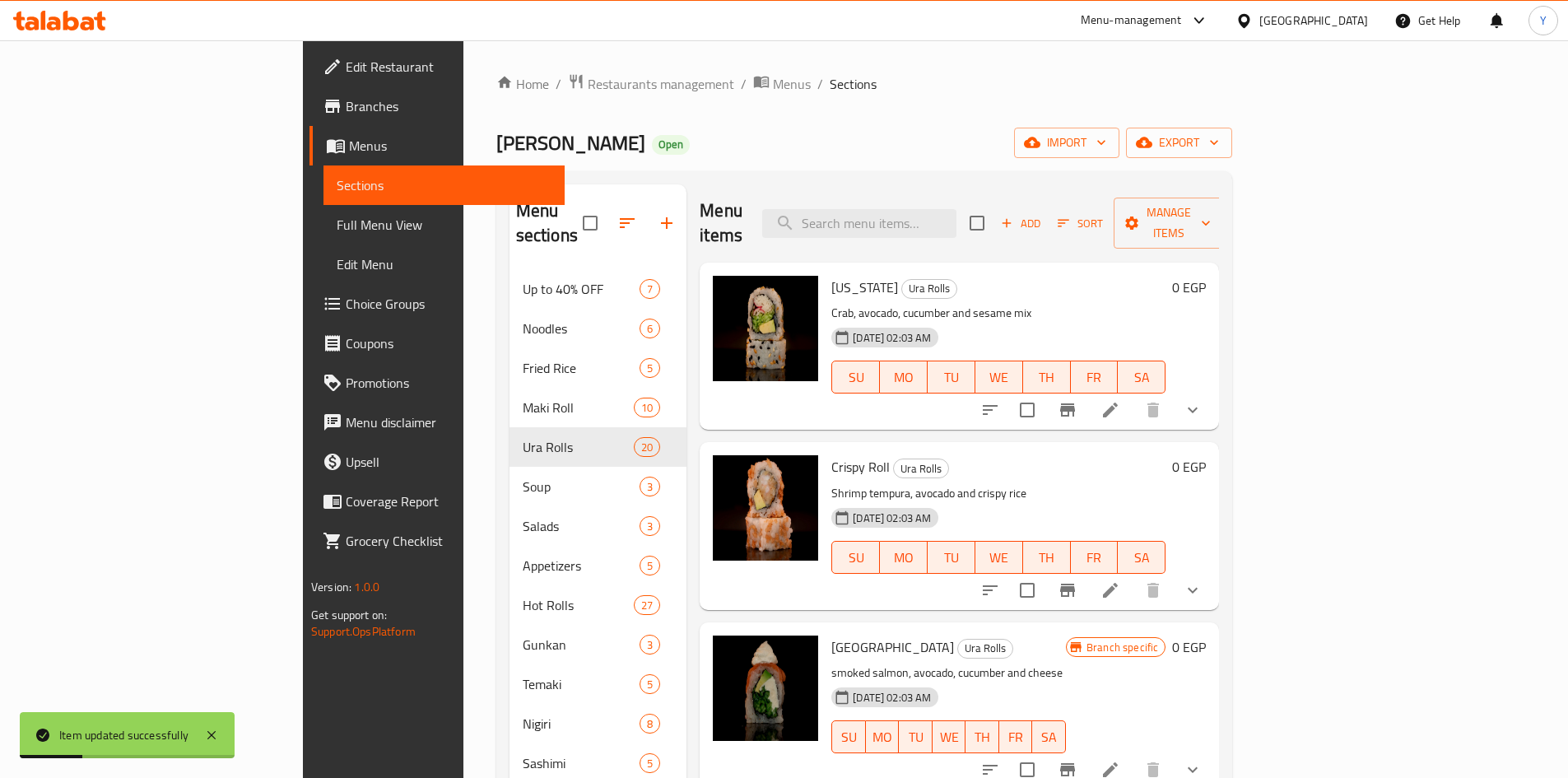
click at [891, 101] on div "Home / Restaurants management / Menus / Sections Ura Sushi Open import export M…" at bounding box center [865, 537] width 737 height 928
drag, startPoint x: 1478, startPoint y: 579, endPoint x: 1399, endPoint y: 566, distance: 80.1
click at [1212, 578] on button "show more" at bounding box center [1192, 590] width 39 height 39
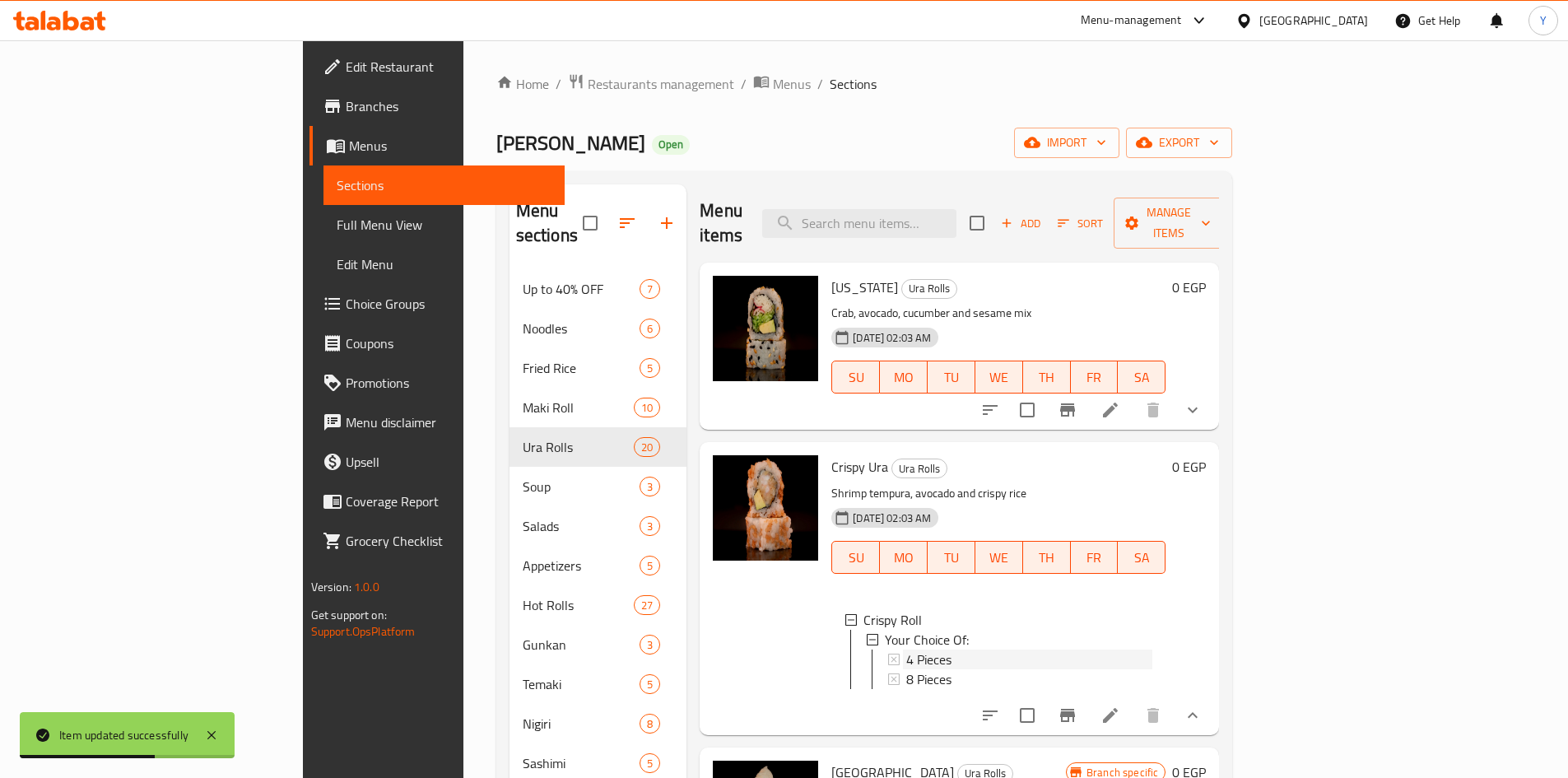
click at [953, 649] on div "4 Pieces" at bounding box center [1029, 659] width 246 height 20
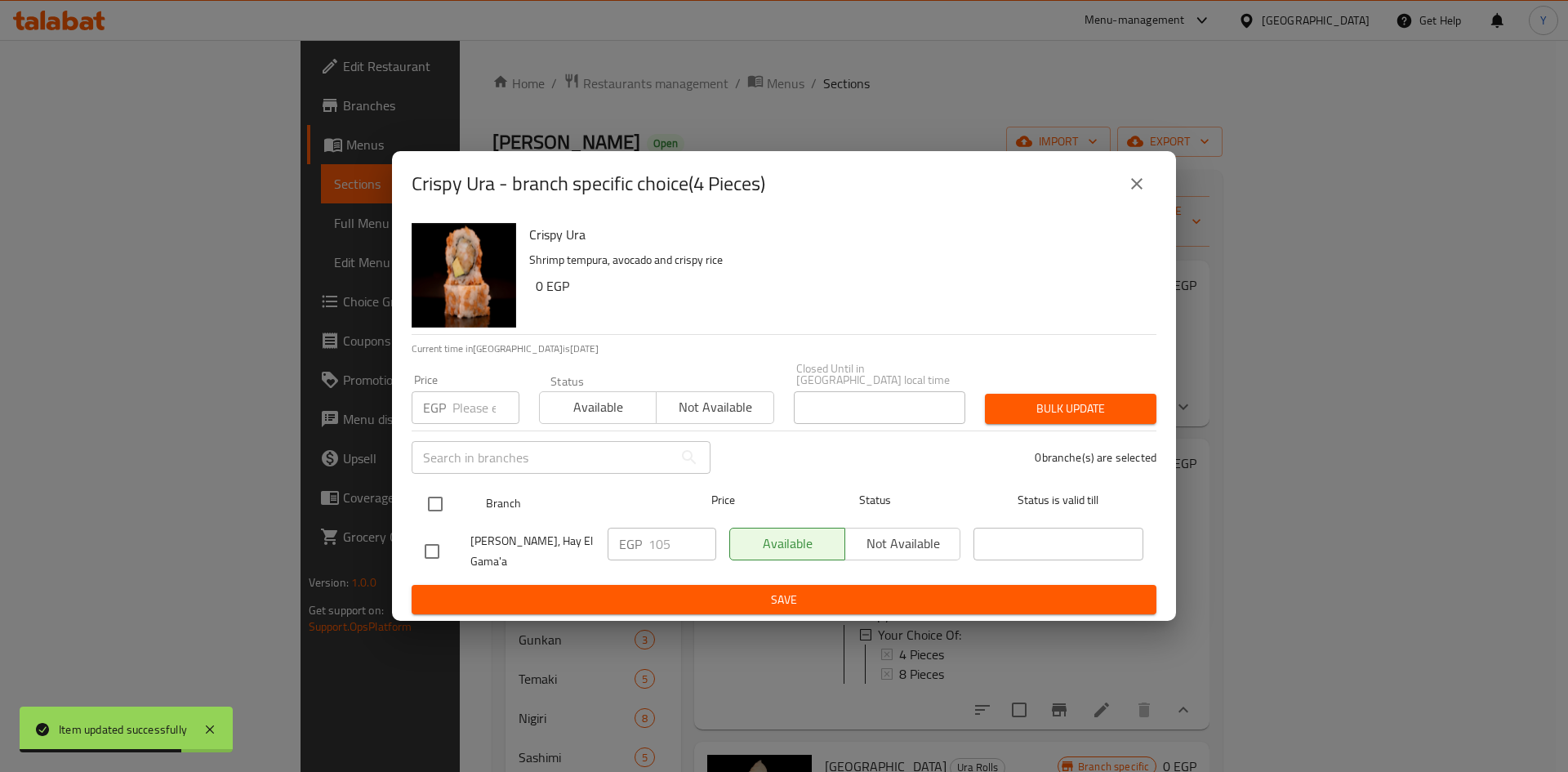
click at [432, 496] on input "checkbox" at bounding box center [435, 503] width 34 height 34
checkbox input "true"
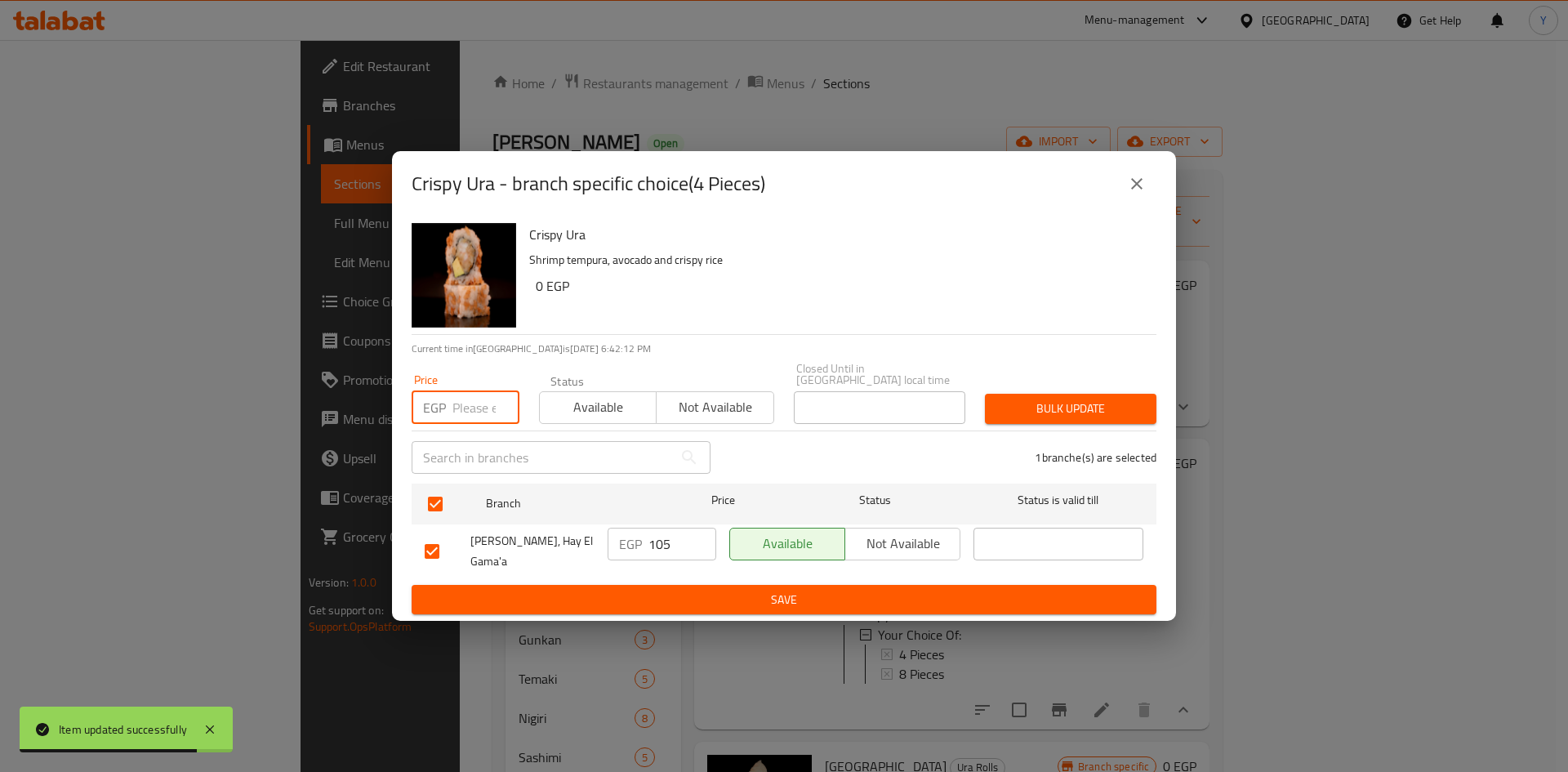
click at [482, 424] on input "number" at bounding box center [486, 407] width 67 height 32
type input "120"
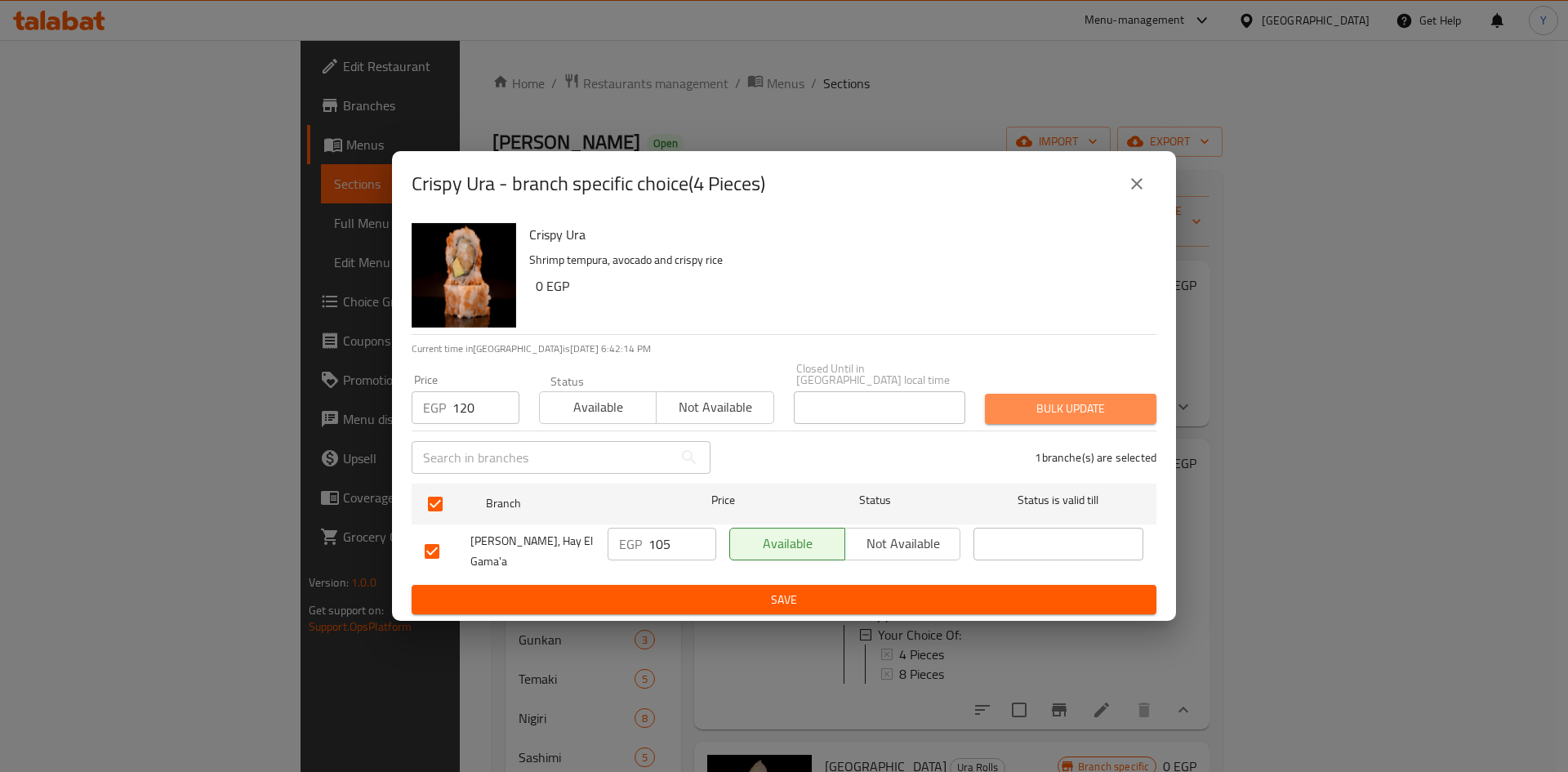
click at [1141, 402] on button "Bulk update" at bounding box center [1070, 409] width 172 height 30
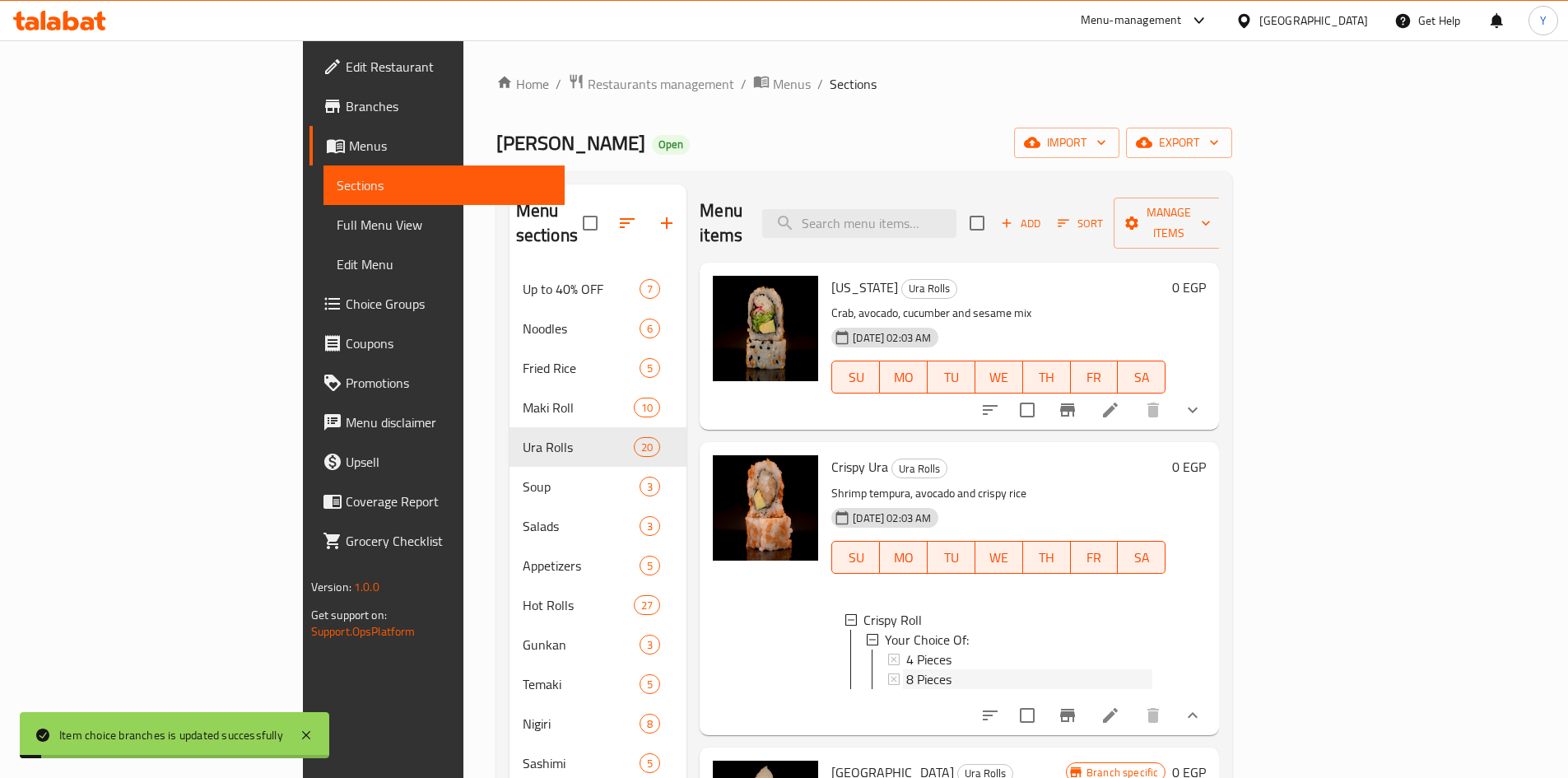
click at [906, 669] on div "8 Pieces" at bounding box center [1029, 679] width 246 height 20
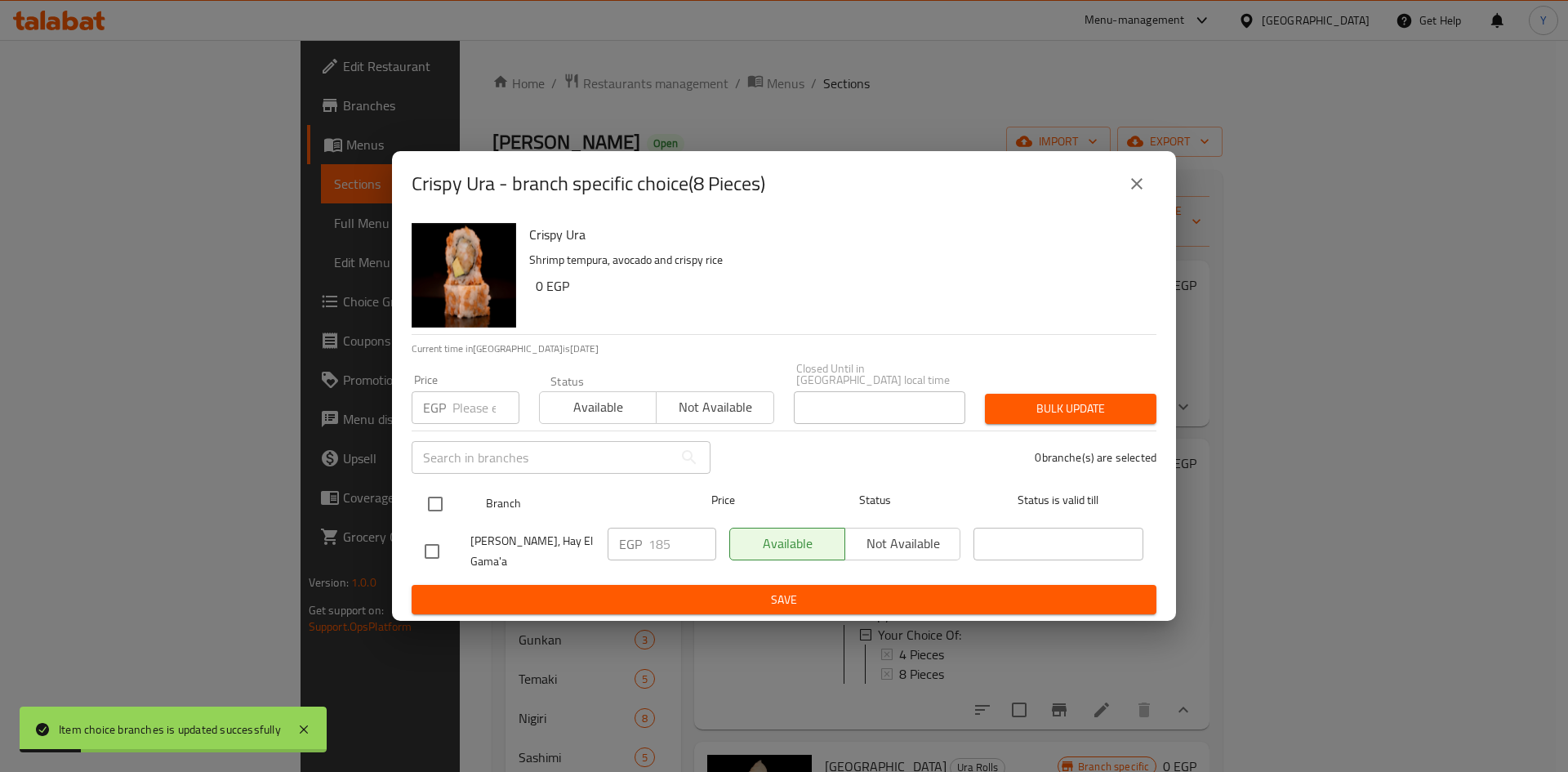
click at [447, 500] on input "checkbox" at bounding box center [435, 503] width 34 height 34
checkbox input "true"
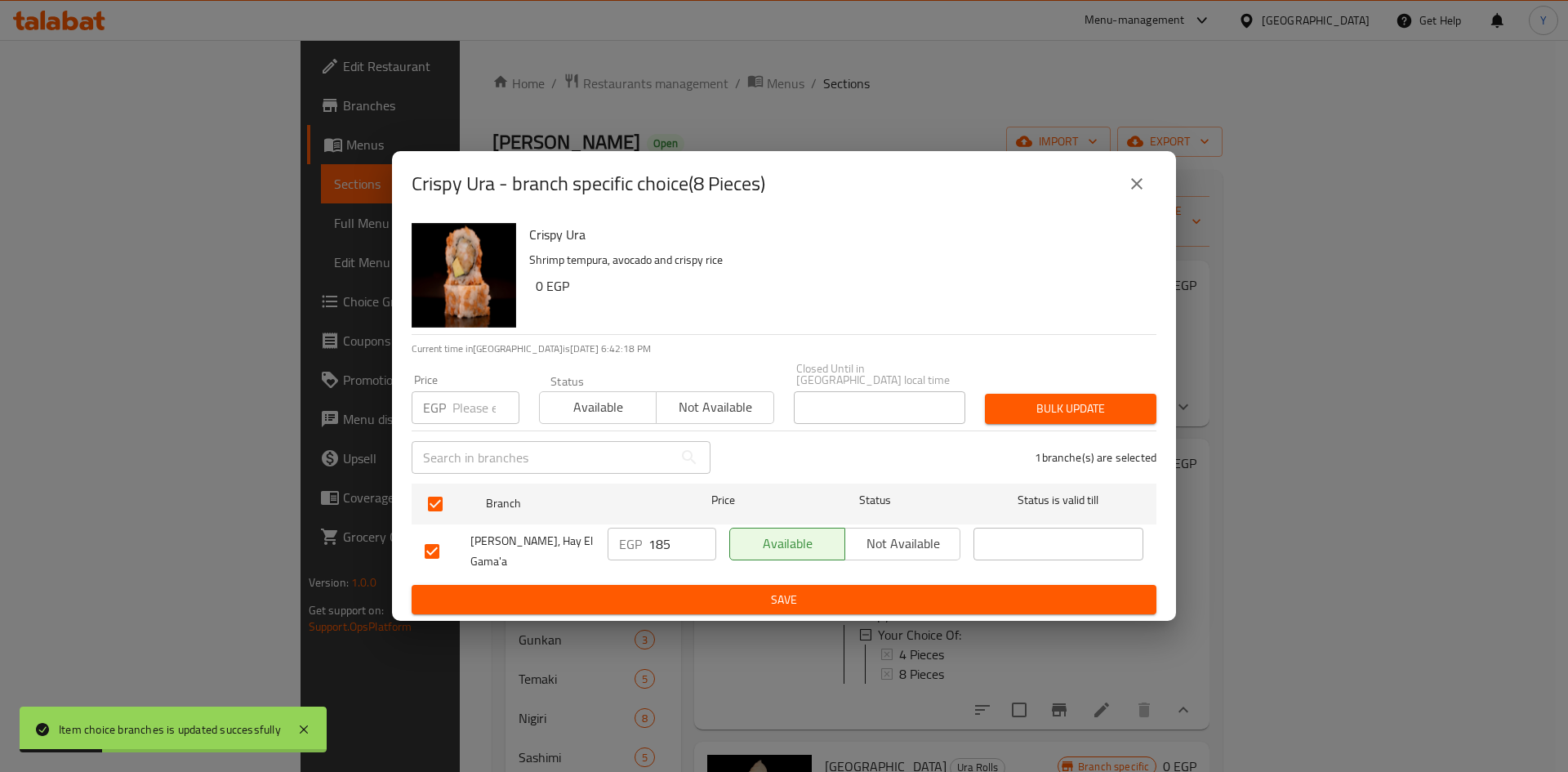
click at [472, 432] on div "​" at bounding box center [561, 457] width 318 height 52
click at [473, 414] on input "number" at bounding box center [486, 407] width 67 height 32
type input "215"
click at [1044, 393] on div "Bulk update" at bounding box center [1071, 409] width 191 height 50
click at [1042, 394] on button "Bulk update" at bounding box center [1070, 409] width 172 height 30
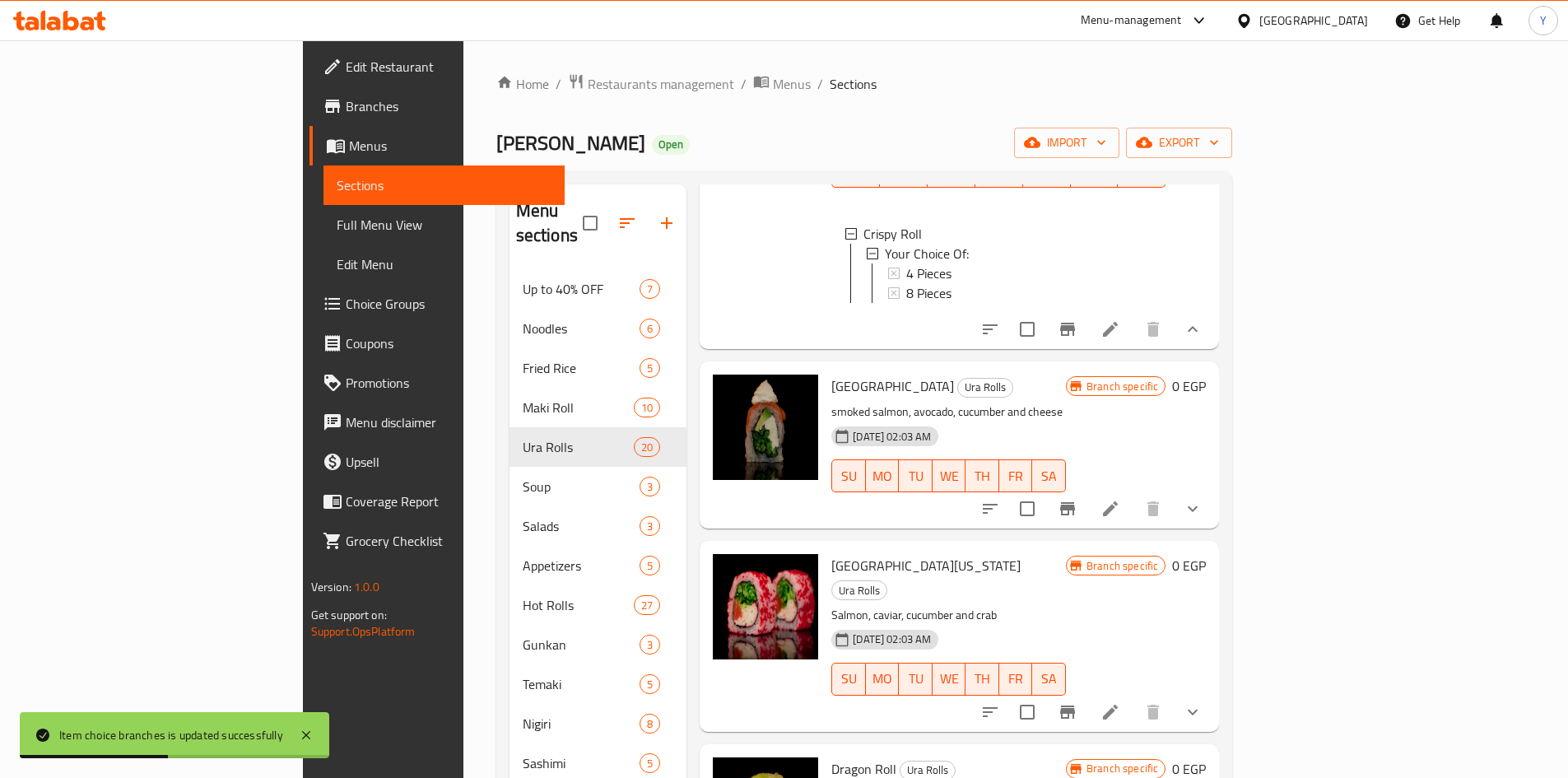
scroll to position [412, 0]
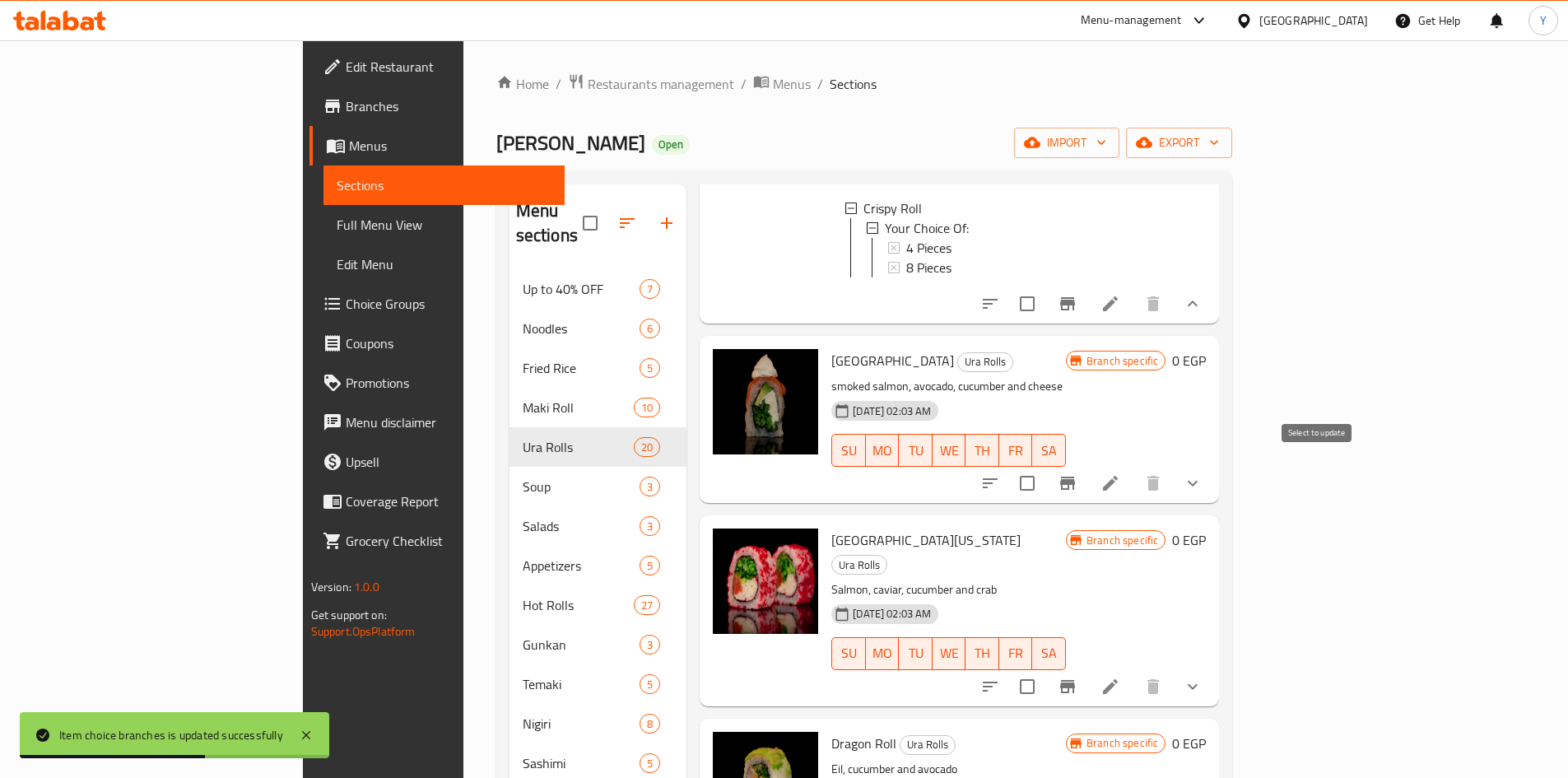
drag, startPoint x: 1307, startPoint y: 469, endPoint x: 1299, endPoint y: 700, distance: 231.1
click at [1044, 469] on input "checkbox" at bounding box center [1027, 483] width 34 height 34
checkbox input "true"
click at [1044, 669] on input "checkbox" at bounding box center [1027, 686] width 34 height 34
checkbox input "true"
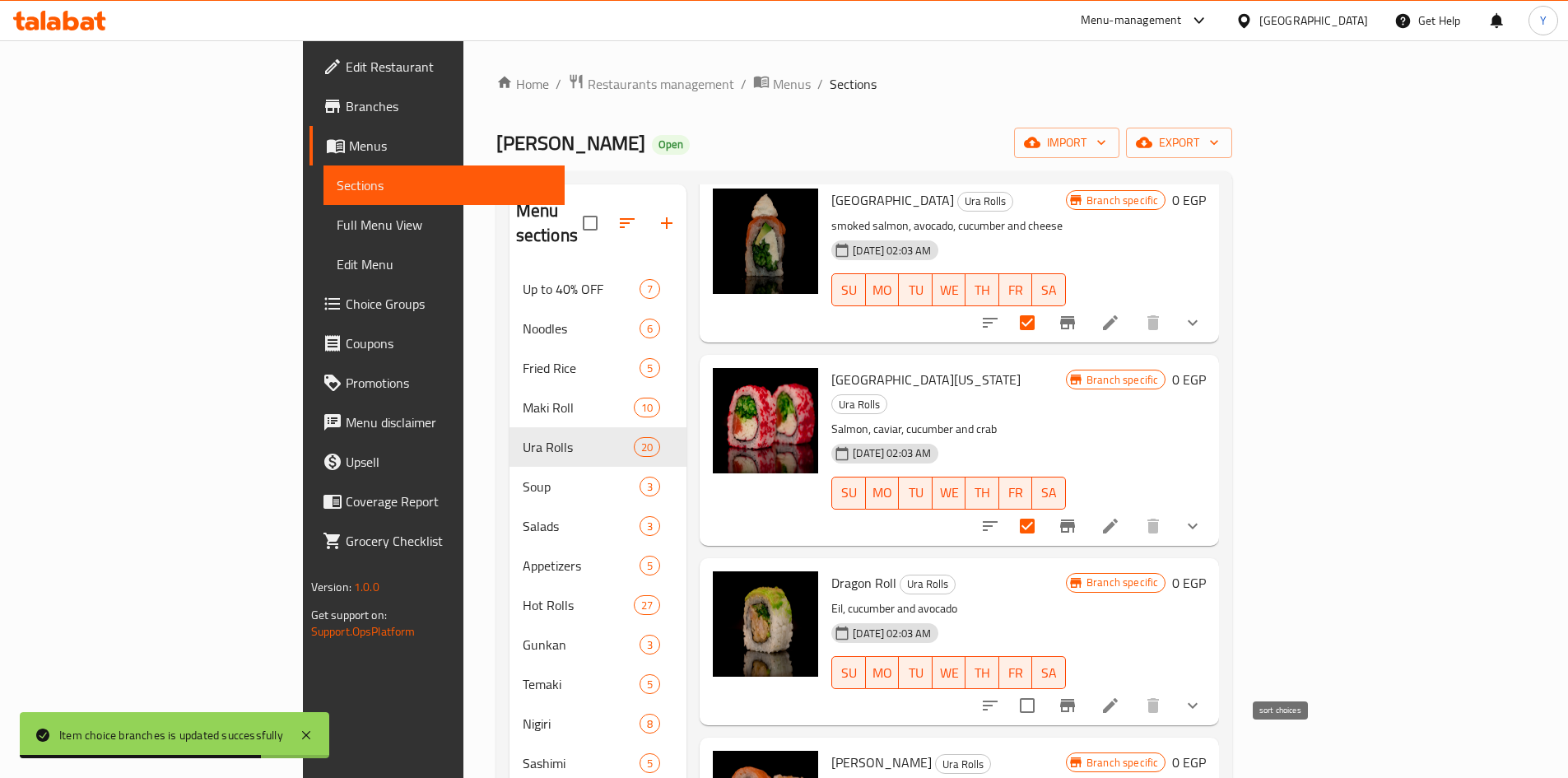
scroll to position [659, 0]
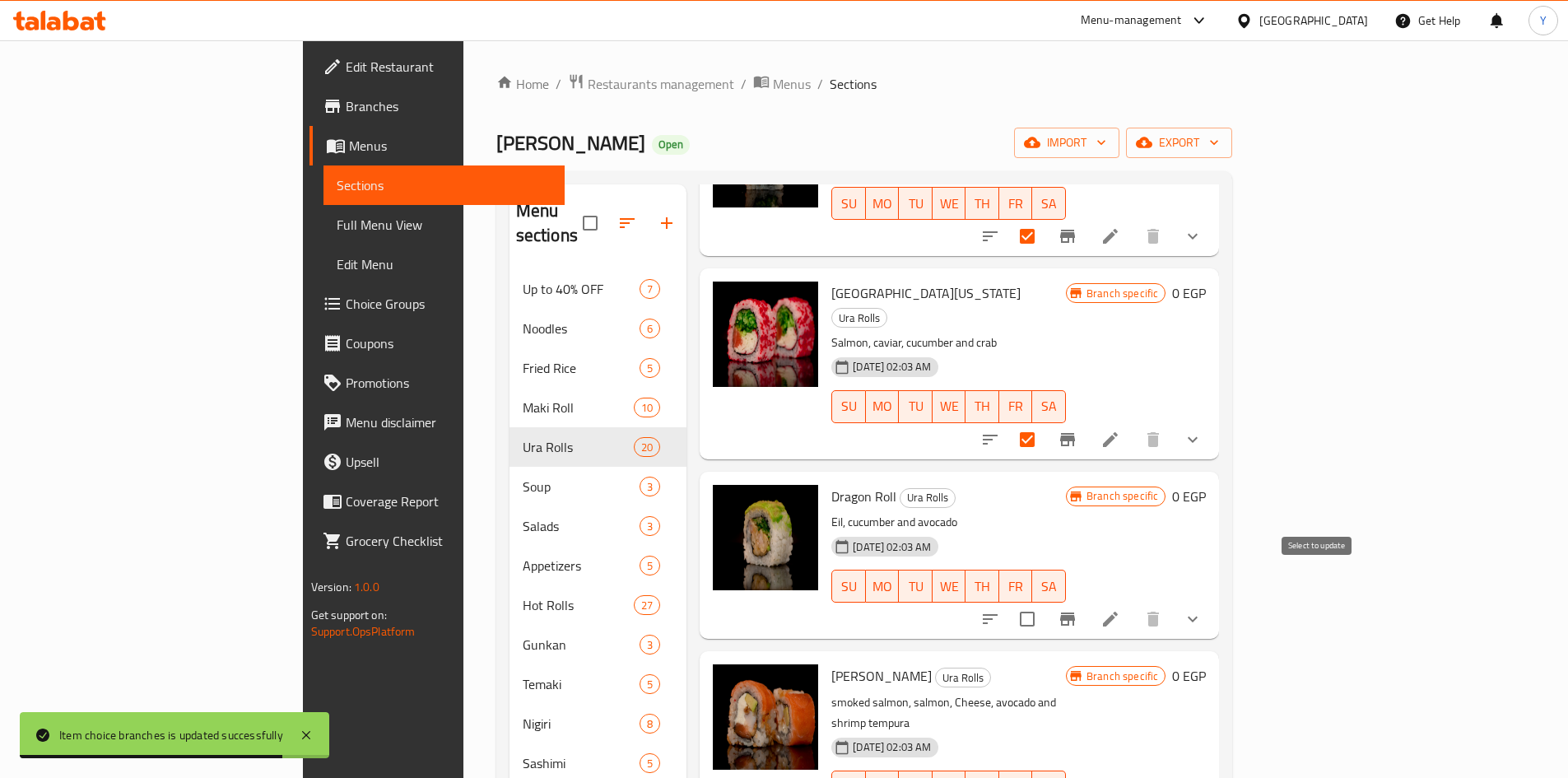
click at [1044, 602] on input "checkbox" at bounding box center [1027, 618] width 34 height 34
checkbox input "true"
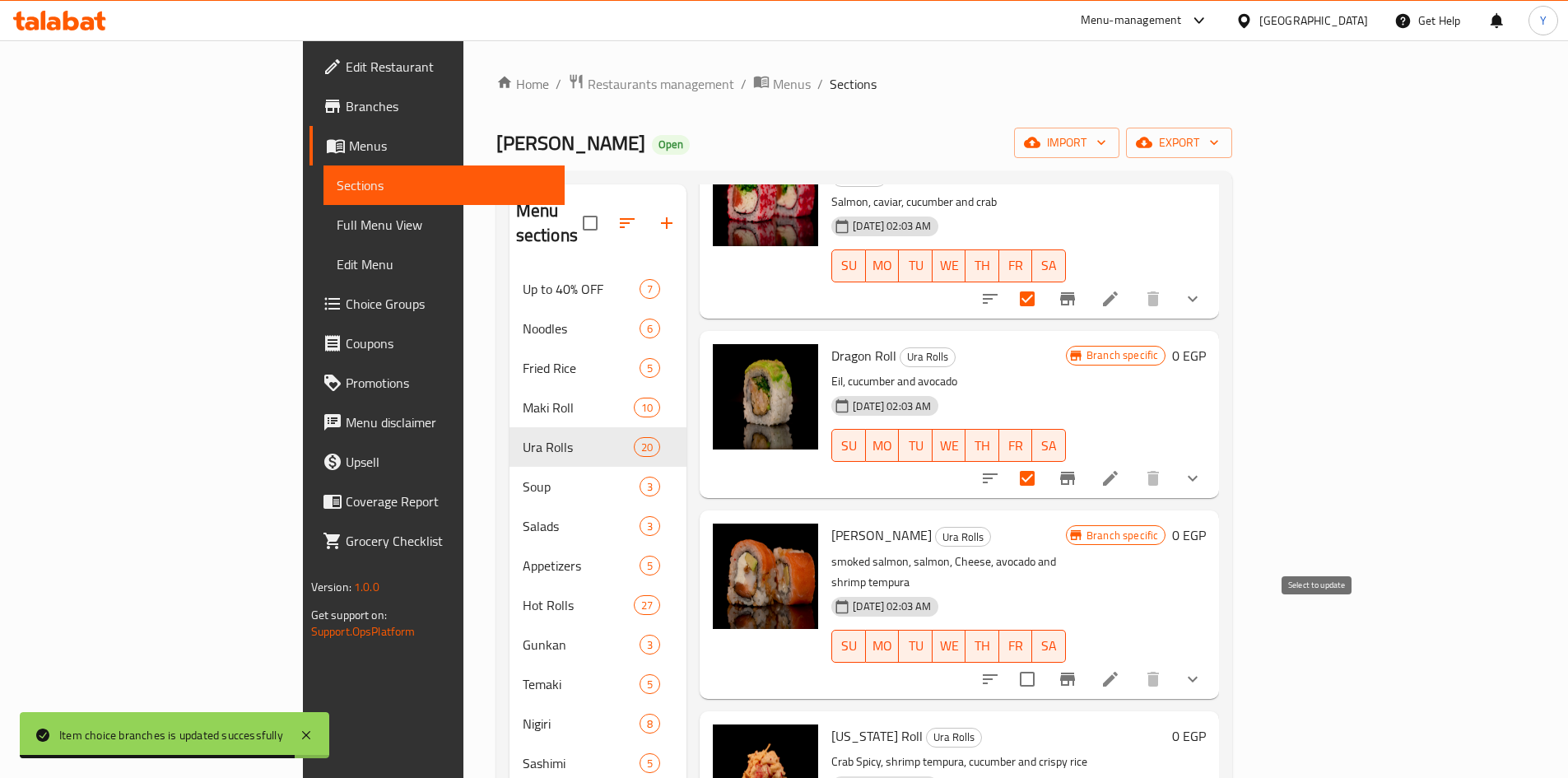
scroll to position [906, 0]
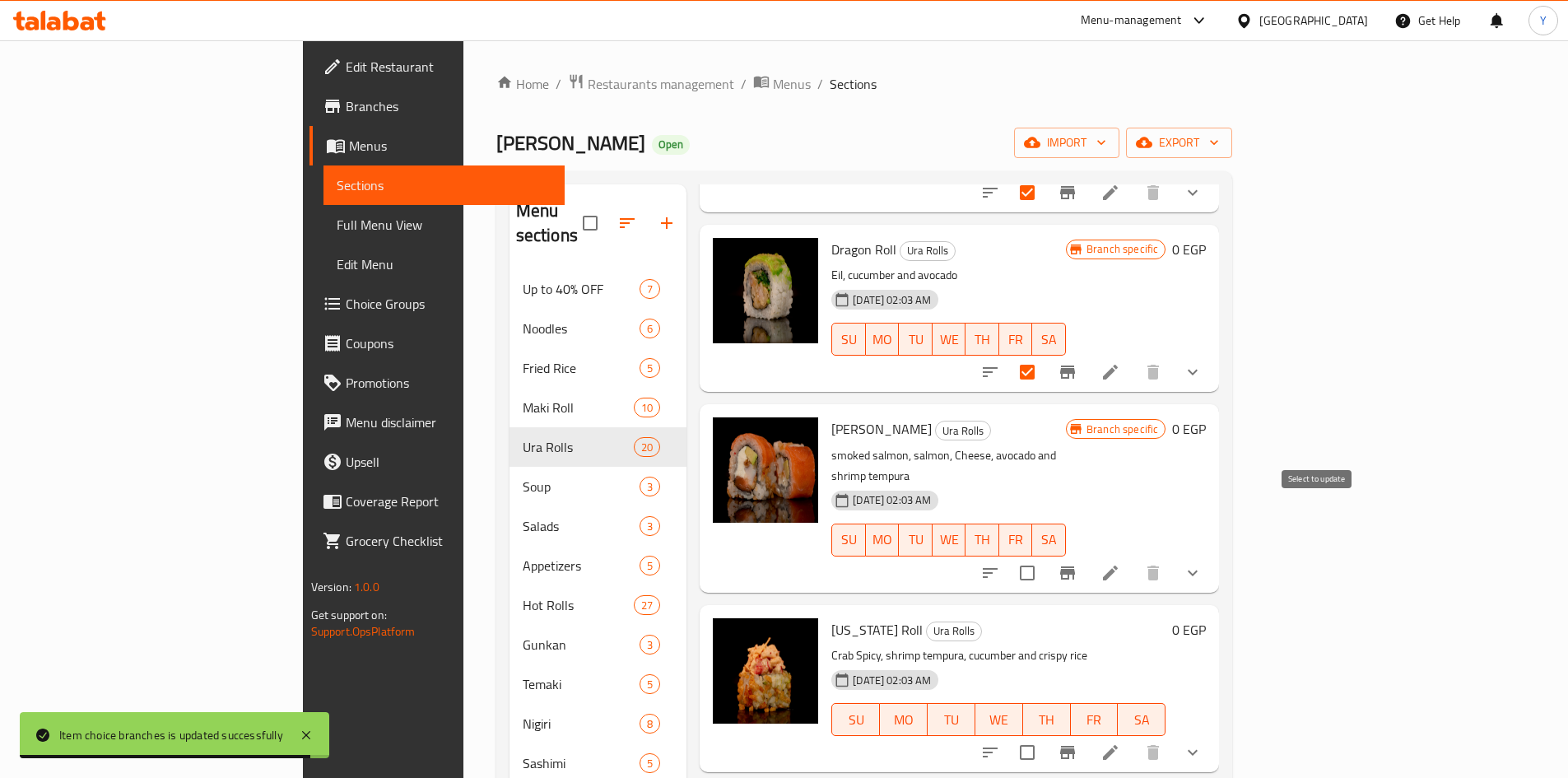
click at [1044, 556] on input "checkbox" at bounding box center [1027, 572] width 34 height 34
checkbox input "true"
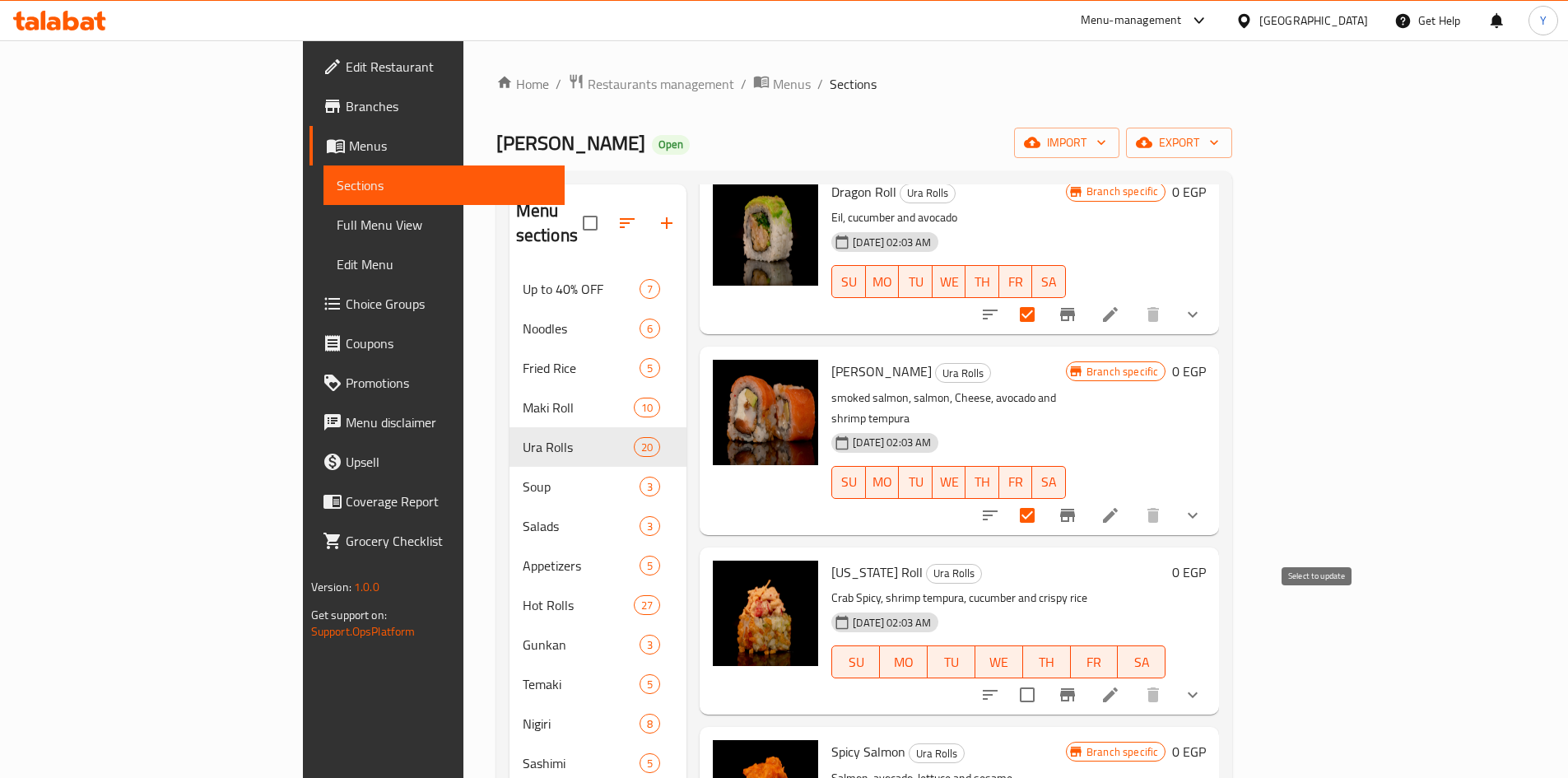
scroll to position [988, 0]
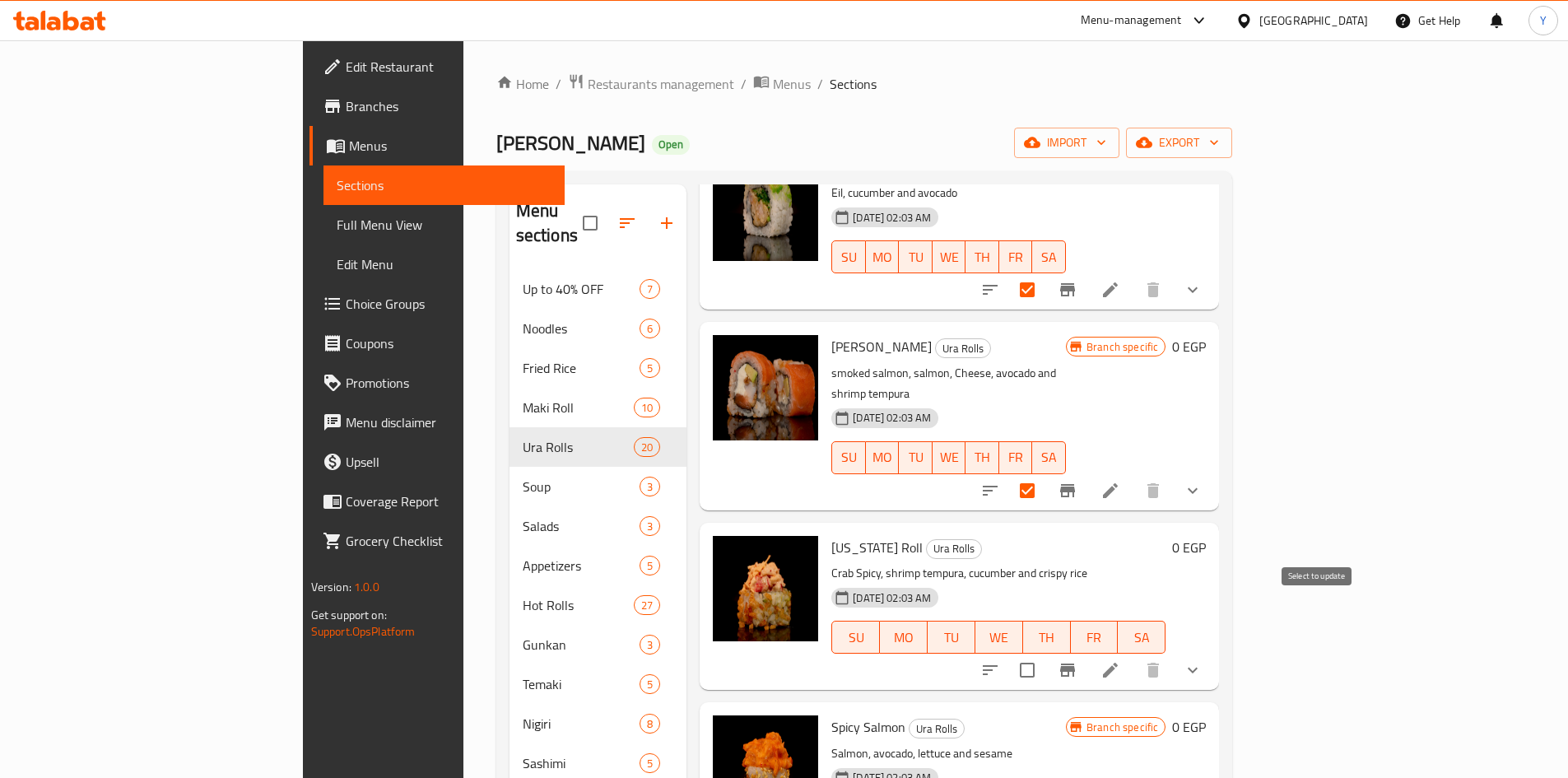
click at [1044, 653] on input "checkbox" at bounding box center [1027, 669] width 34 height 34
checkbox input "true"
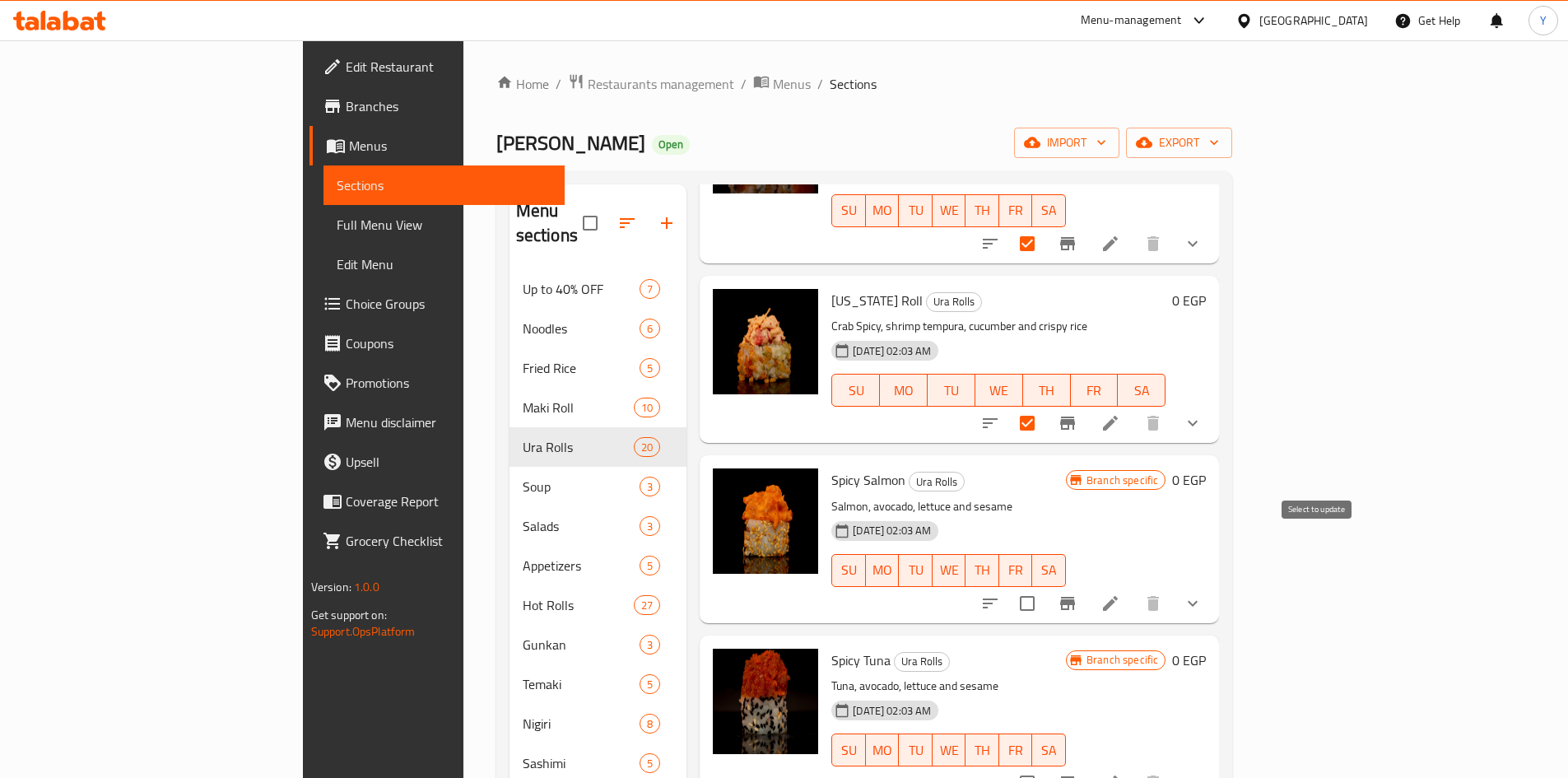
click at [1212, 584] on div at bounding box center [1092, 603] width 242 height 39
click at [1044, 587] on input "checkbox" at bounding box center [1027, 603] width 34 height 34
checkbox input "true"
click at [1212, 763] on div at bounding box center [1092, 782] width 242 height 39
click at [1044, 765] on input "checkbox" at bounding box center [1027, 782] width 34 height 34
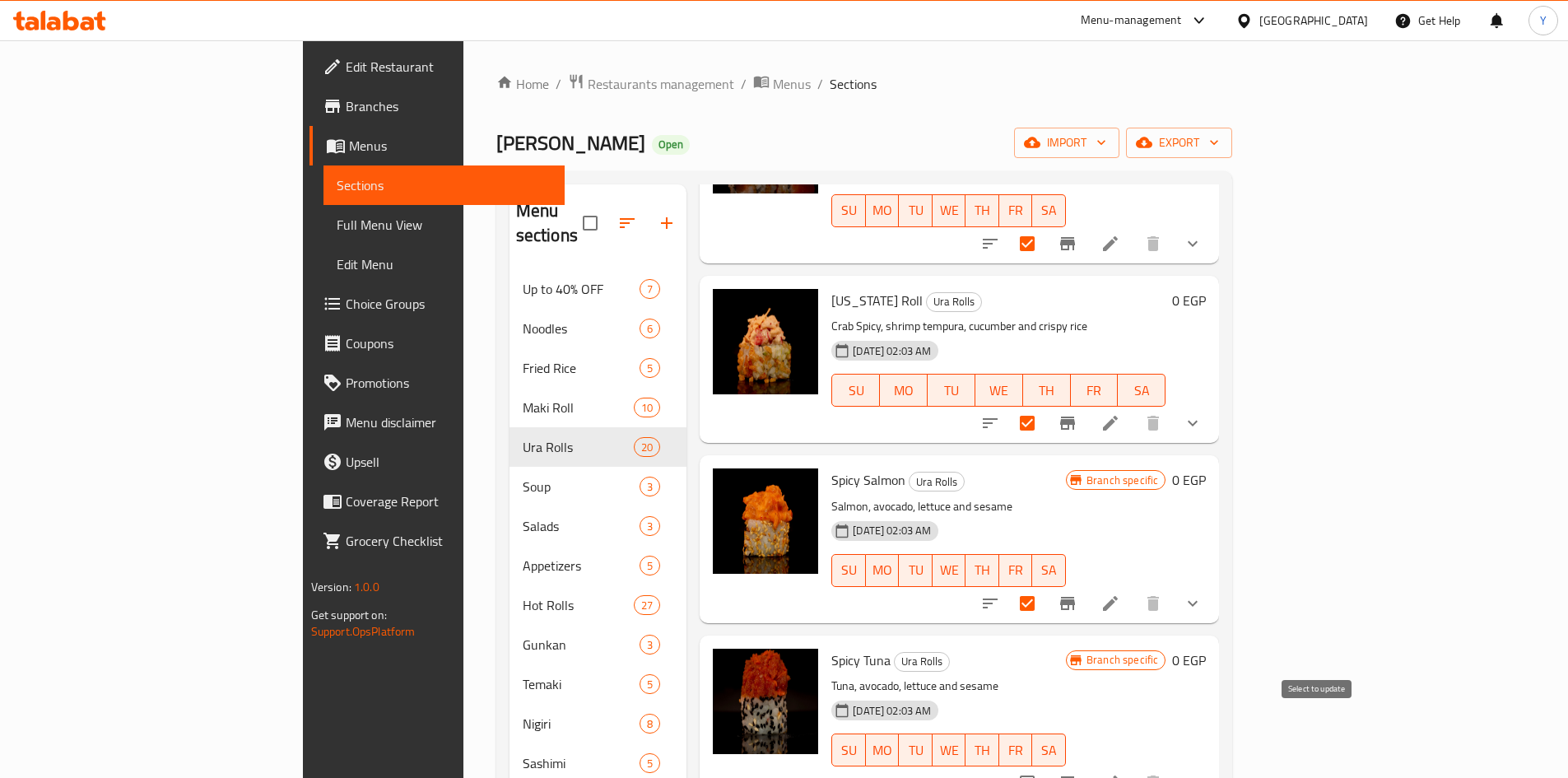
checkbox input "true"
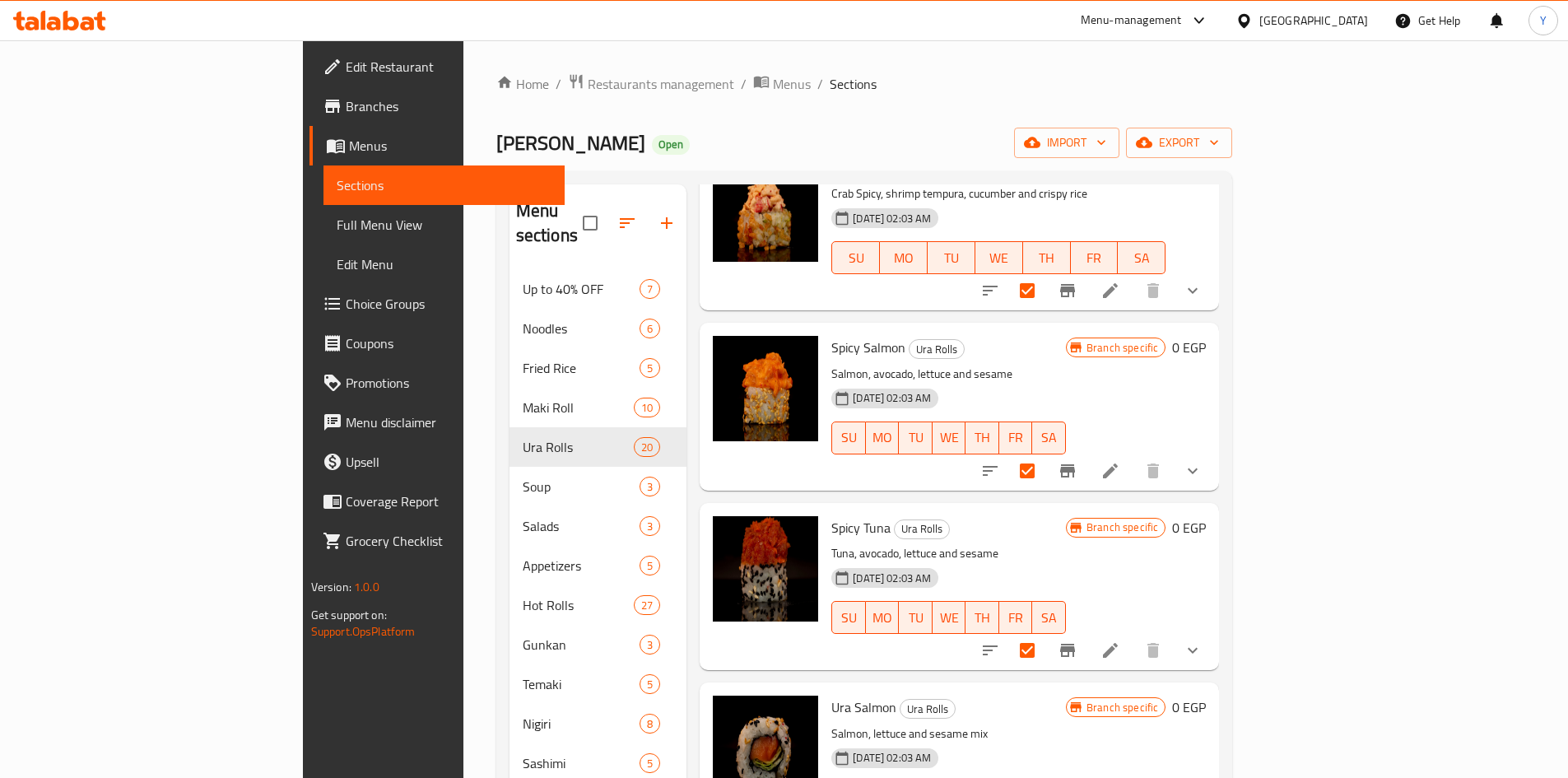
scroll to position [1564, 0]
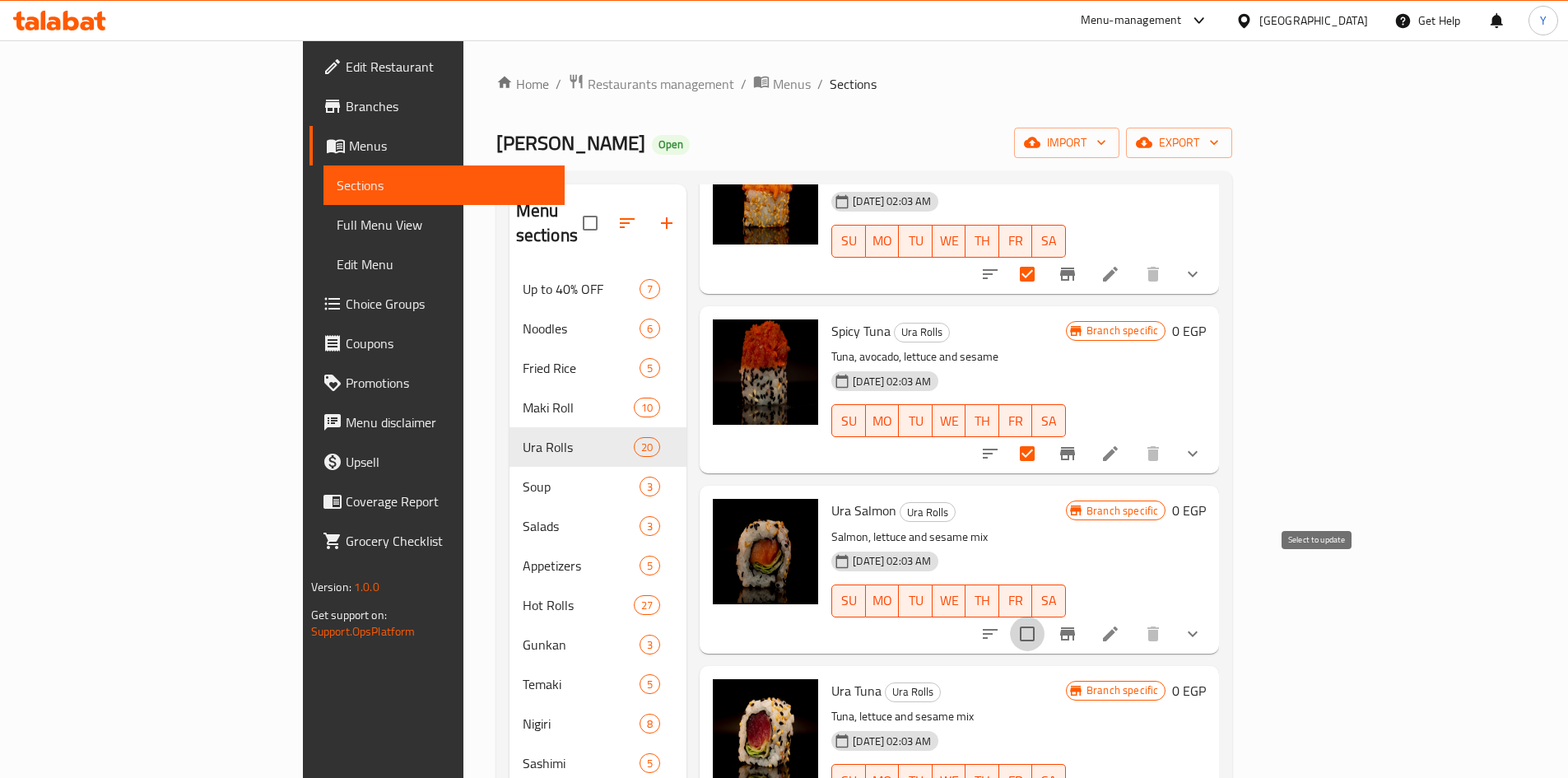
click at [1044, 617] on input "checkbox" at bounding box center [1027, 633] width 34 height 34
checkbox input "true"
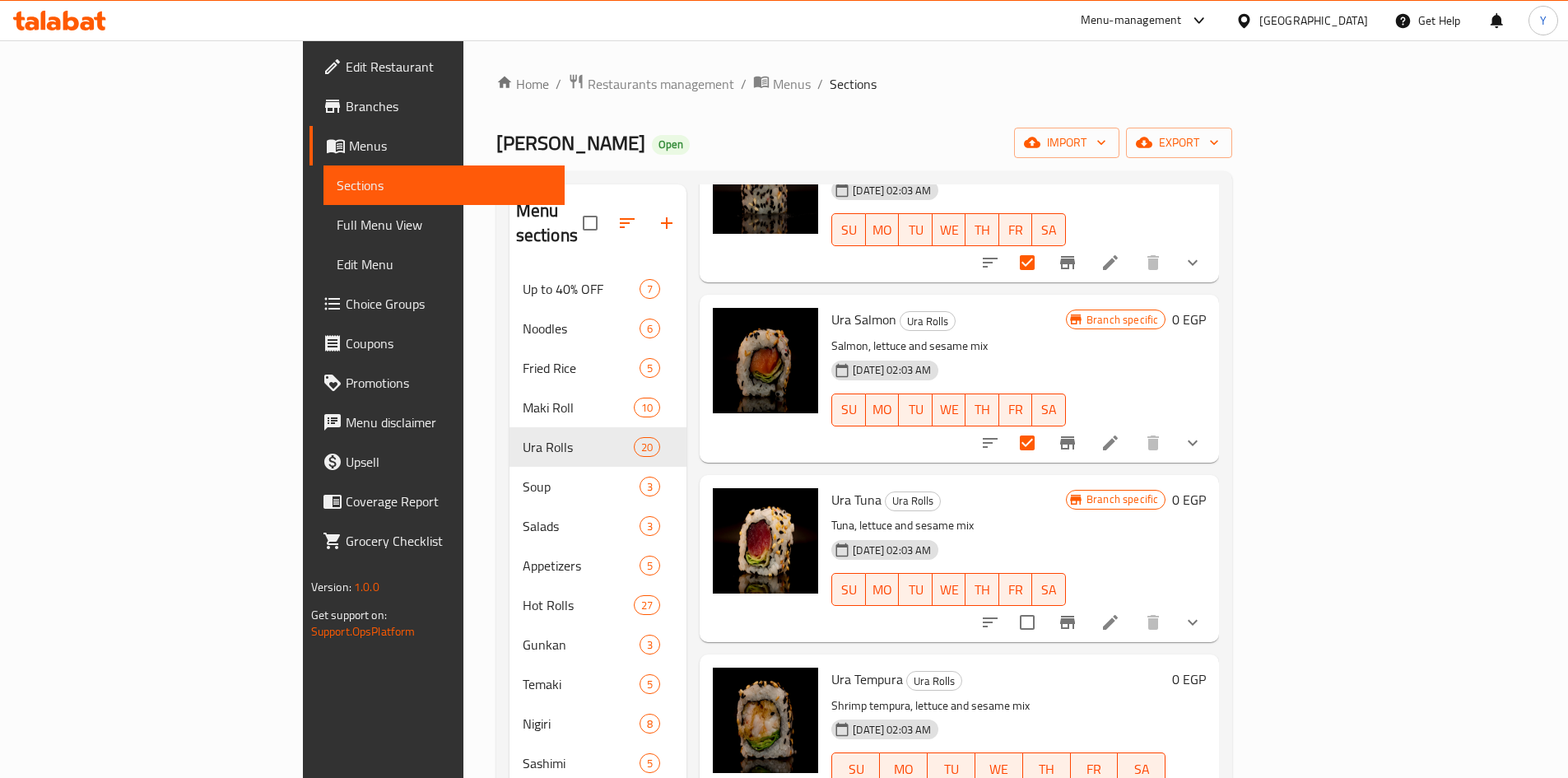
scroll to position [1894, 0]
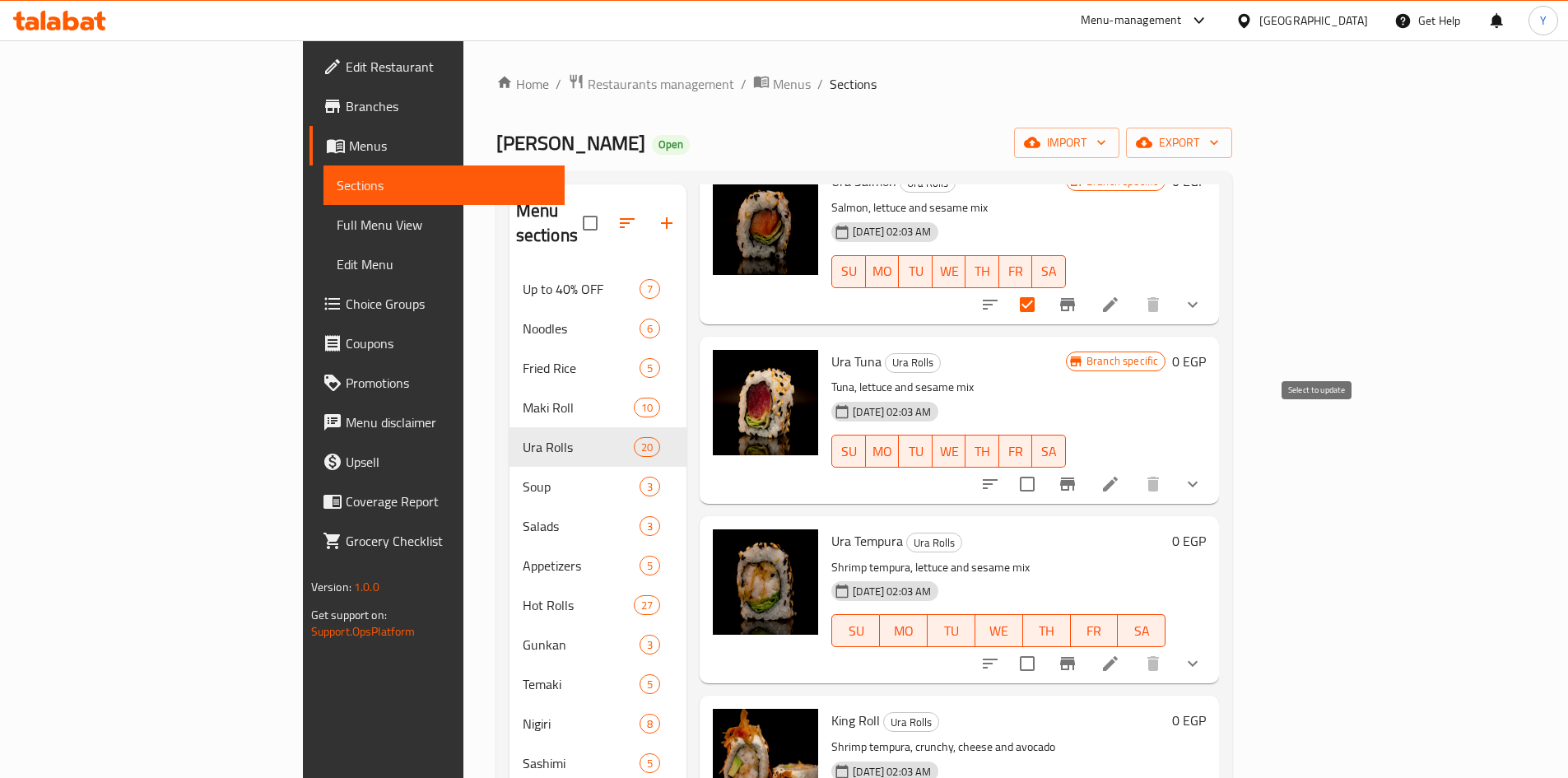
click at [1044, 467] on input "checkbox" at bounding box center [1027, 484] width 34 height 34
checkbox input "true"
click at [1044, 647] on input "checkbox" at bounding box center [1027, 664] width 34 height 34
checkbox input "true"
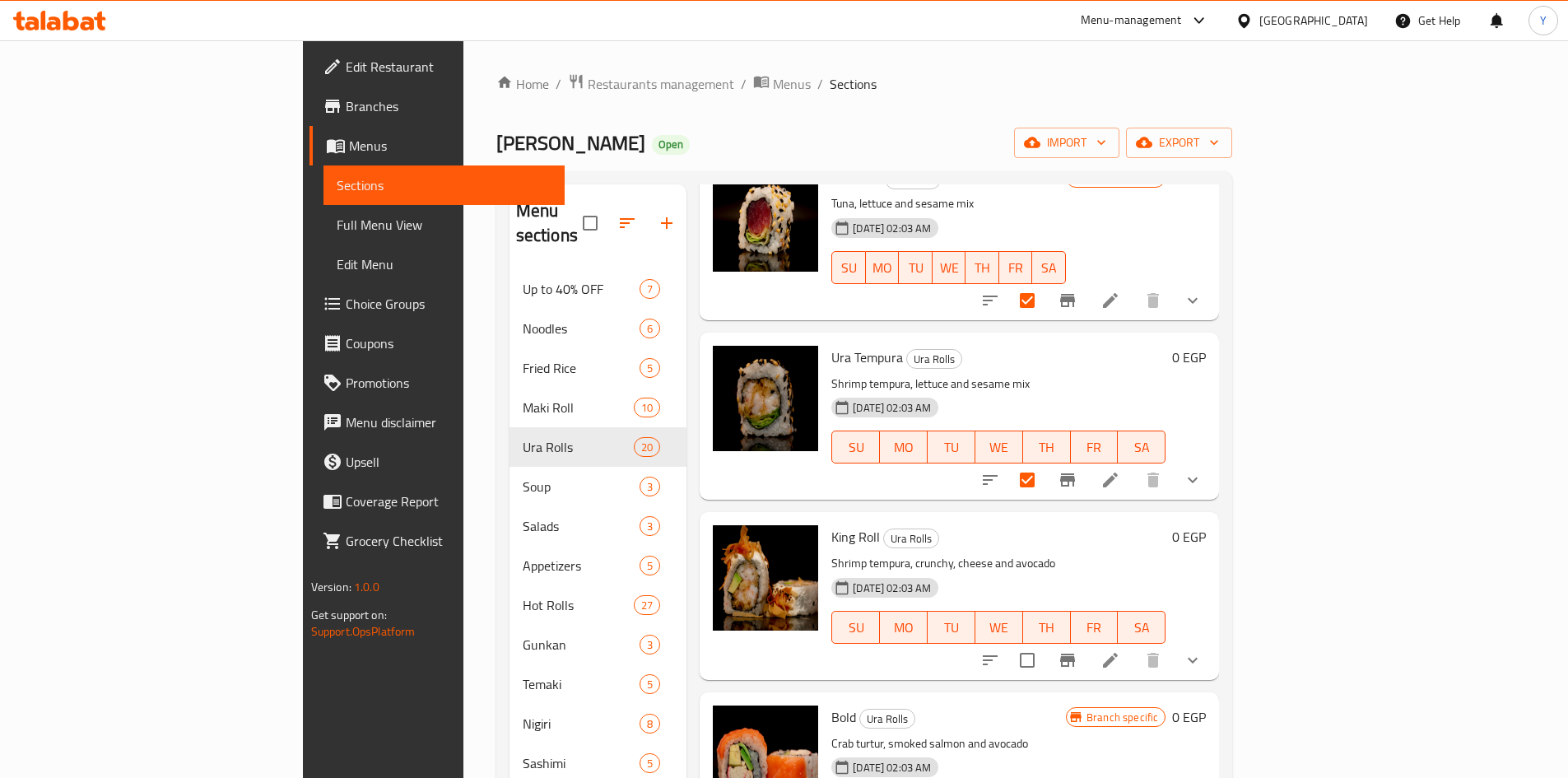
scroll to position [2141, 0]
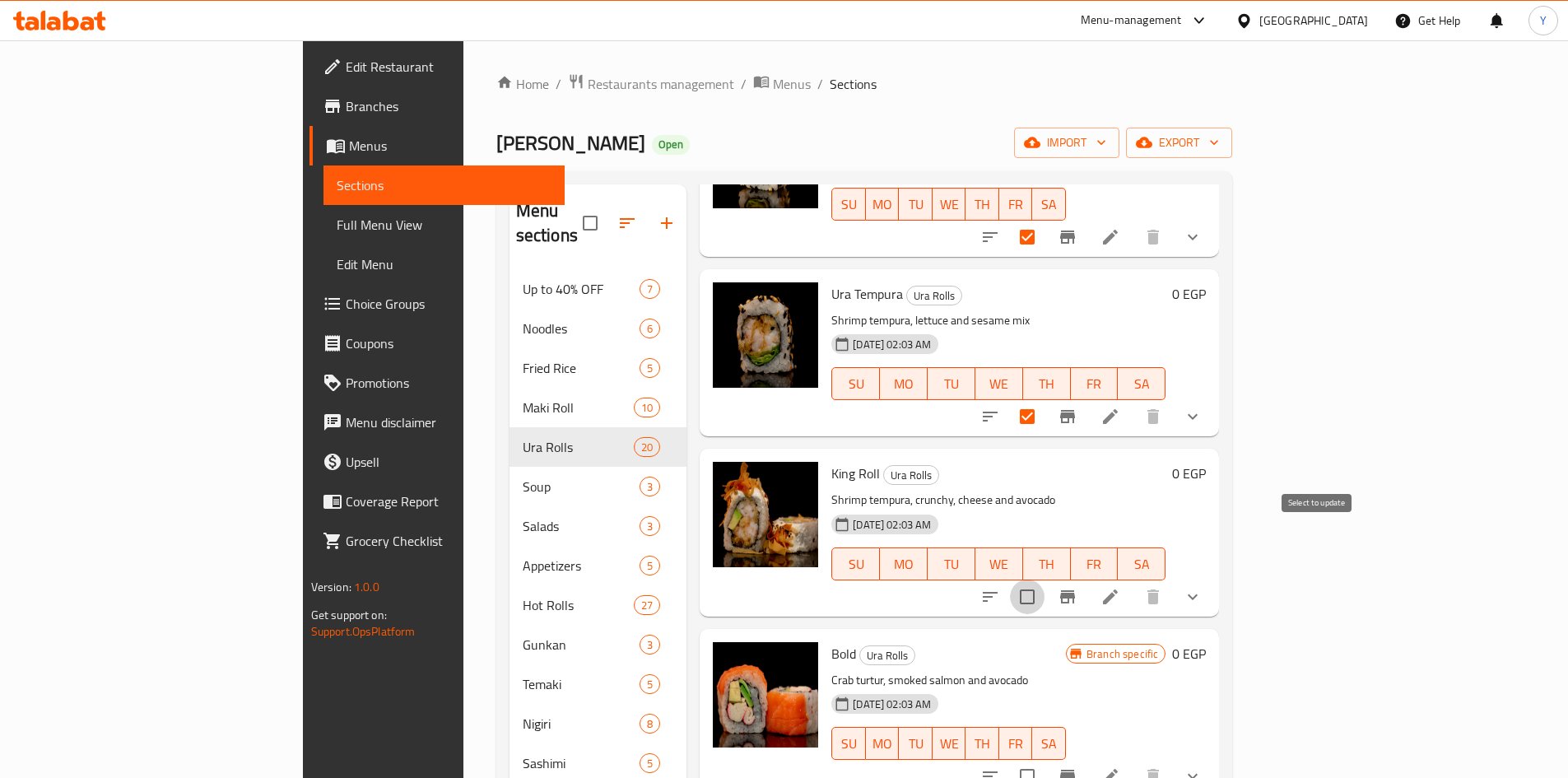
drag, startPoint x: 1323, startPoint y: 545, endPoint x: 1330, endPoint y: 653, distance: 108.2
click at [1044, 580] on input "checkbox" at bounding box center [1027, 597] width 34 height 34
checkbox input "true"
click at [1044, 760] on input "checkbox" at bounding box center [1027, 776] width 34 height 34
checkbox input "true"
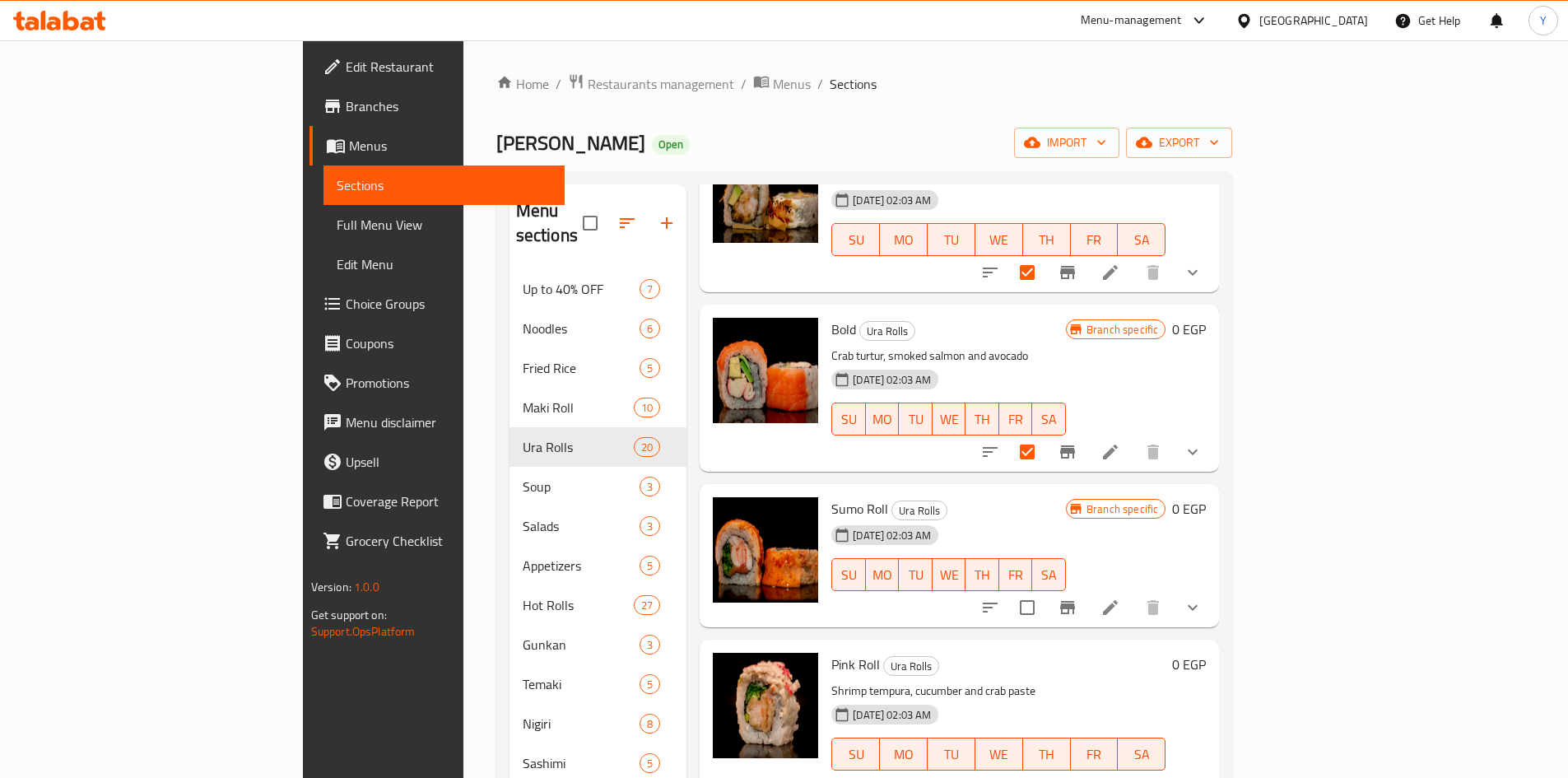
scroll to position [2470, 0]
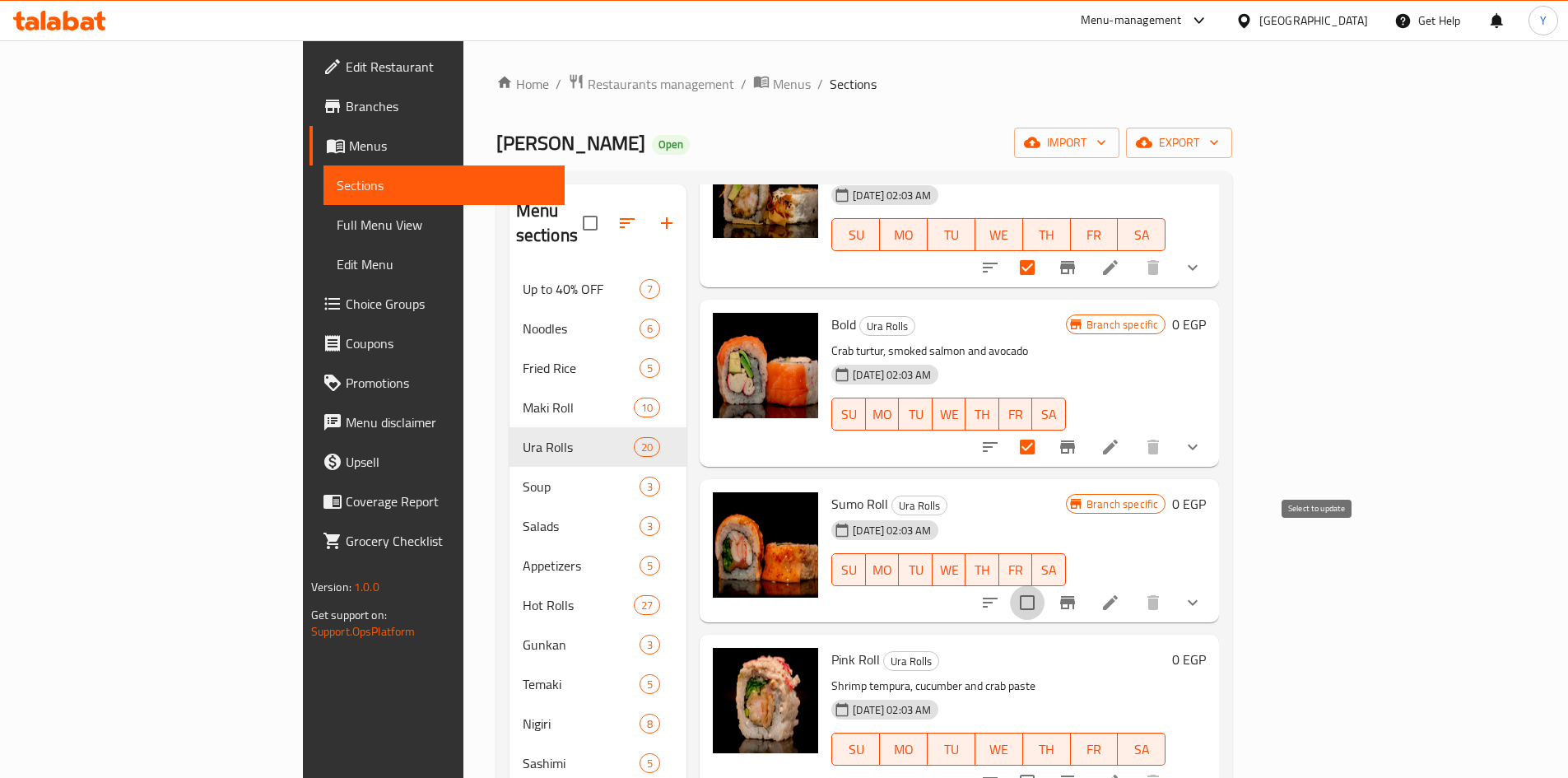
click at [1044, 586] on input "checkbox" at bounding box center [1027, 603] width 34 height 34
checkbox input "true"
click at [1044, 765] on input "checkbox" at bounding box center [1027, 781] width 34 height 34
checkbox input "true"
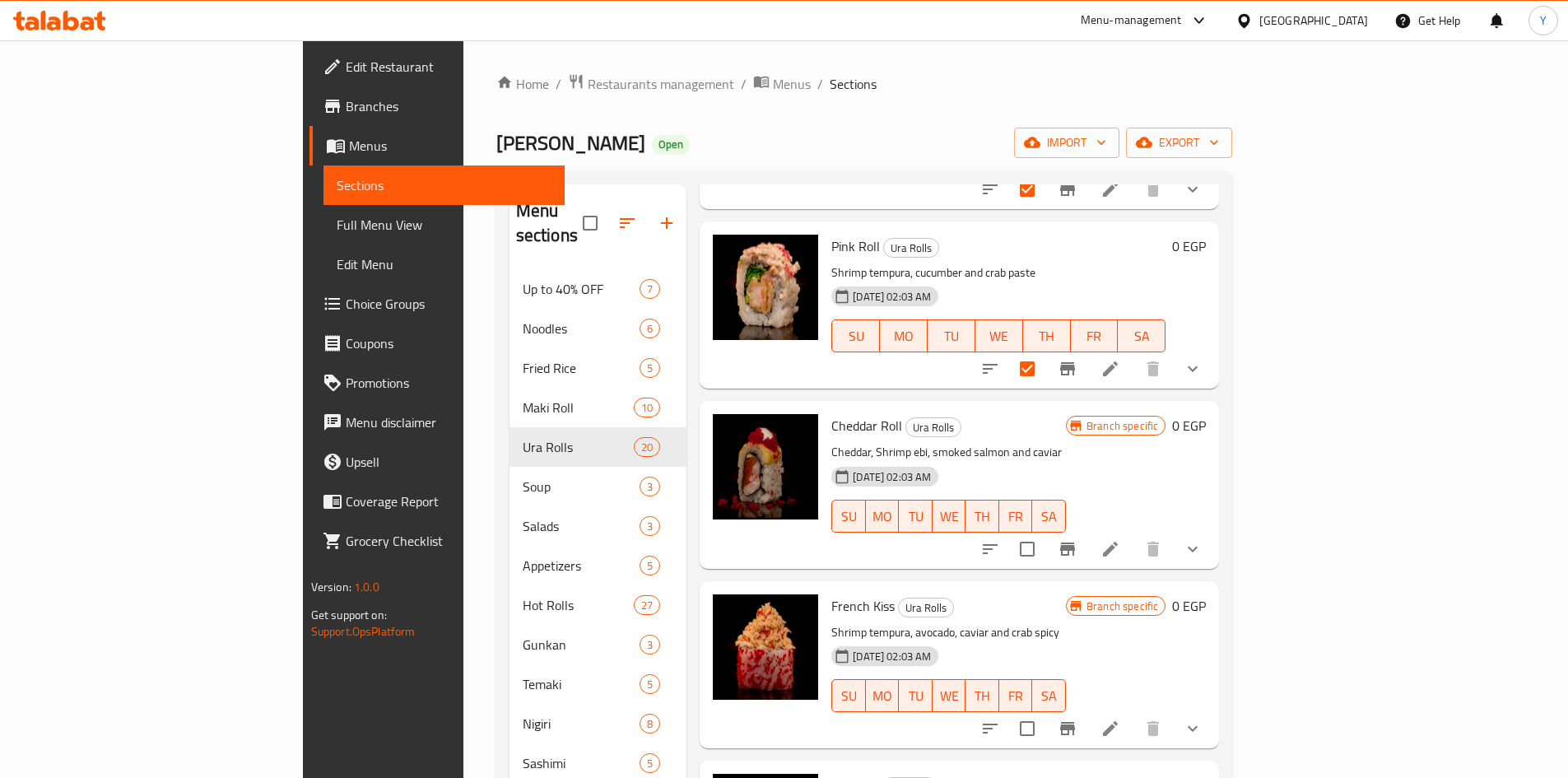
scroll to position [2973, 0]
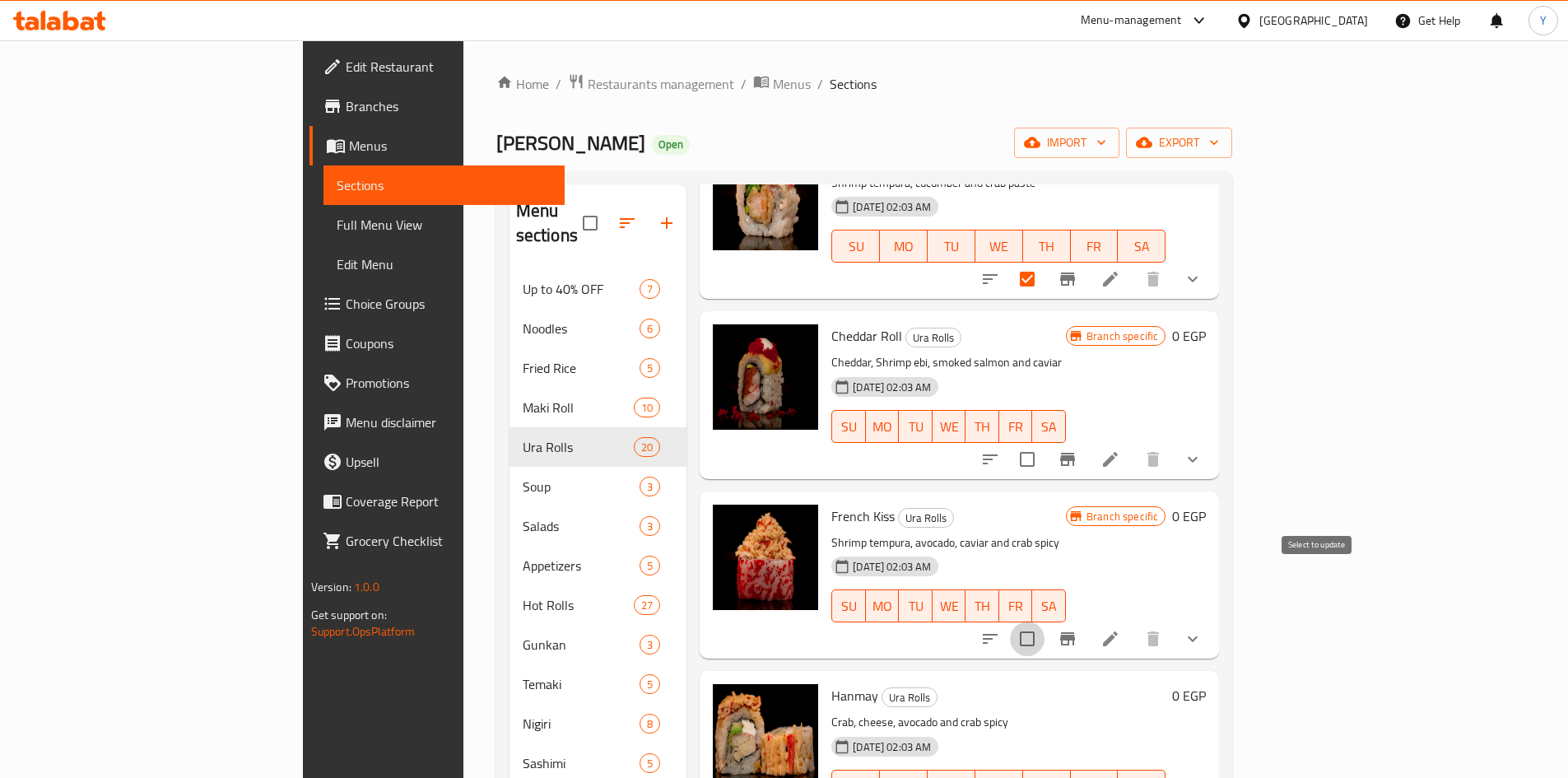
click at [1044, 622] on input "checkbox" at bounding box center [1027, 638] width 34 height 34
checkbox input "true"
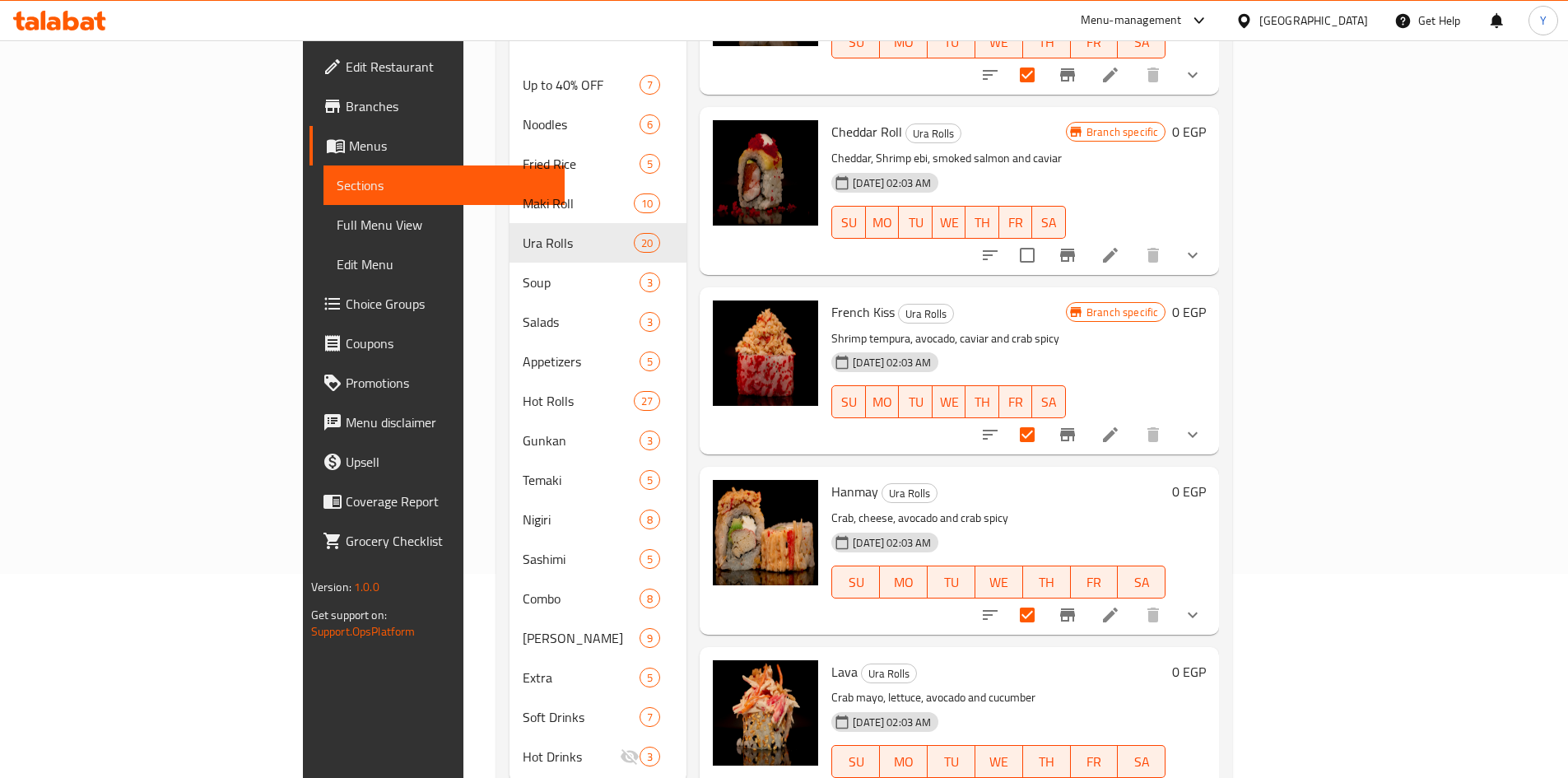
scroll to position [231, 0]
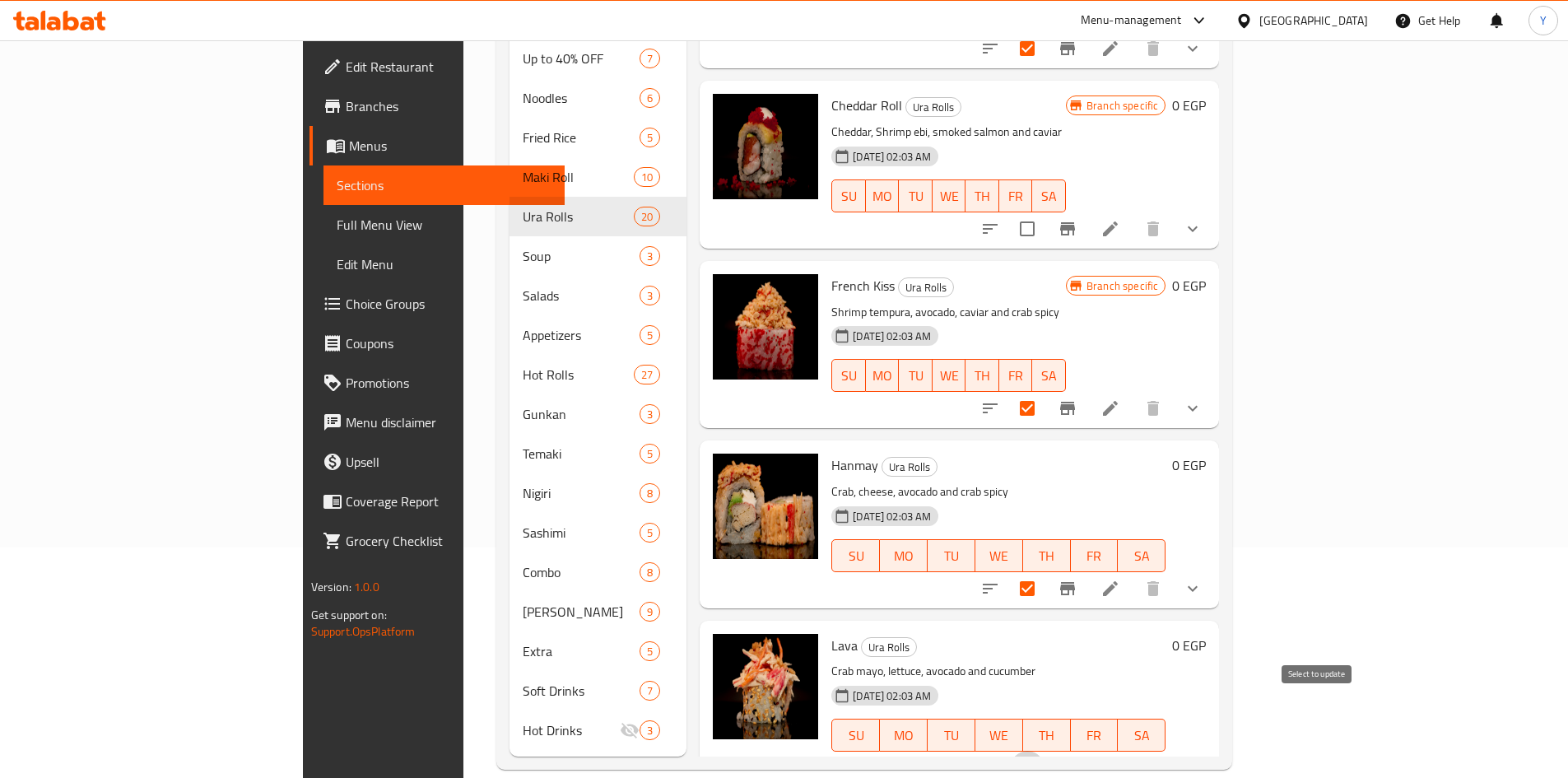
click at [1044, 751] on input "checkbox" at bounding box center [1027, 768] width 34 height 34
checkbox input "true"
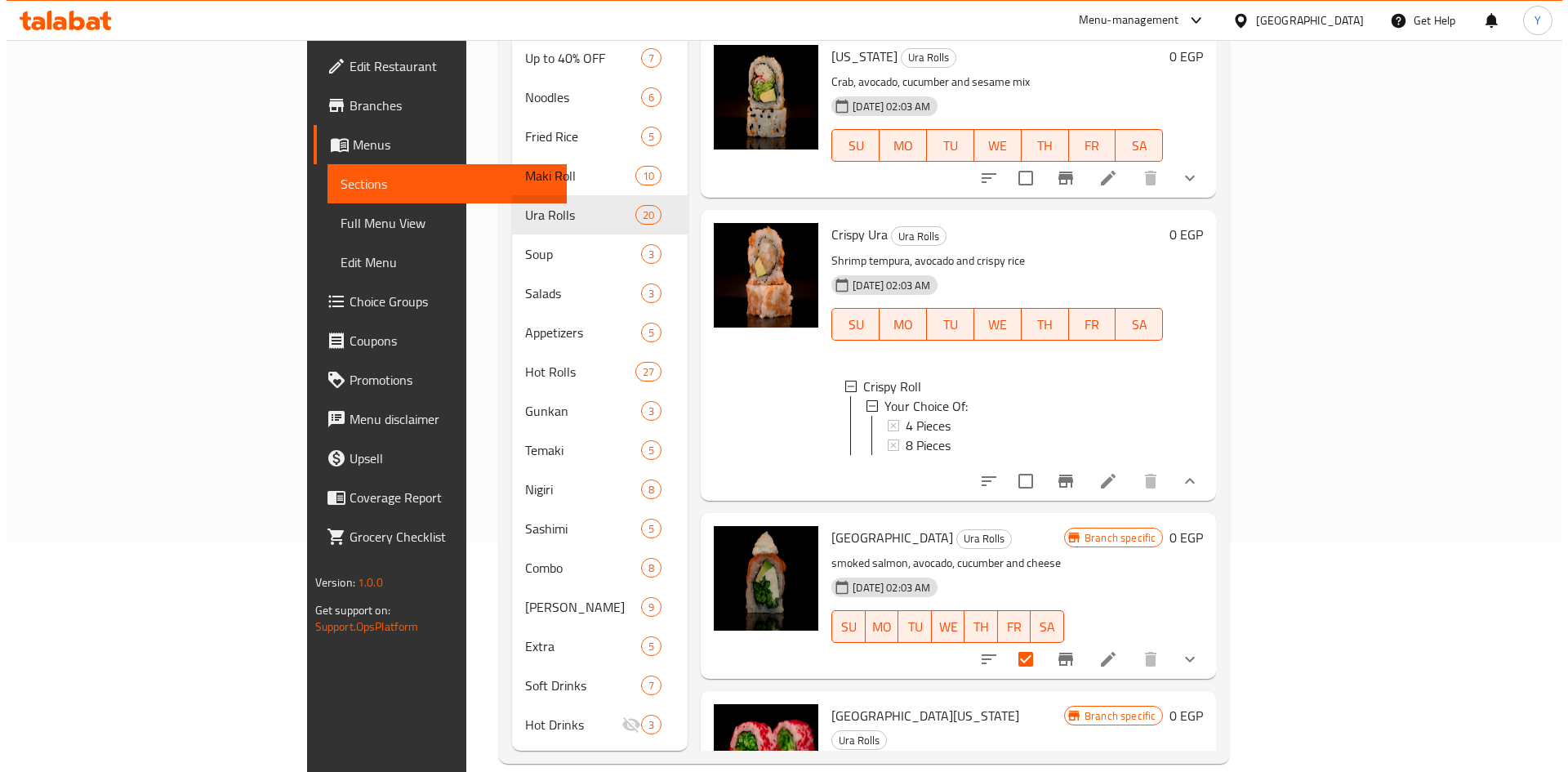
scroll to position [0, 0]
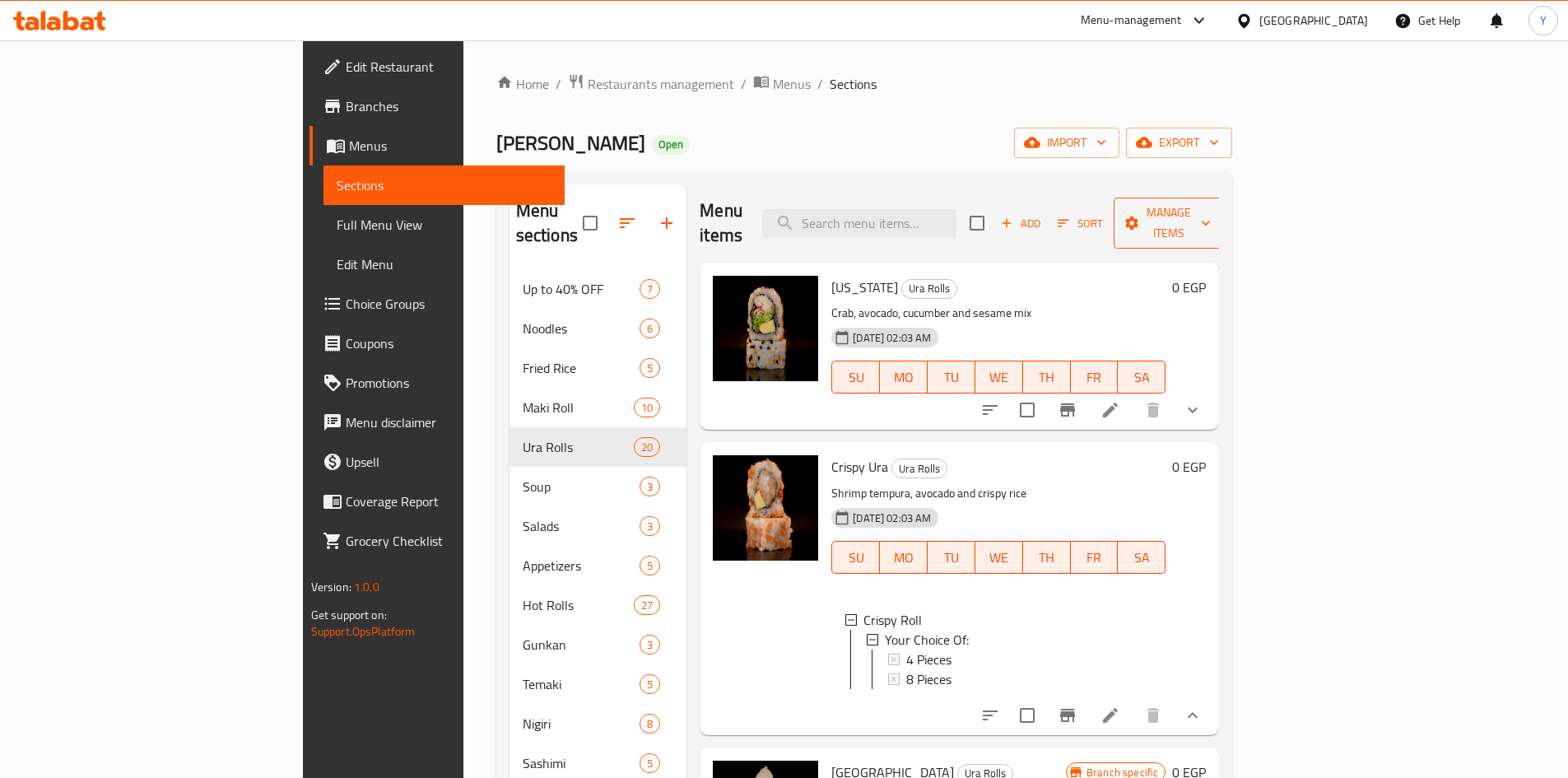
click at [1224, 223] on button "Manage items" at bounding box center [1169, 222] width 110 height 51
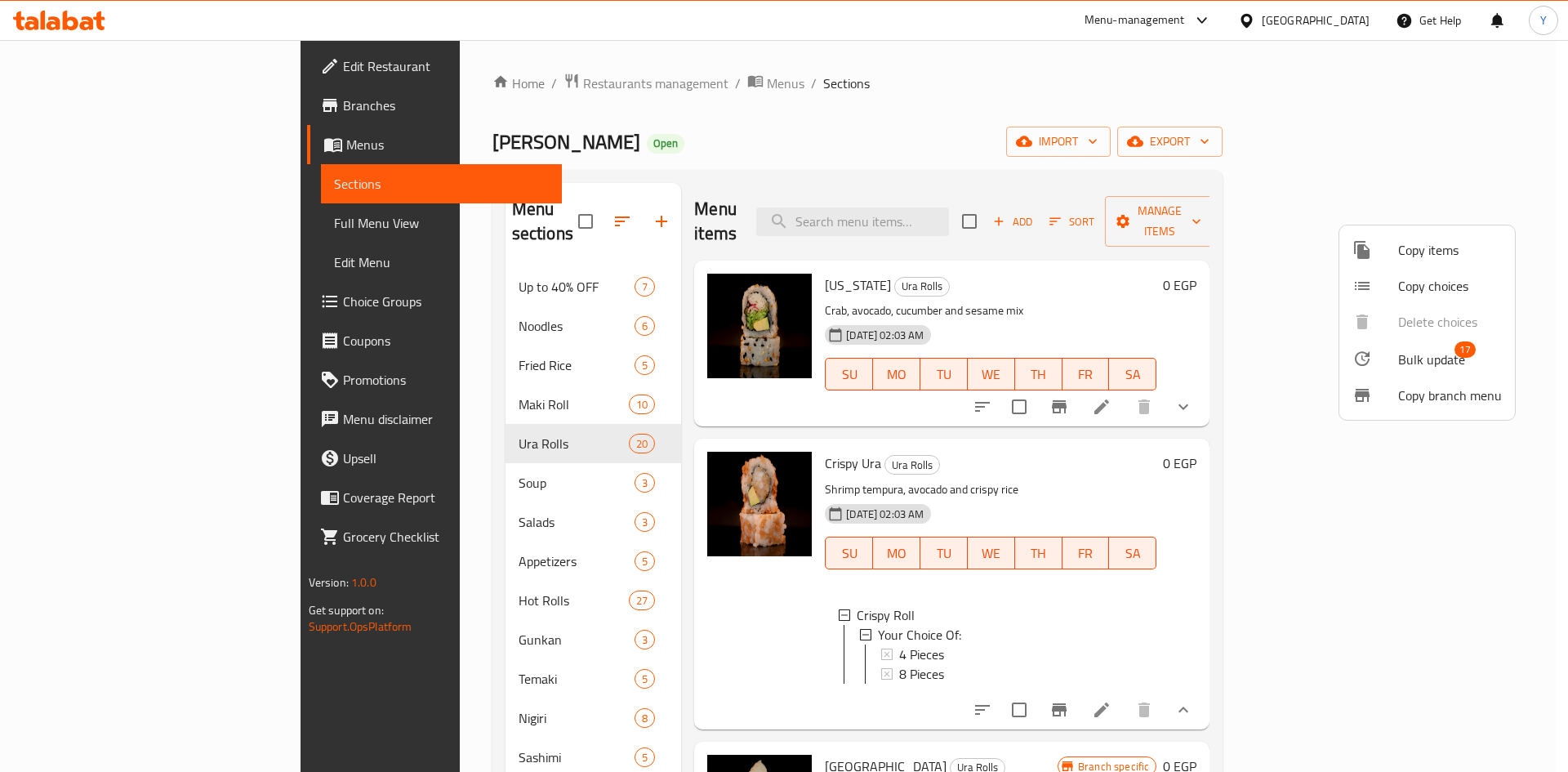
click at [1401, 351] on span "Bulk update" at bounding box center [1431, 360] width 67 height 20
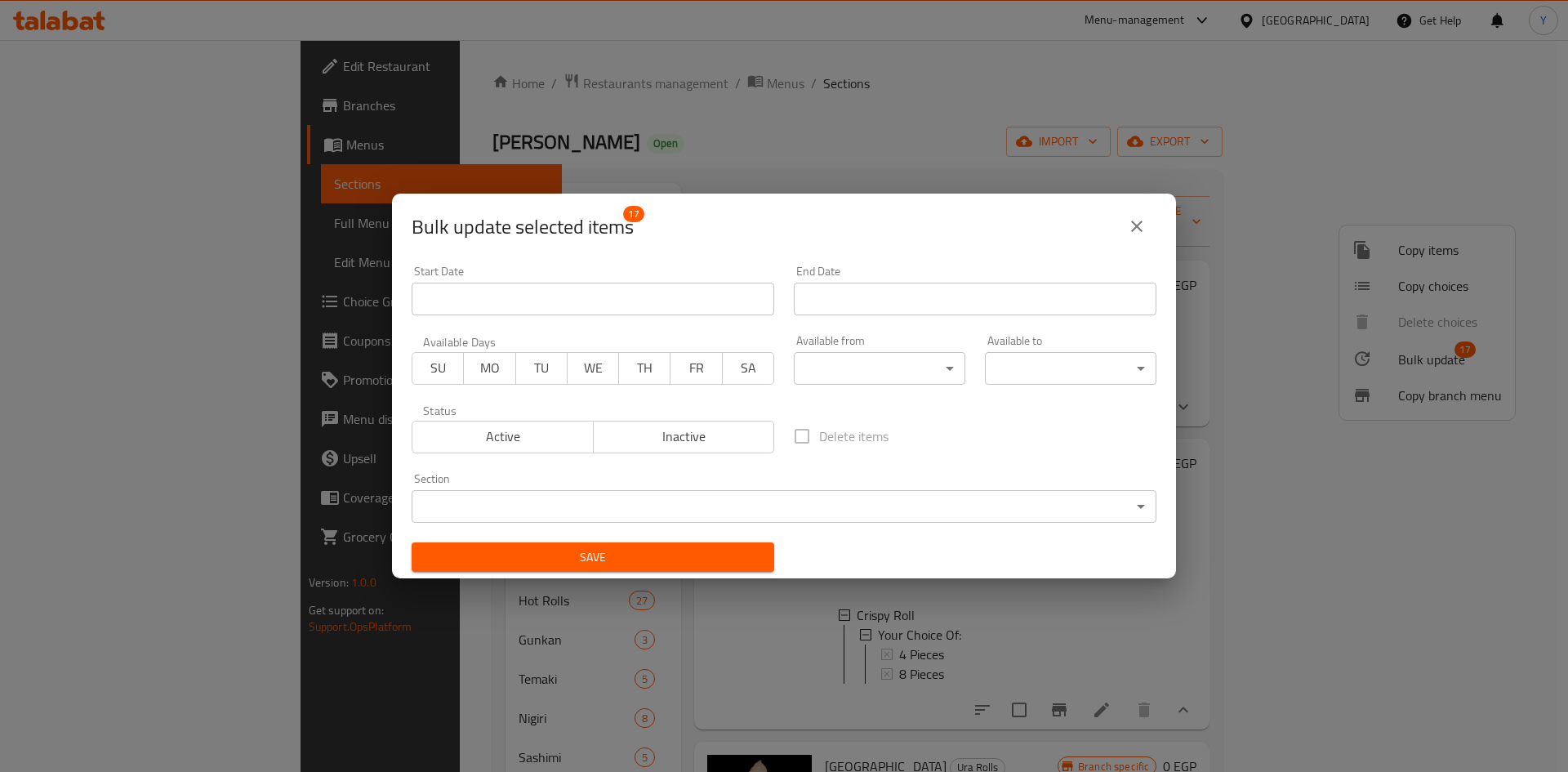
drag, startPoint x: 697, startPoint y: 447, endPoint x: 675, endPoint y: 481, distance: 40.5
click at [696, 448] on span "Inactive" at bounding box center [684, 436] width 168 height 24
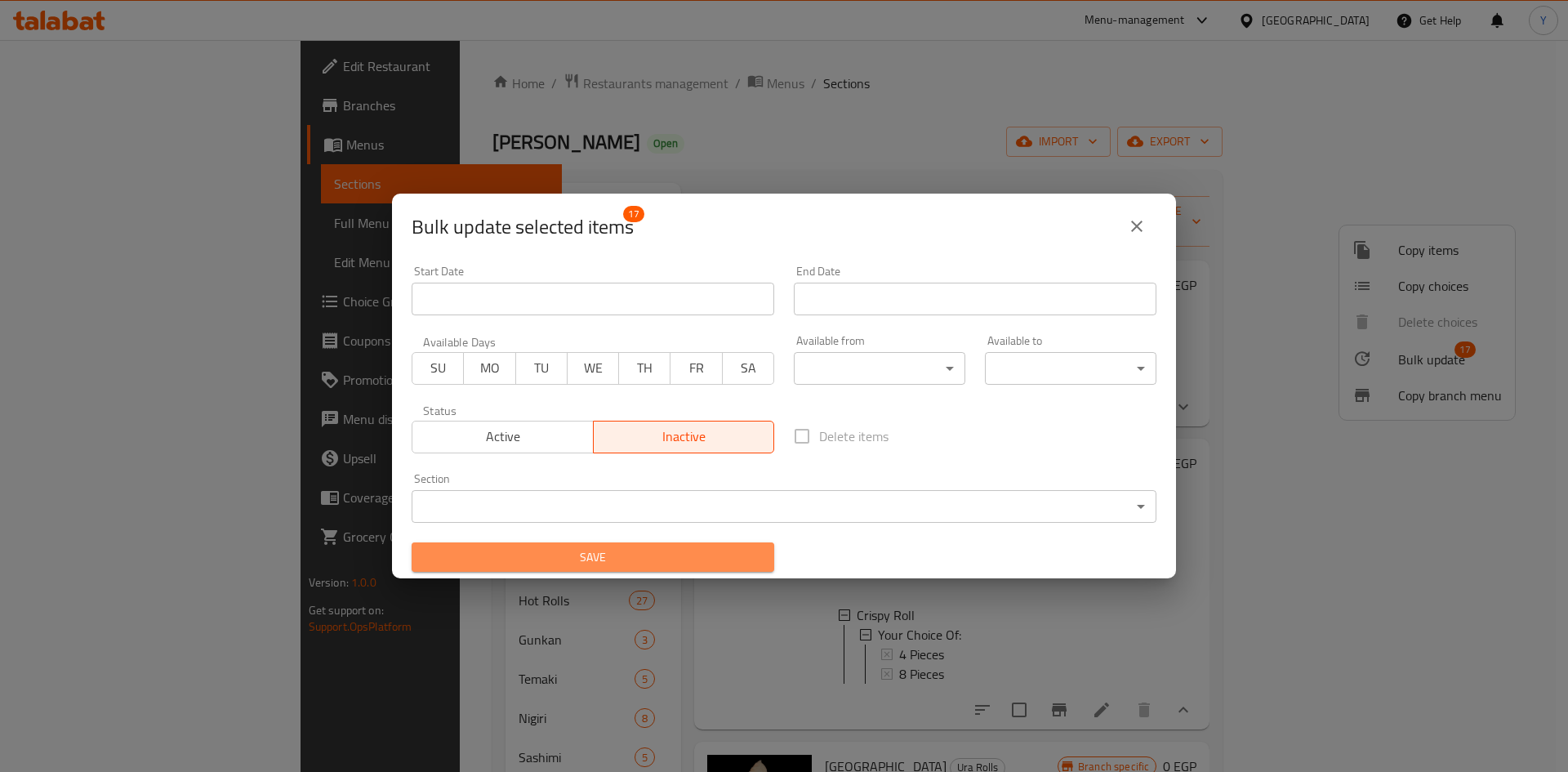
click at [666, 552] on span "Save" at bounding box center [593, 557] width 336 height 21
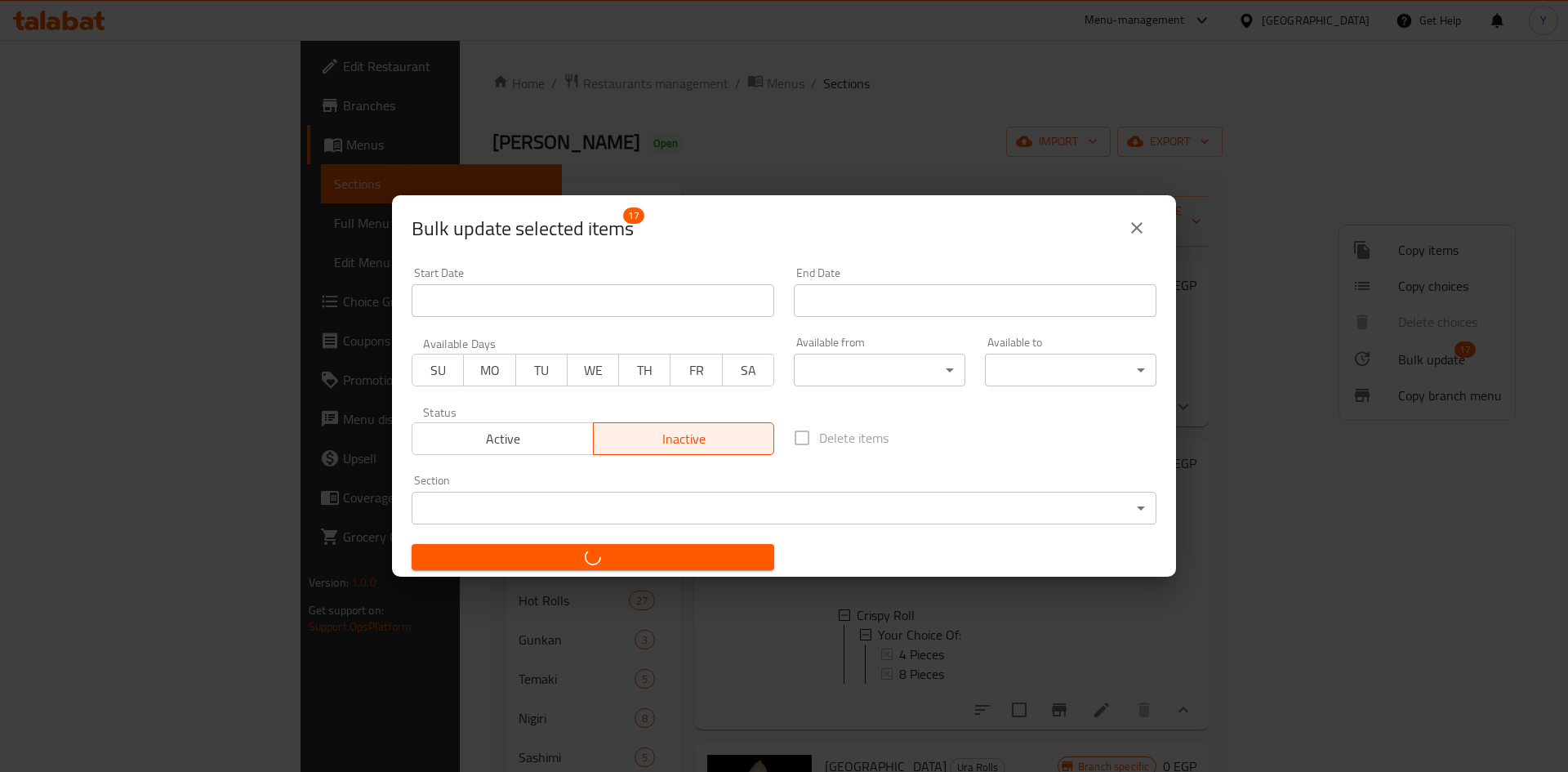
checkbox input "false"
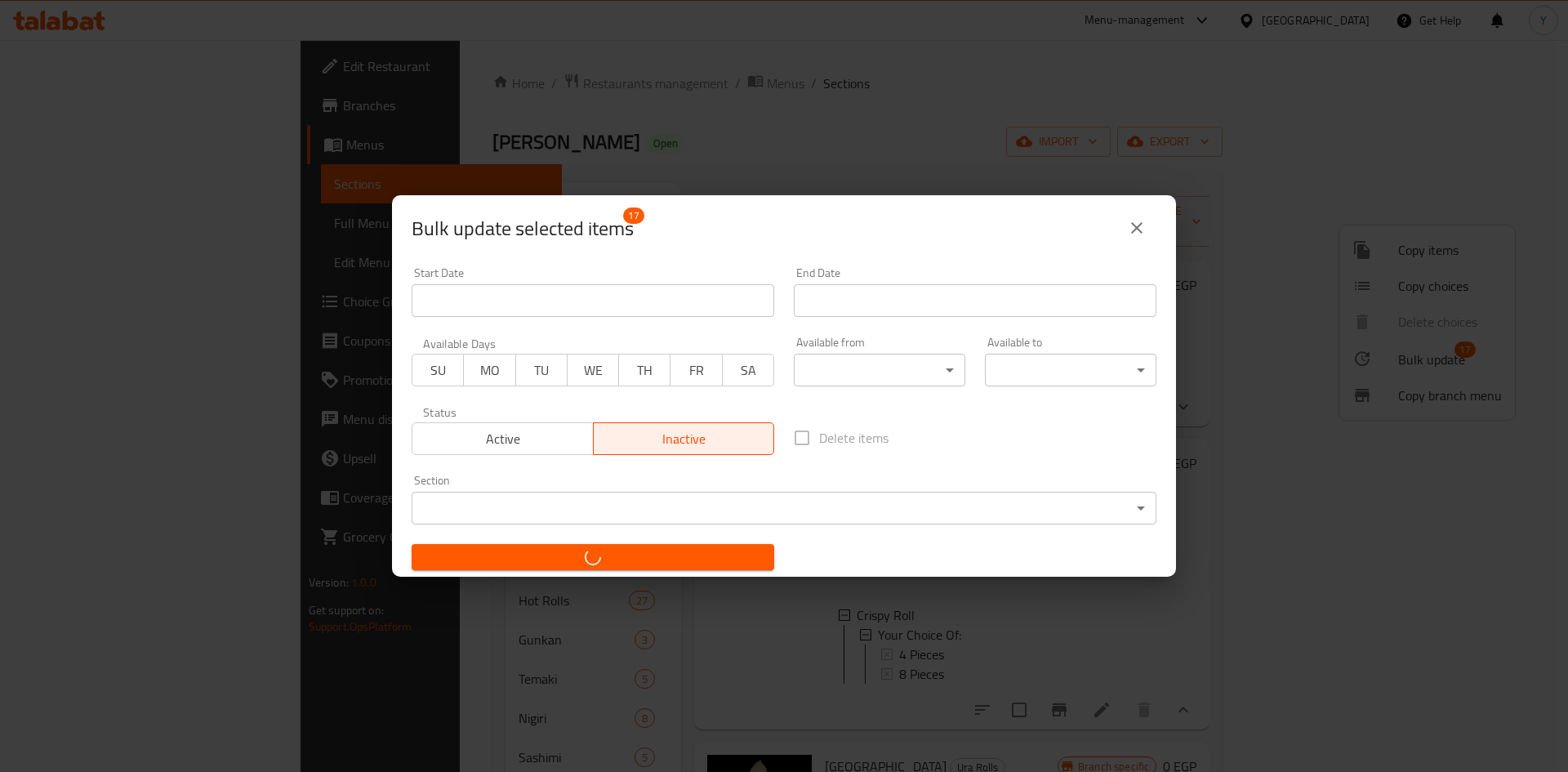
checkbox input "false"
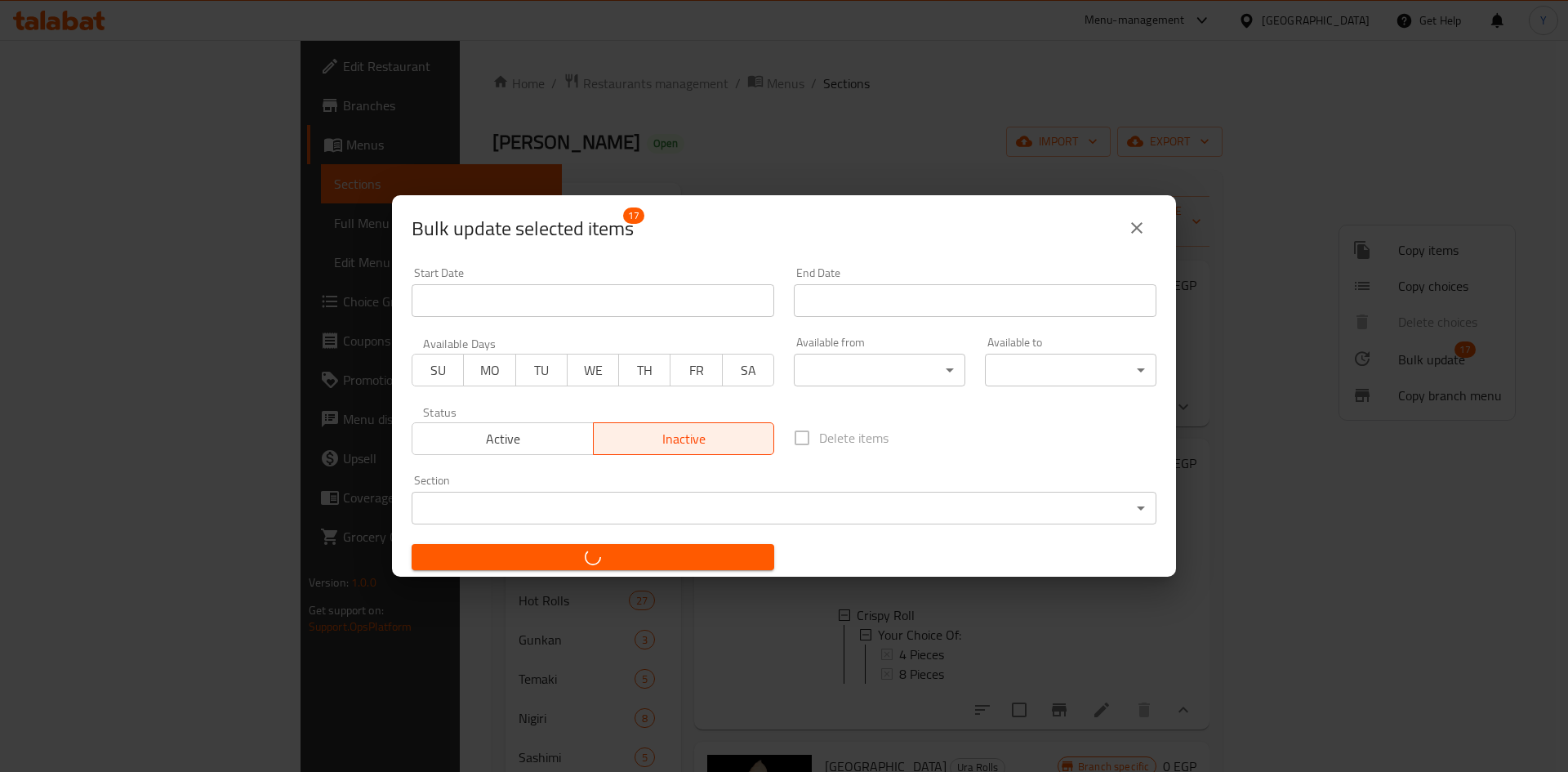
checkbox input "false"
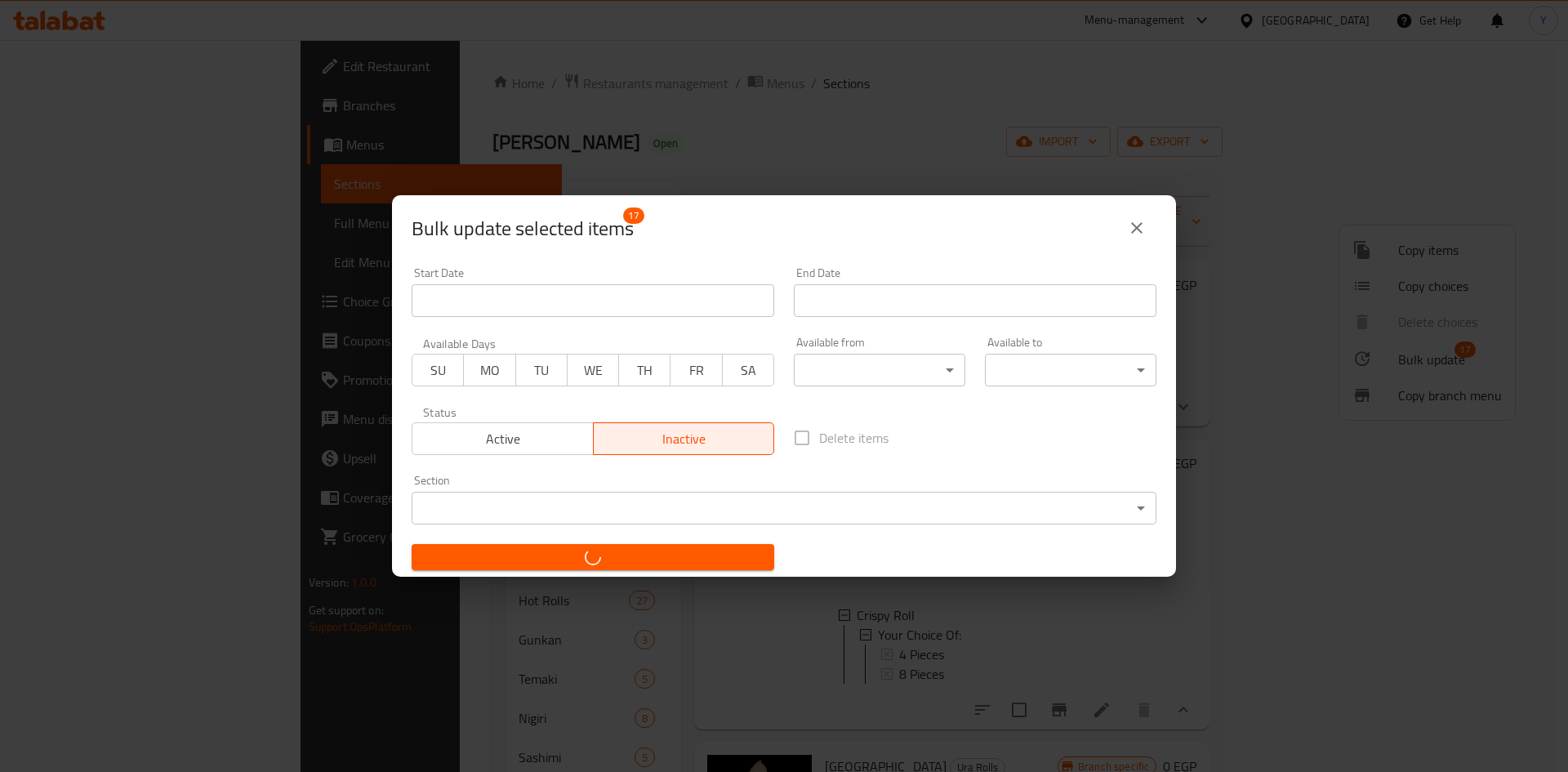
checkbox input "false"
